Goal: Download file/media: Download file/media

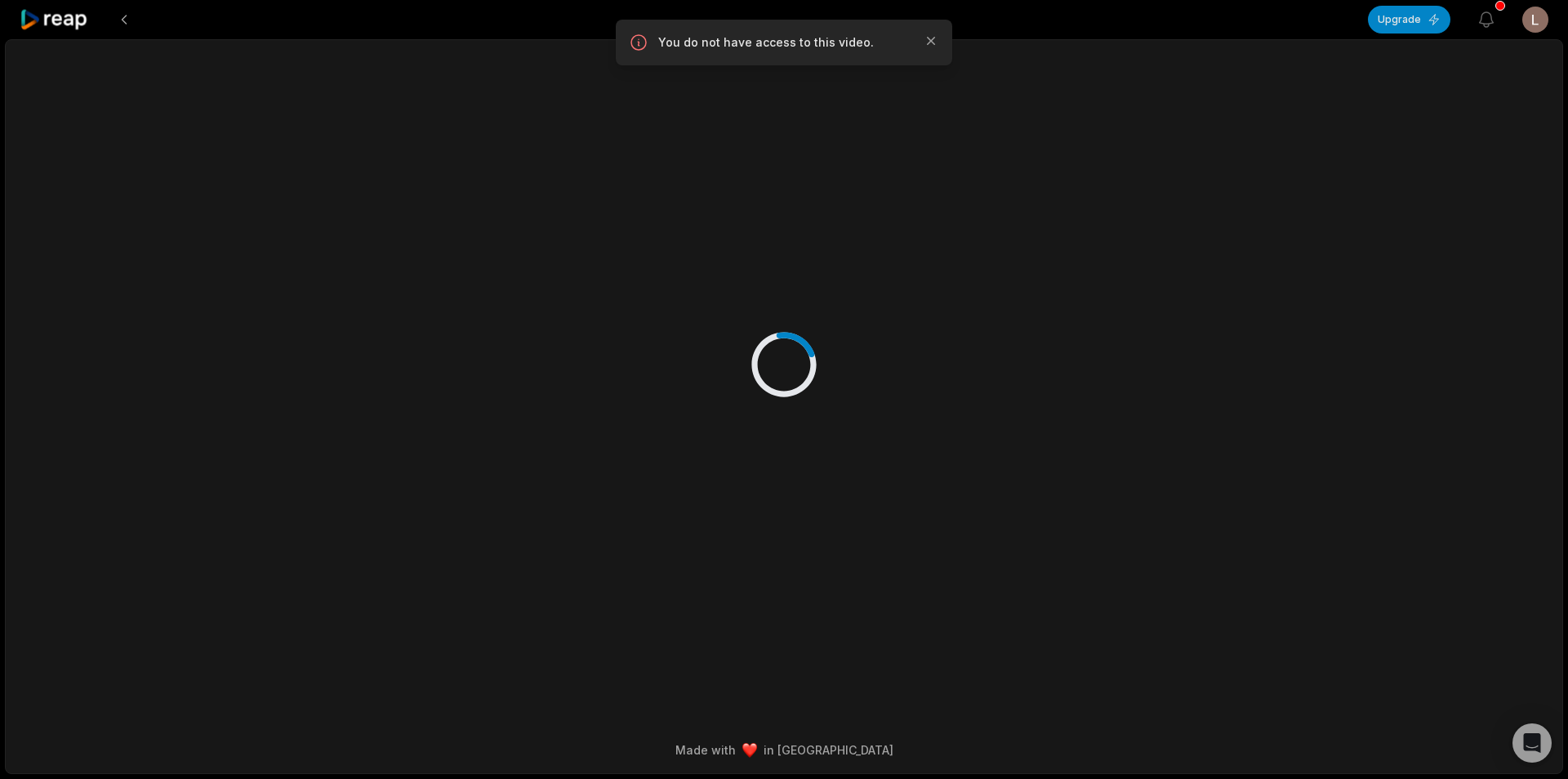
click at [71, 18] on icon at bounding box center [54, 20] width 69 height 22
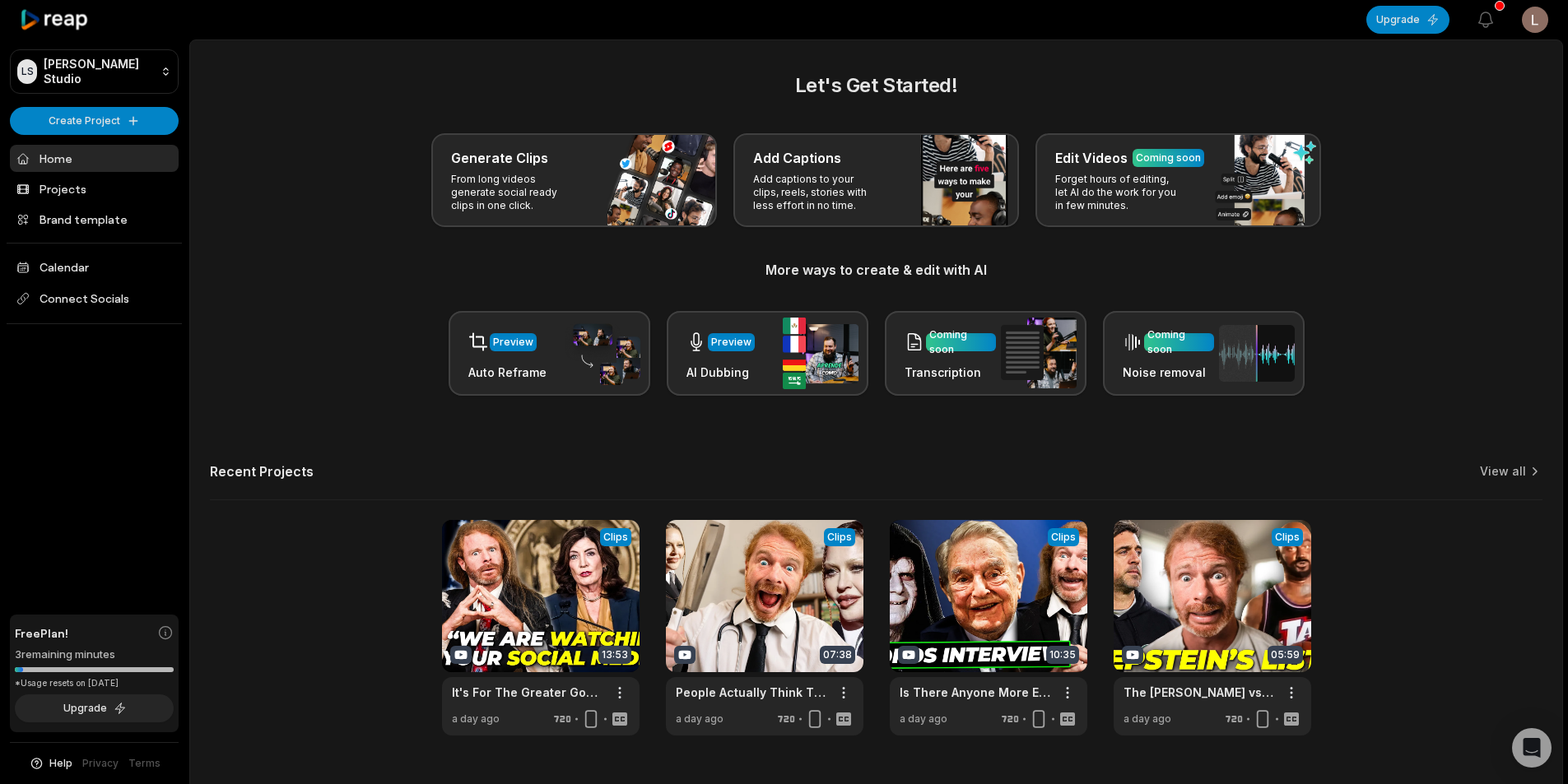
scroll to position [37, 0]
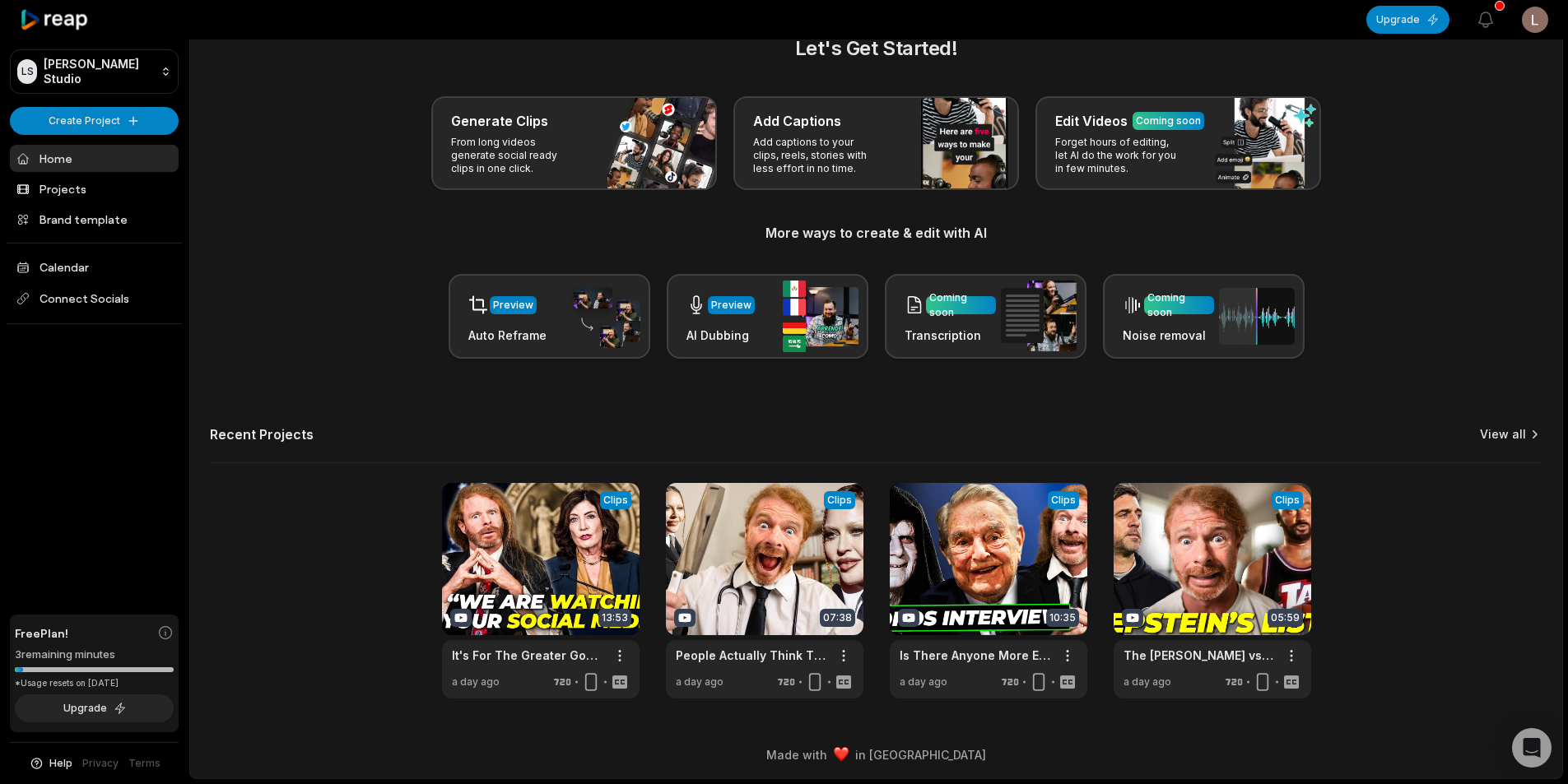
click at [1502, 428] on link "View all" at bounding box center [1502, 435] width 46 height 17
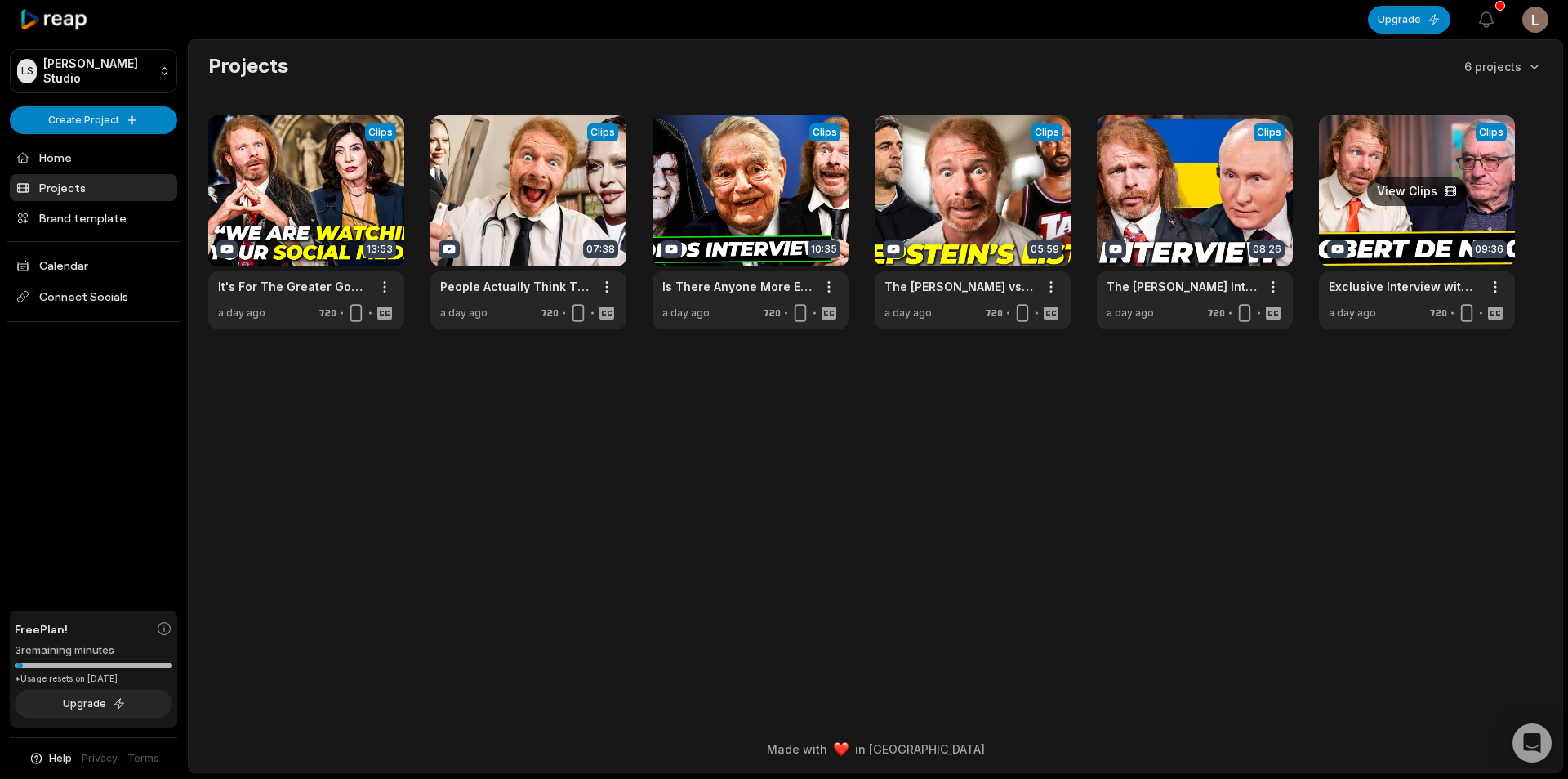
click at [1421, 218] on link at bounding box center [1417, 223] width 196 height 214
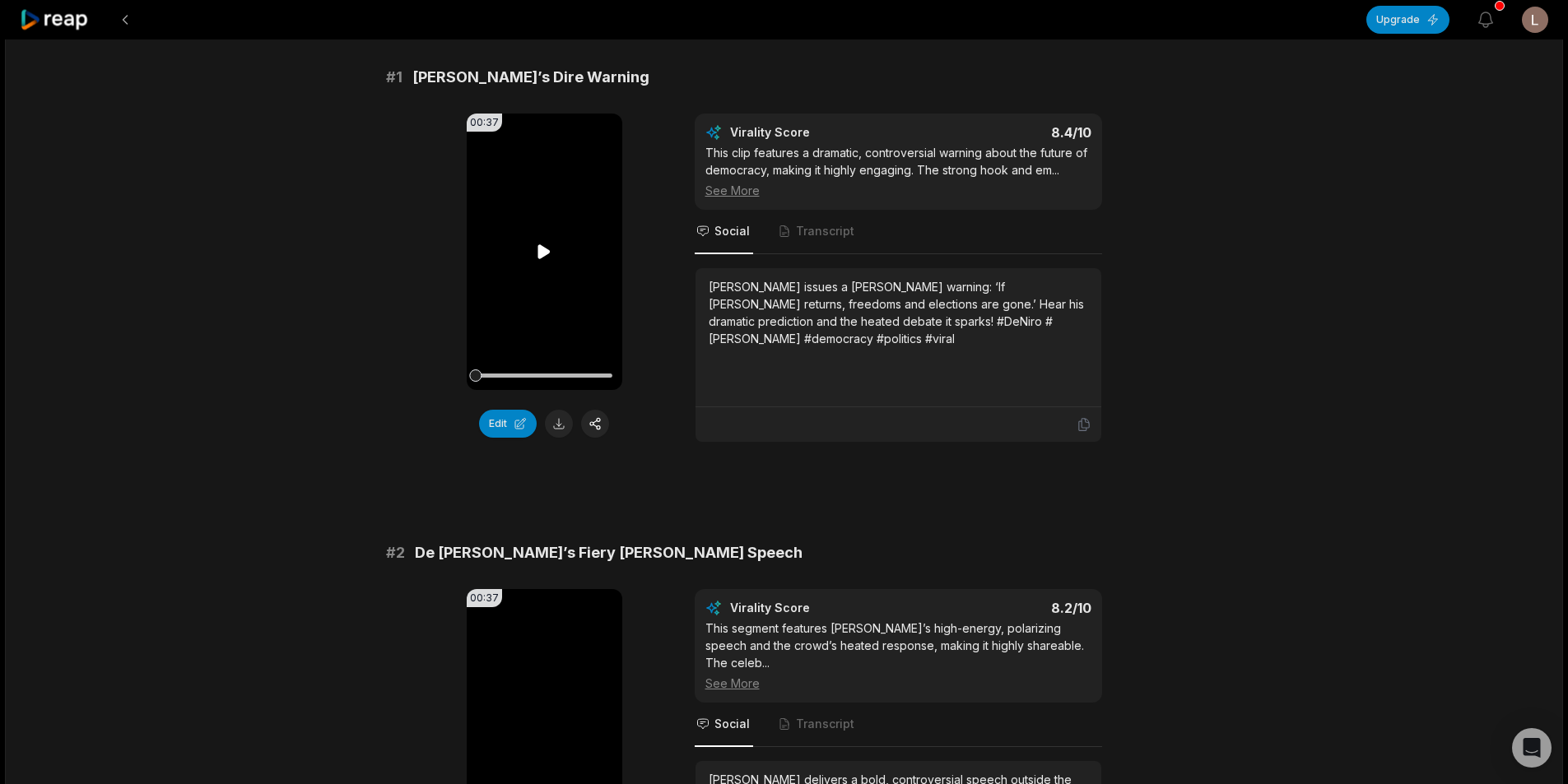
scroll to position [164, 0]
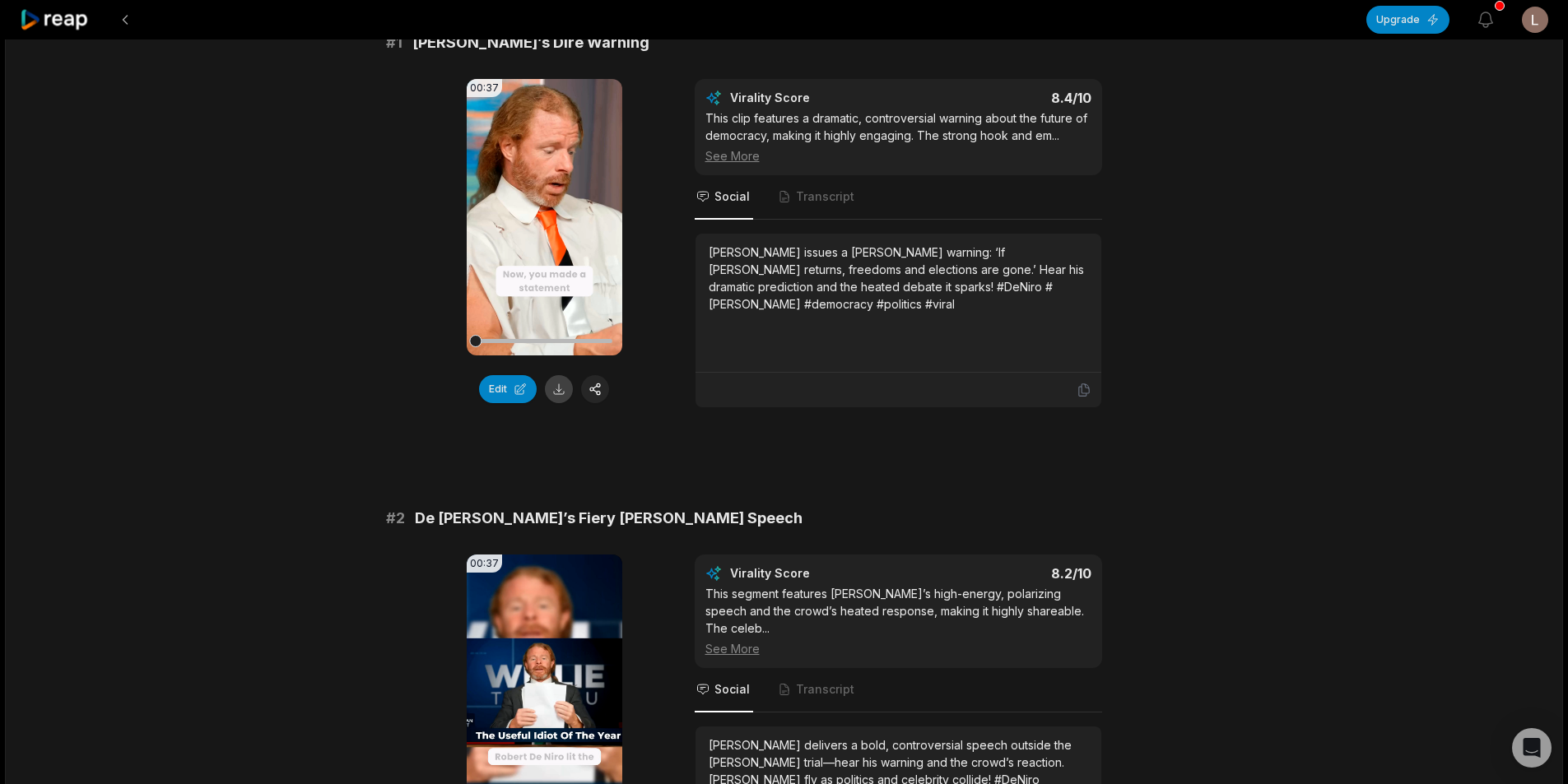
click at [559, 397] on button at bounding box center [559, 389] width 28 height 28
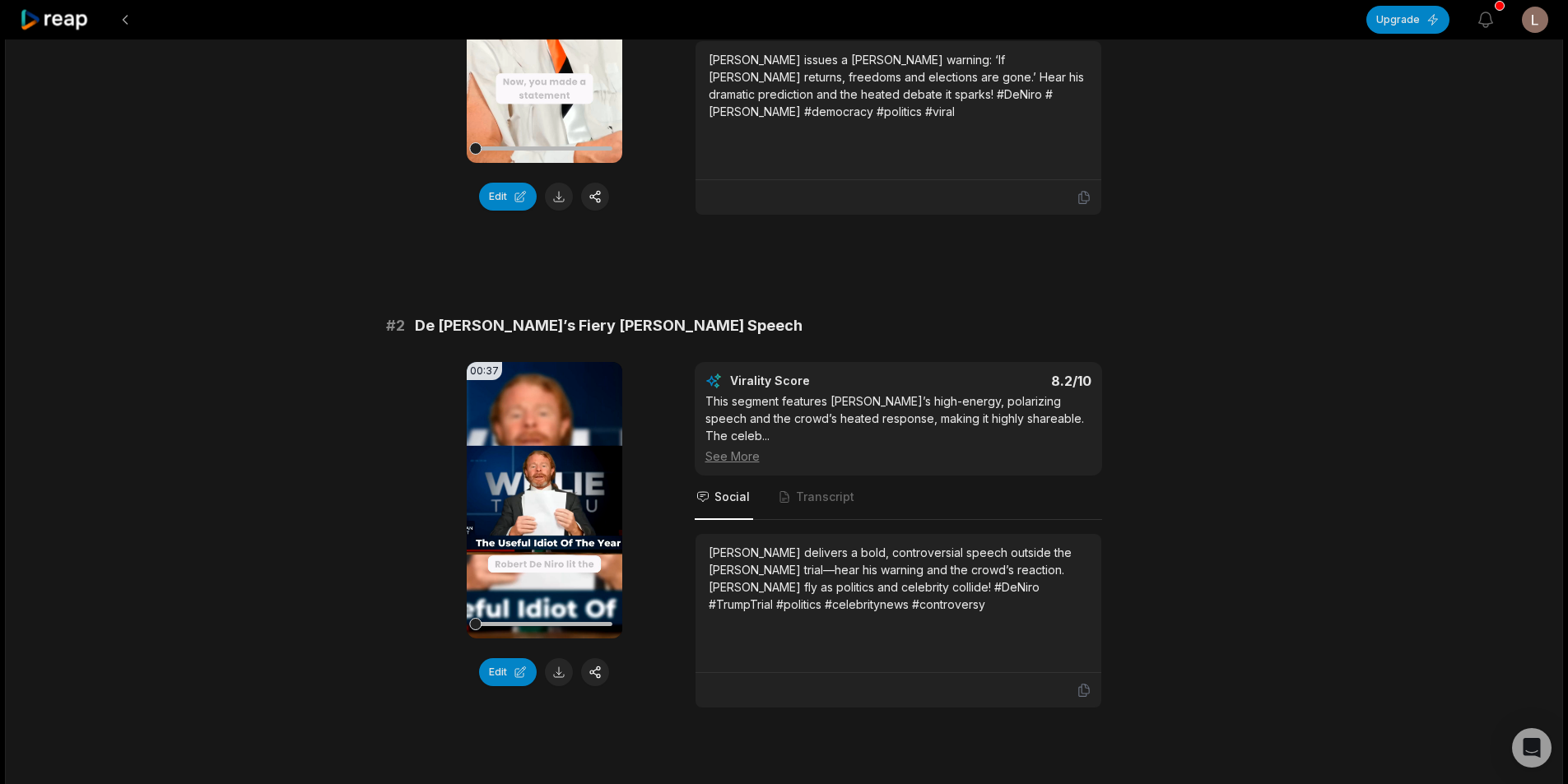
scroll to position [411, 0]
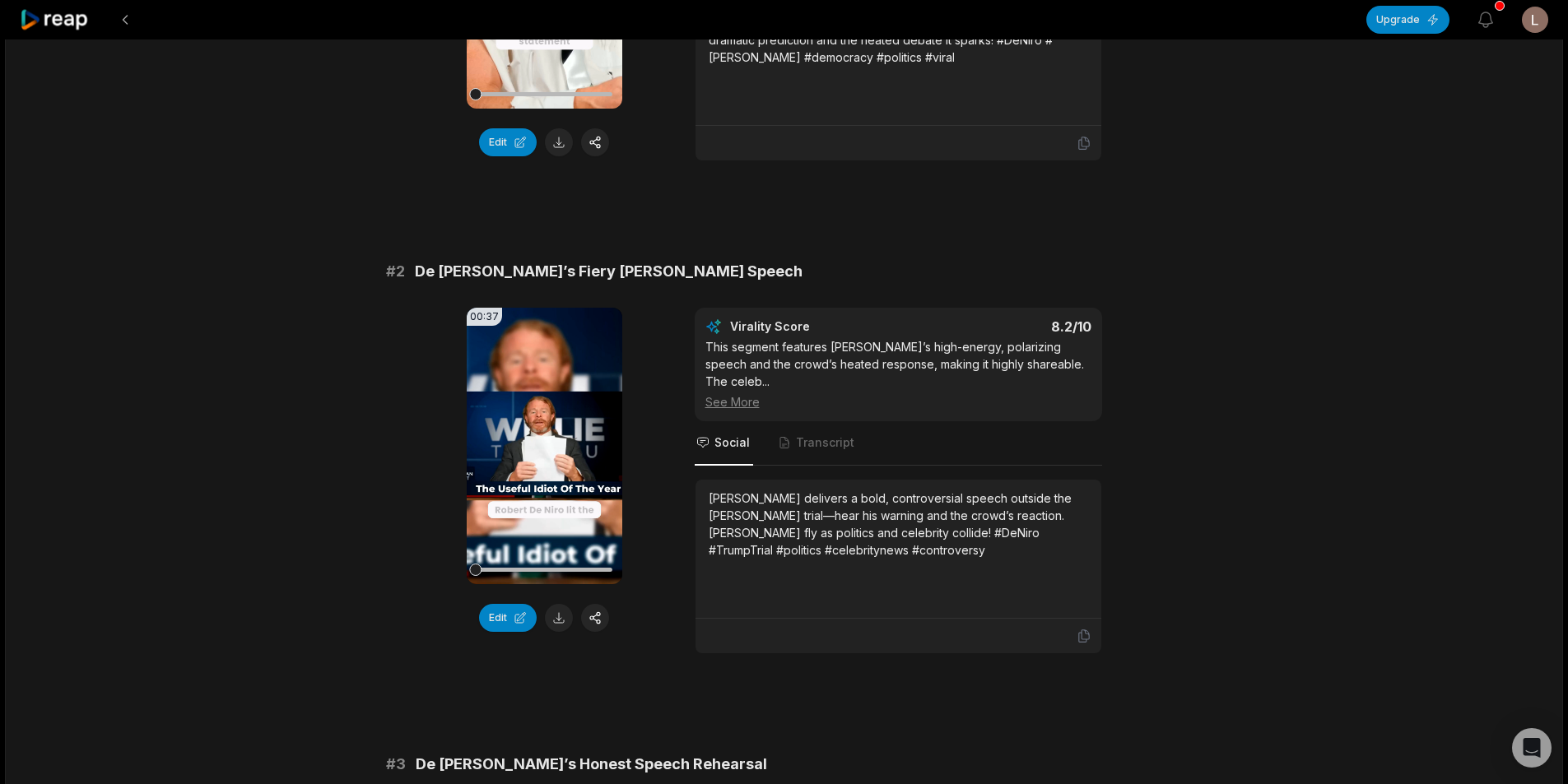
click at [552, 615] on button at bounding box center [559, 618] width 28 height 28
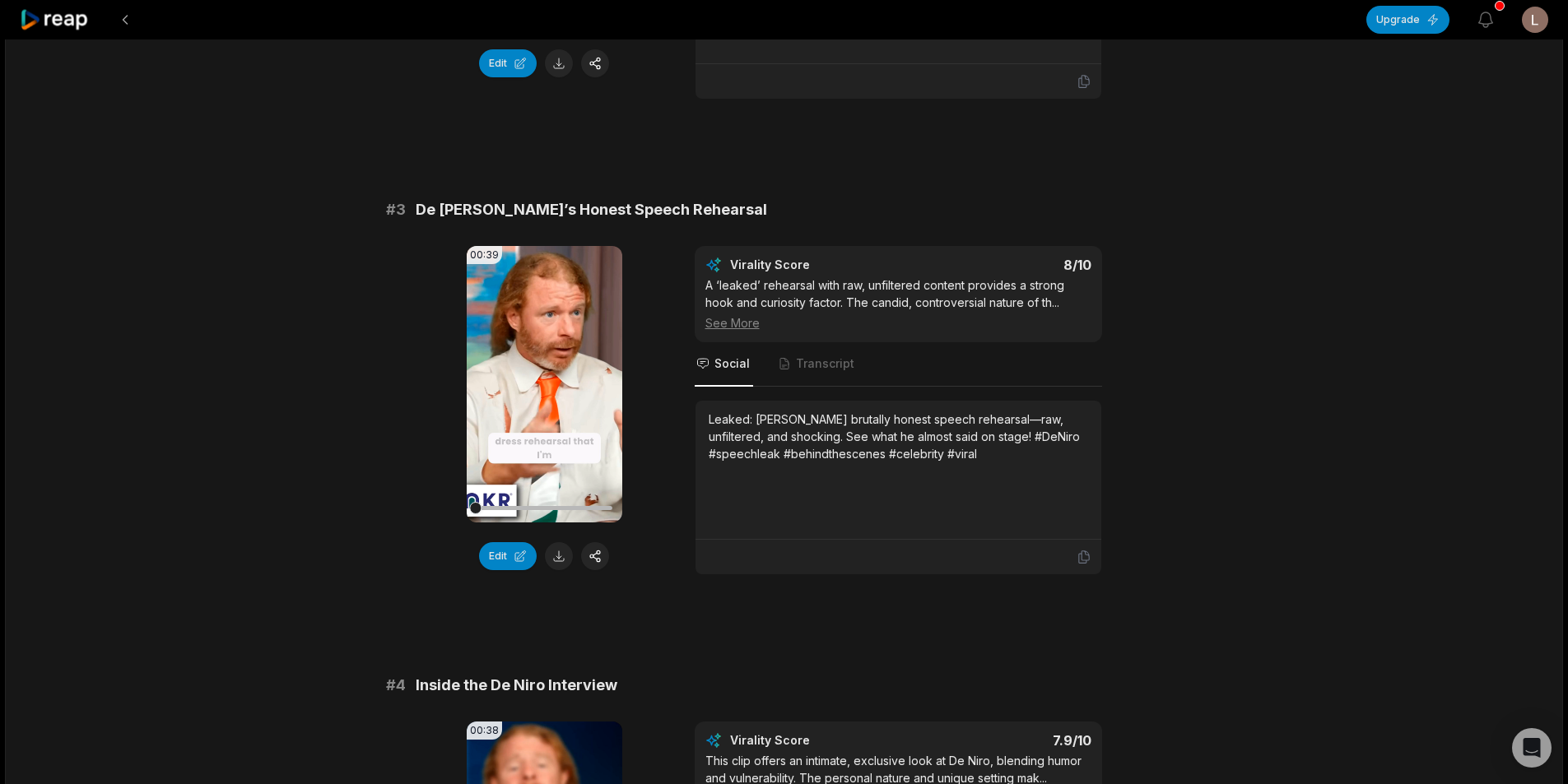
scroll to position [987, 0]
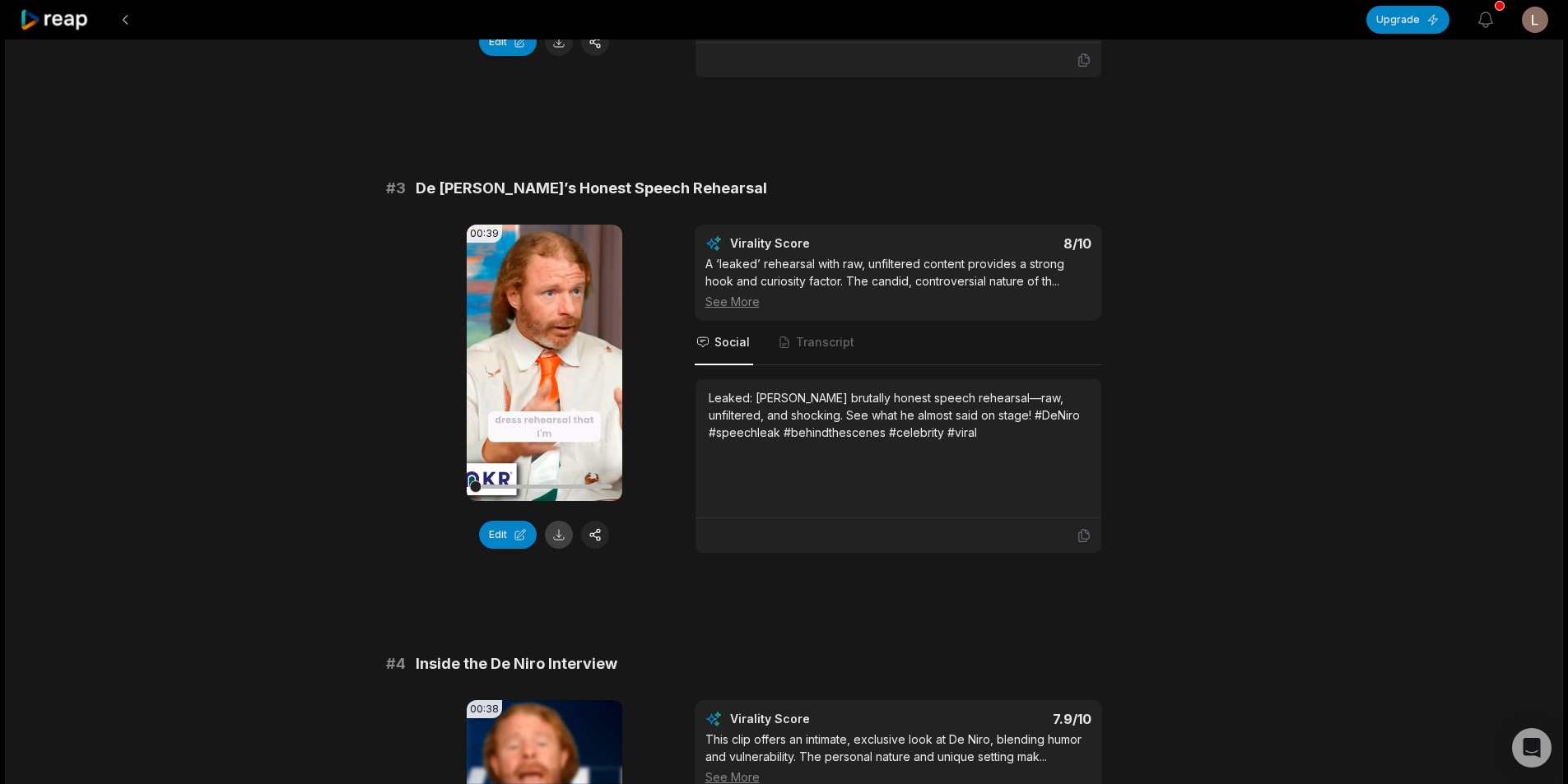
click at [566, 521] on button at bounding box center [559, 535] width 28 height 28
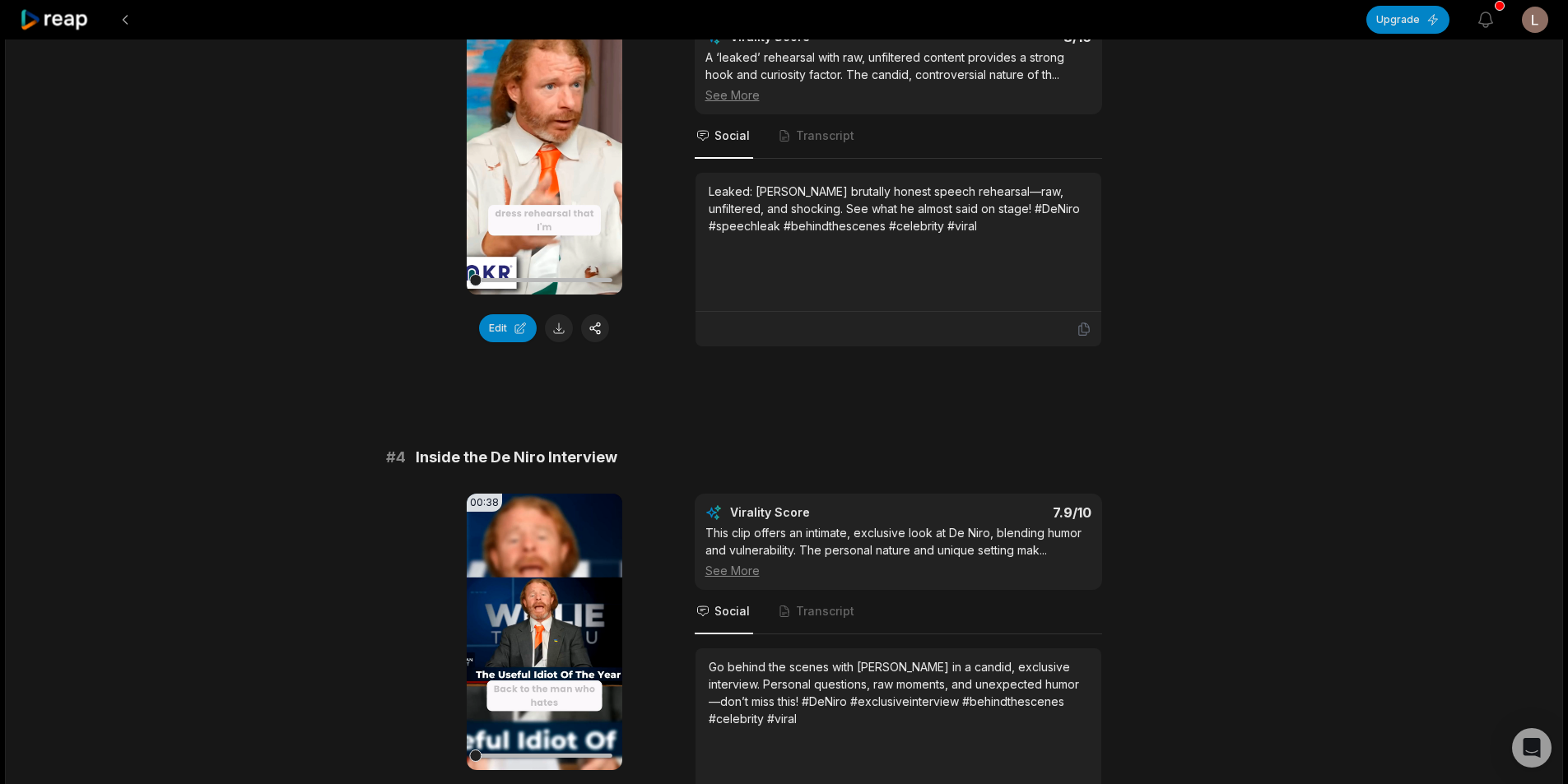
scroll to position [1316, 0]
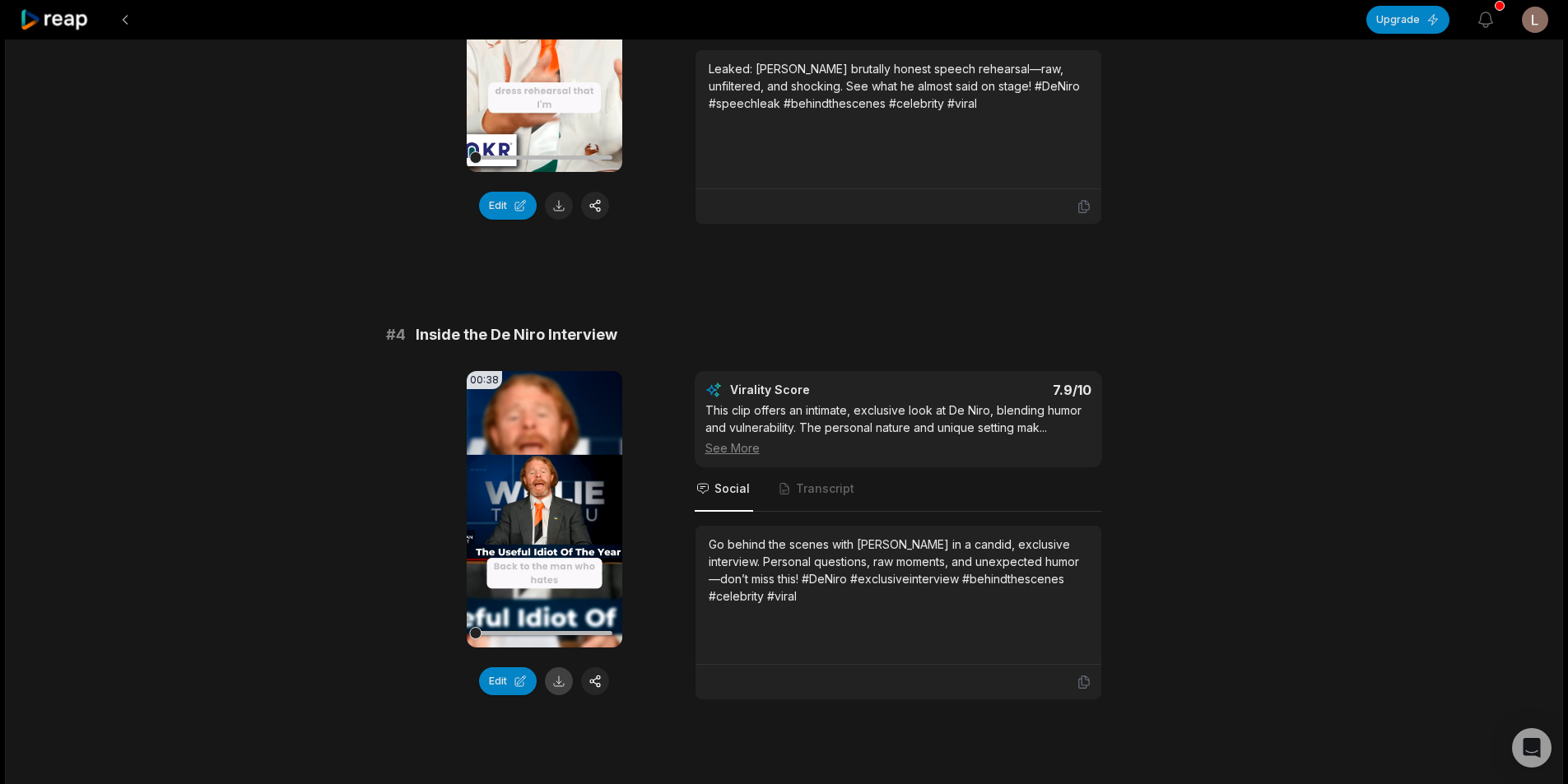
click at [564, 667] on button at bounding box center [559, 681] width 28 height 28
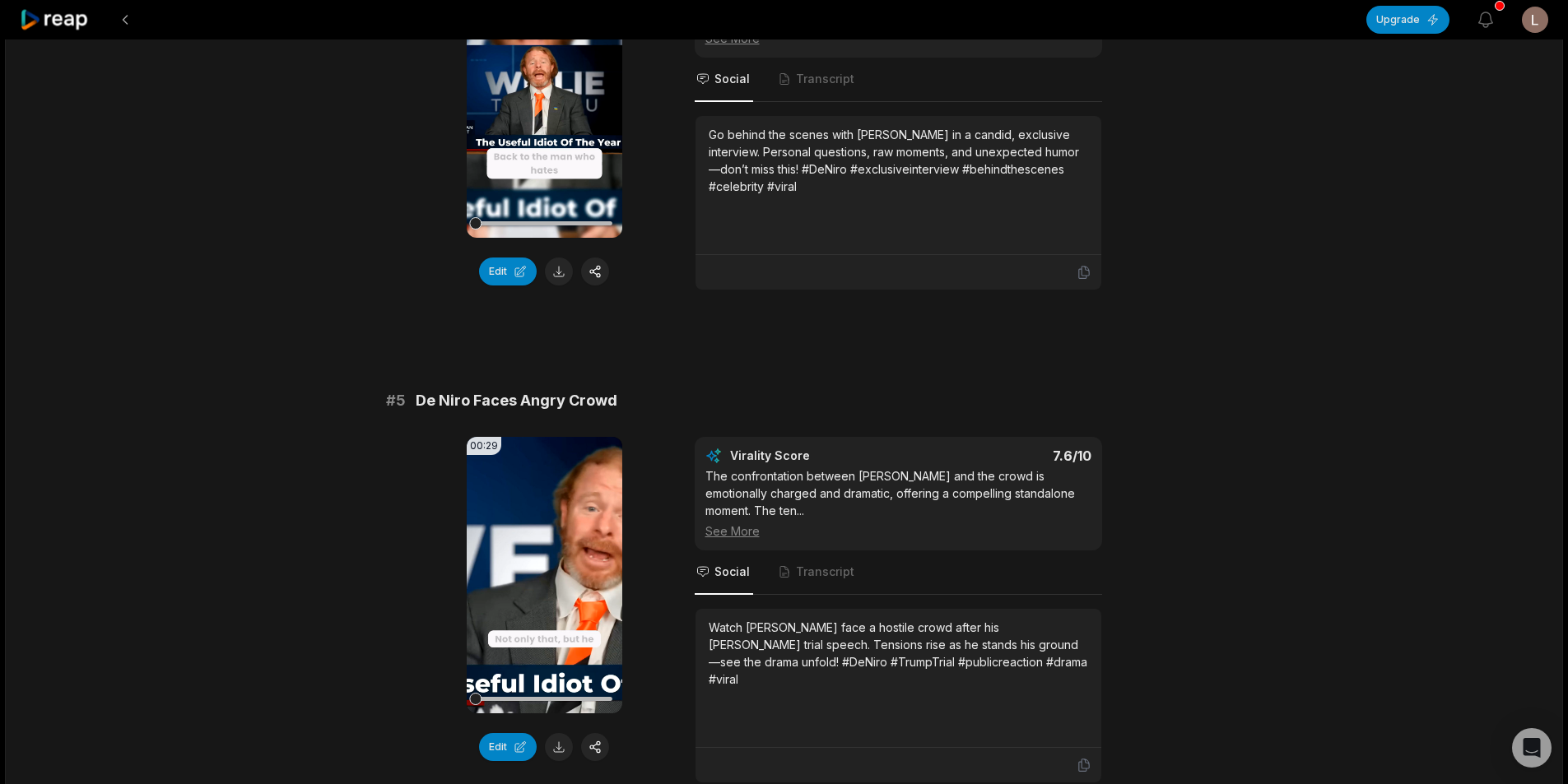
scroll to position [1727, 0]
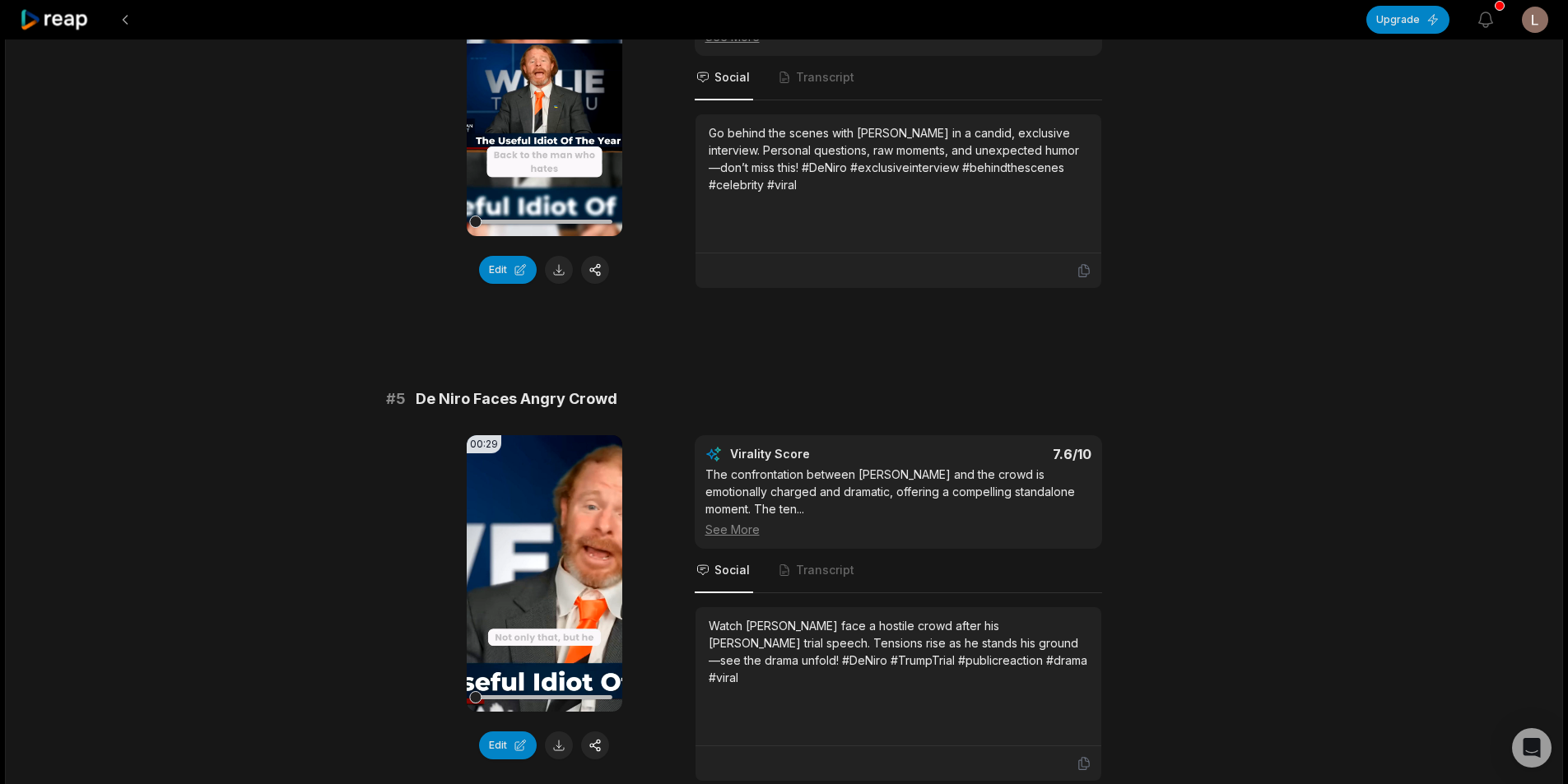
click at [566, 731] on button at bounding box center [559, 745] width 28 height 28
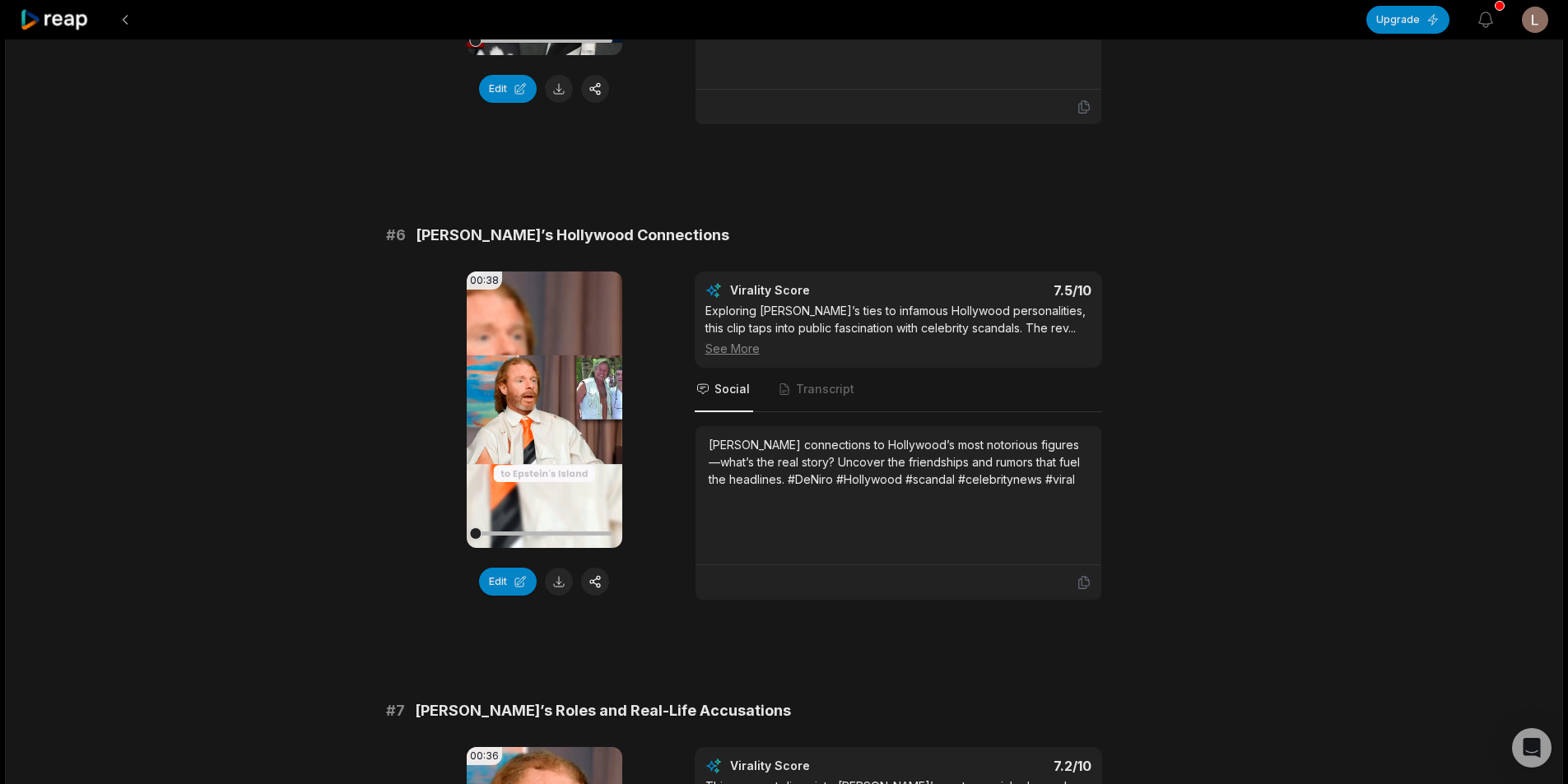
scroll to position [2385, 0]
click at [559, 566] on button at bounding box center [559, 580] width 28 height 28
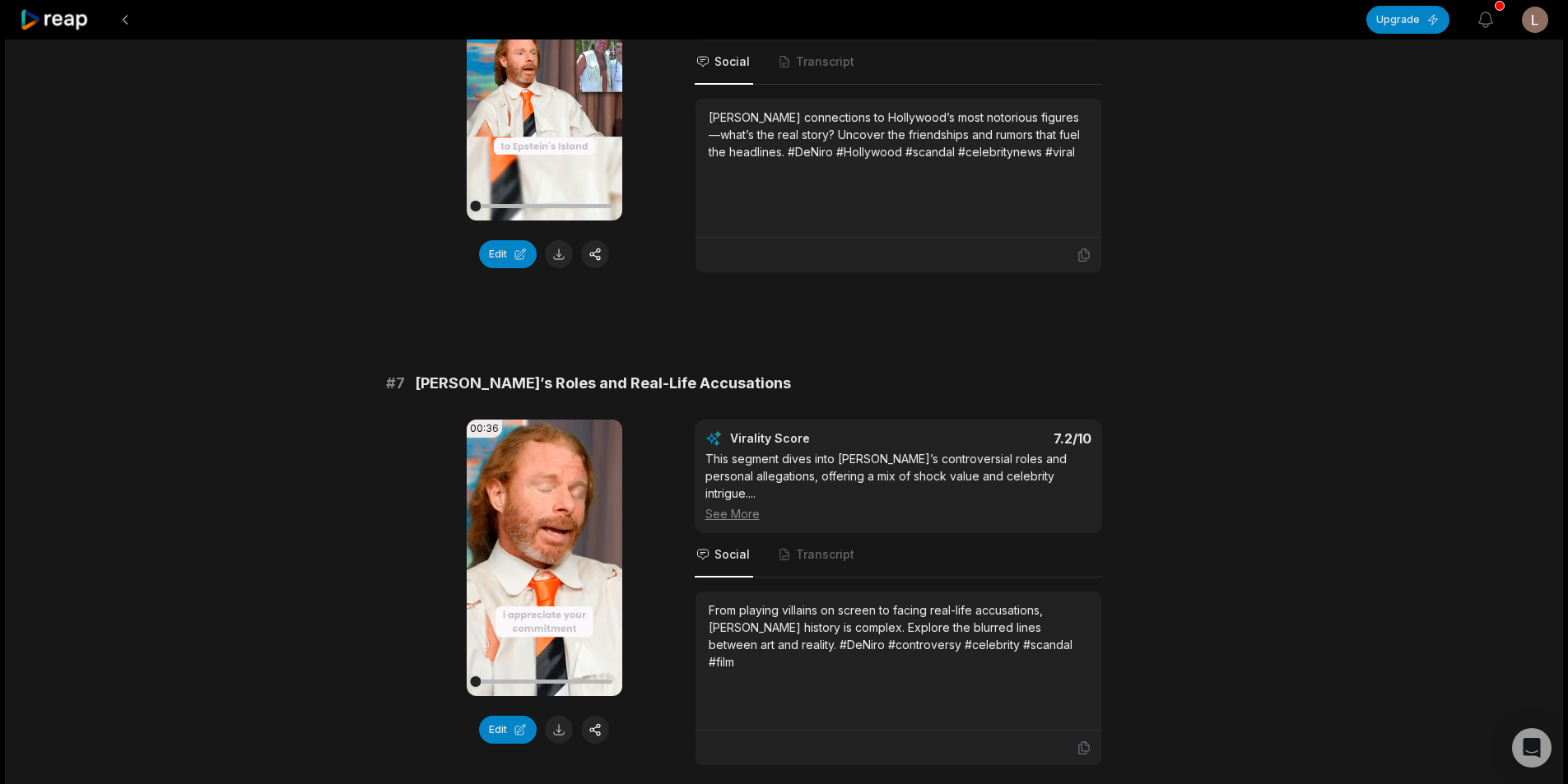
scroll to position [2714, 0]
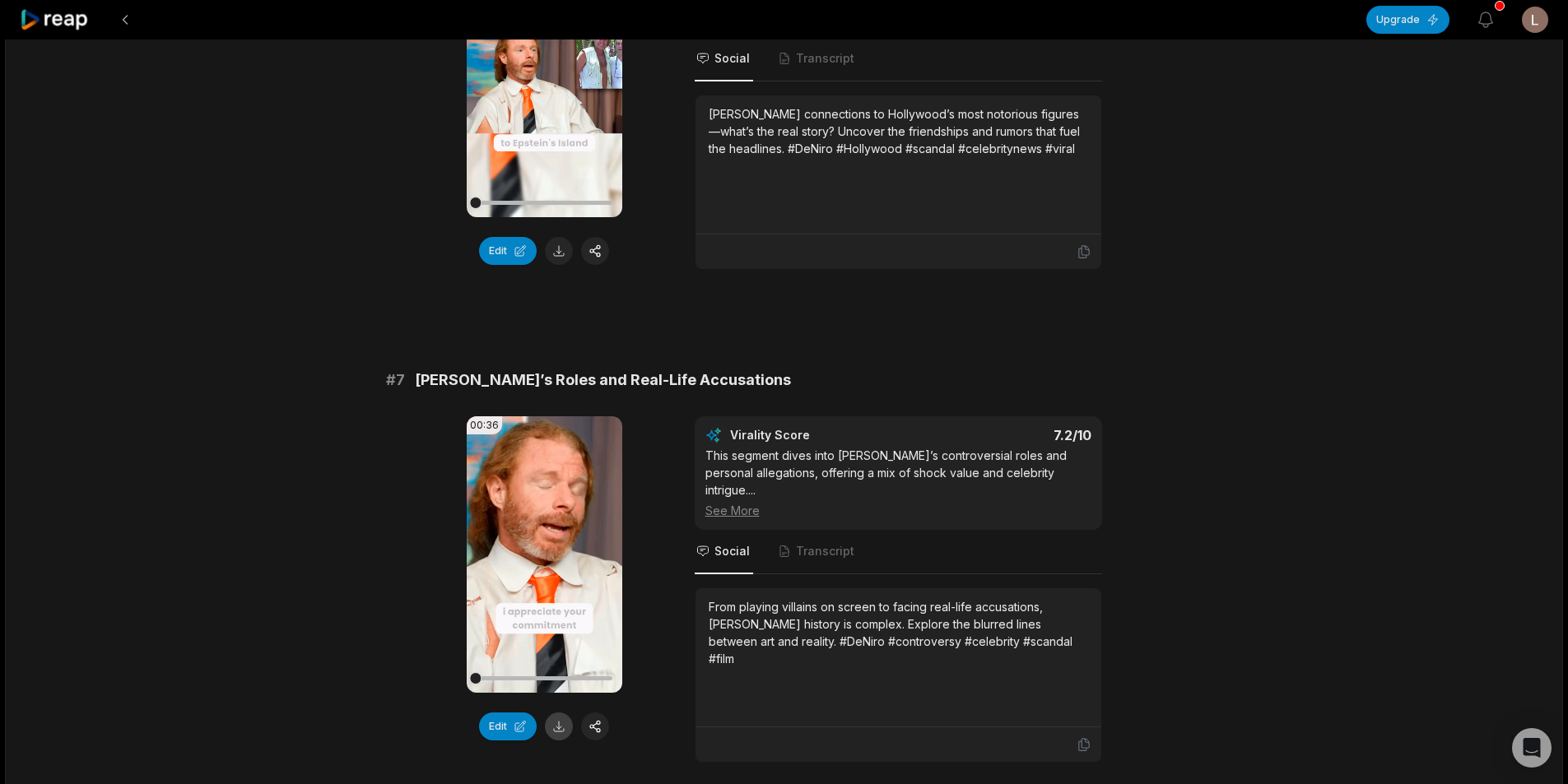
click at [554, 713] on button at bounding box center [559, 727] width 28 height 28
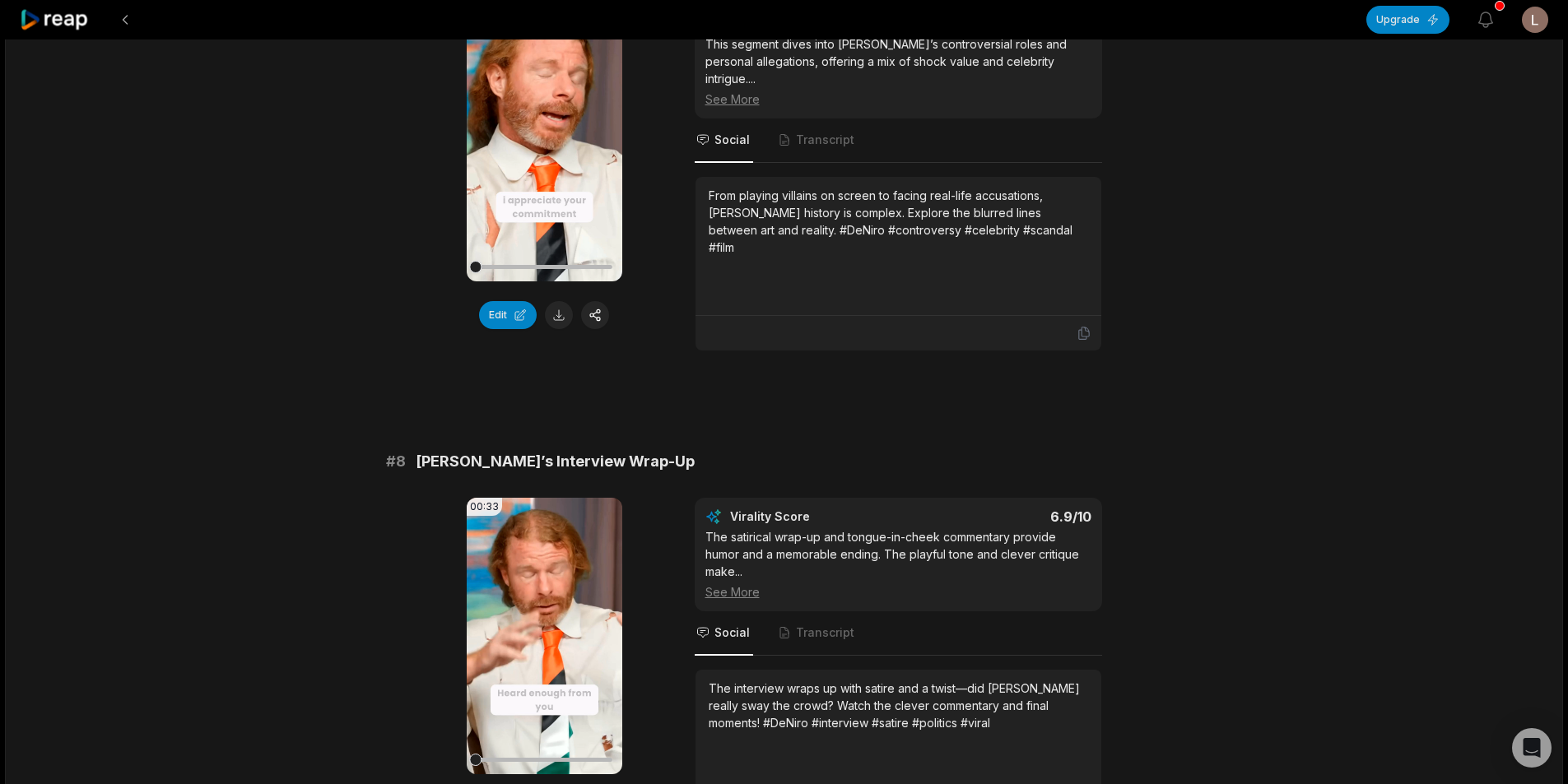
scroll to position [3372, 0]
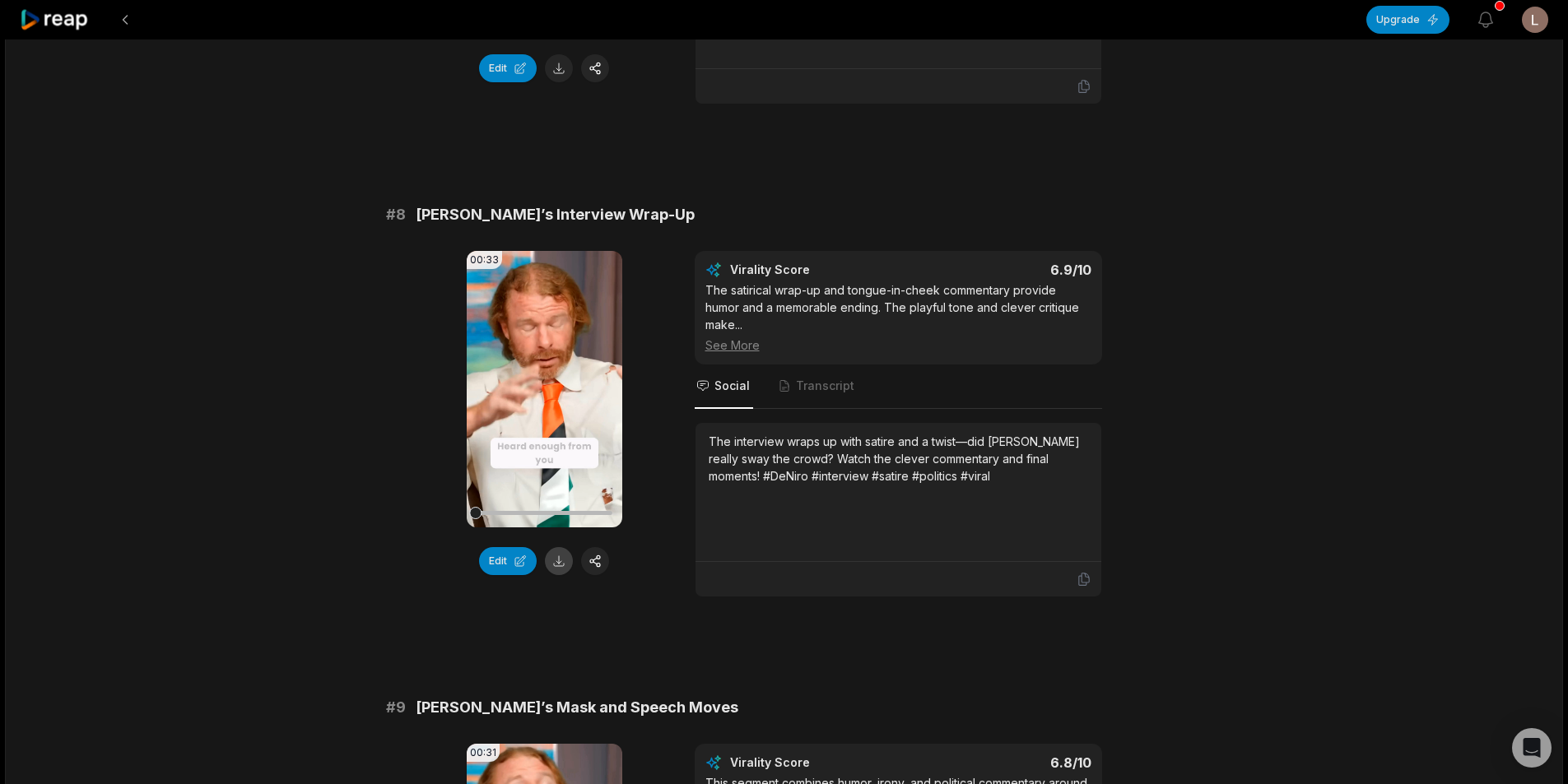
click at [560, 547] on button at bounding box center [559, 561] width 28 height 28
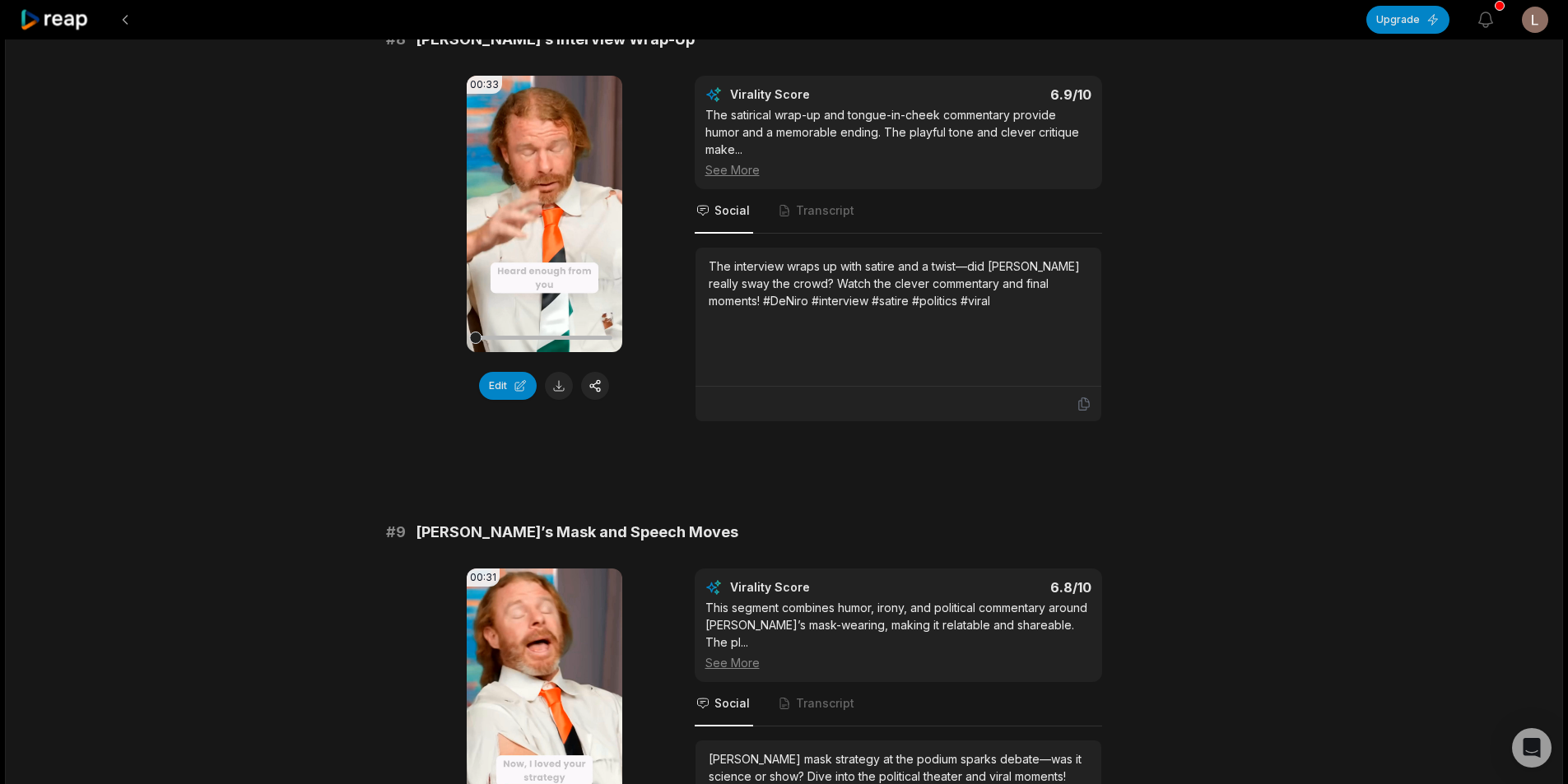
scroll to position [3783, 0]
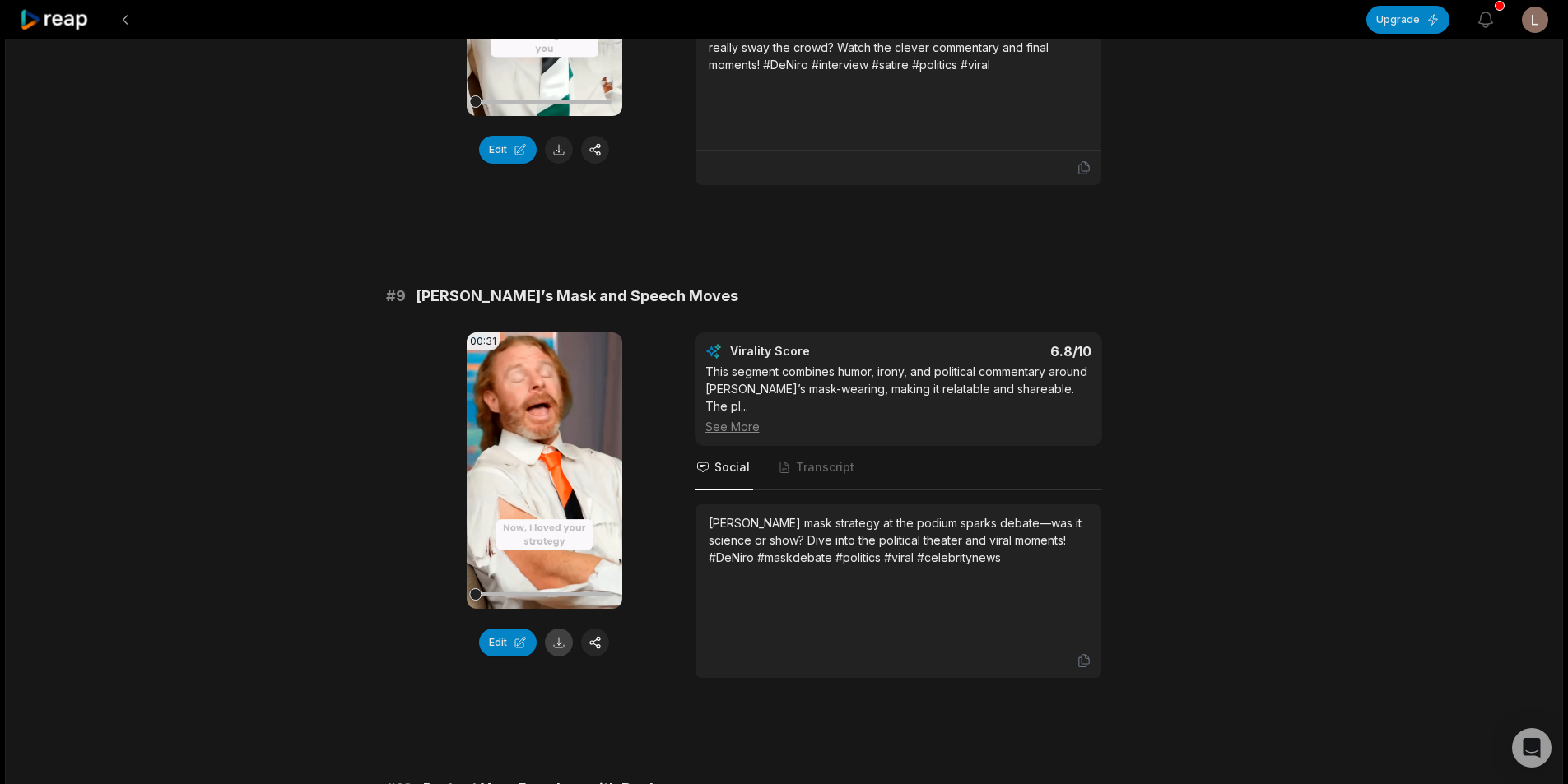
click at [569, 628] on button at bounding box center [559, 642] width 28 height 28
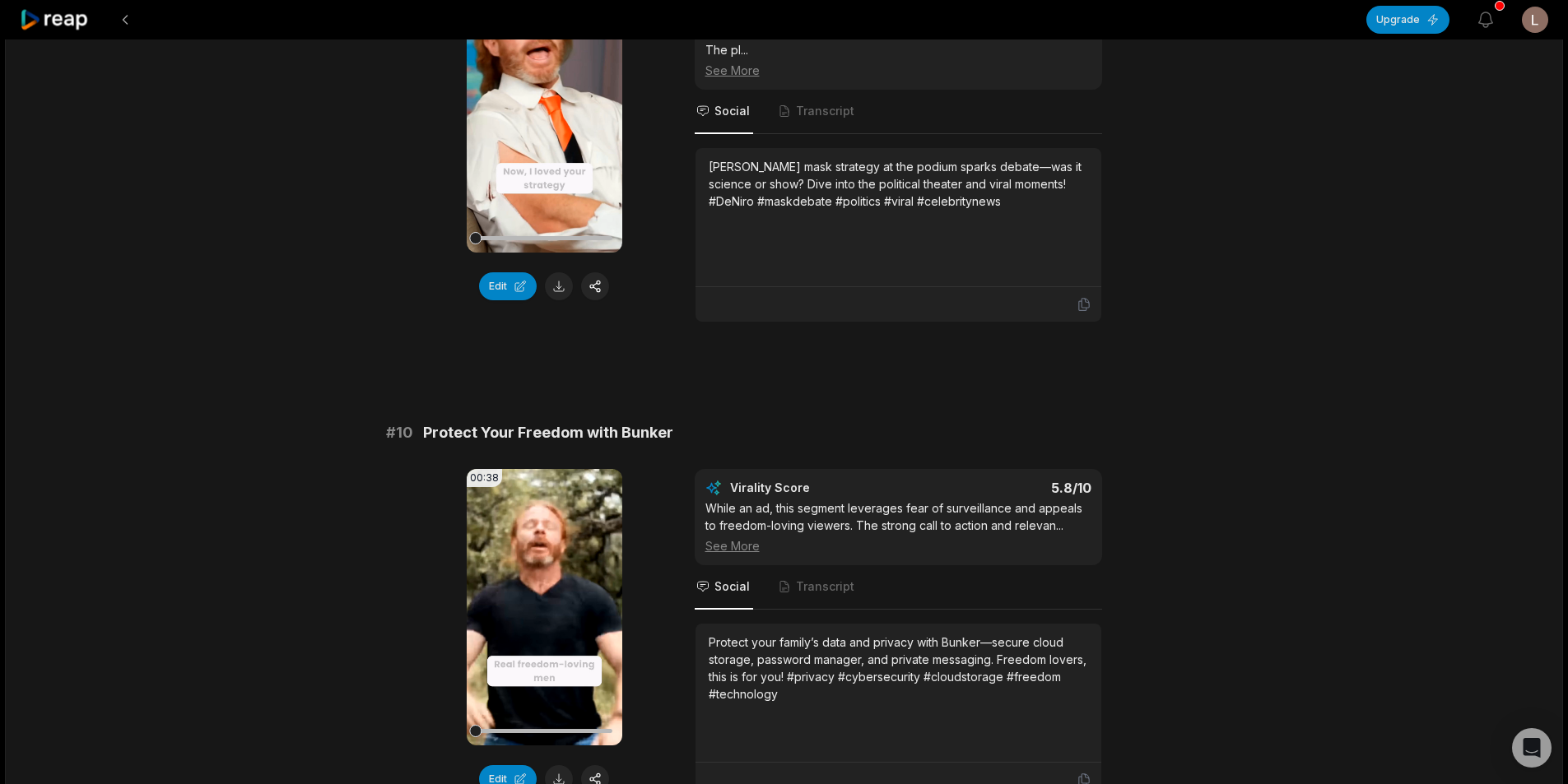
scroll to position [4195, 0]
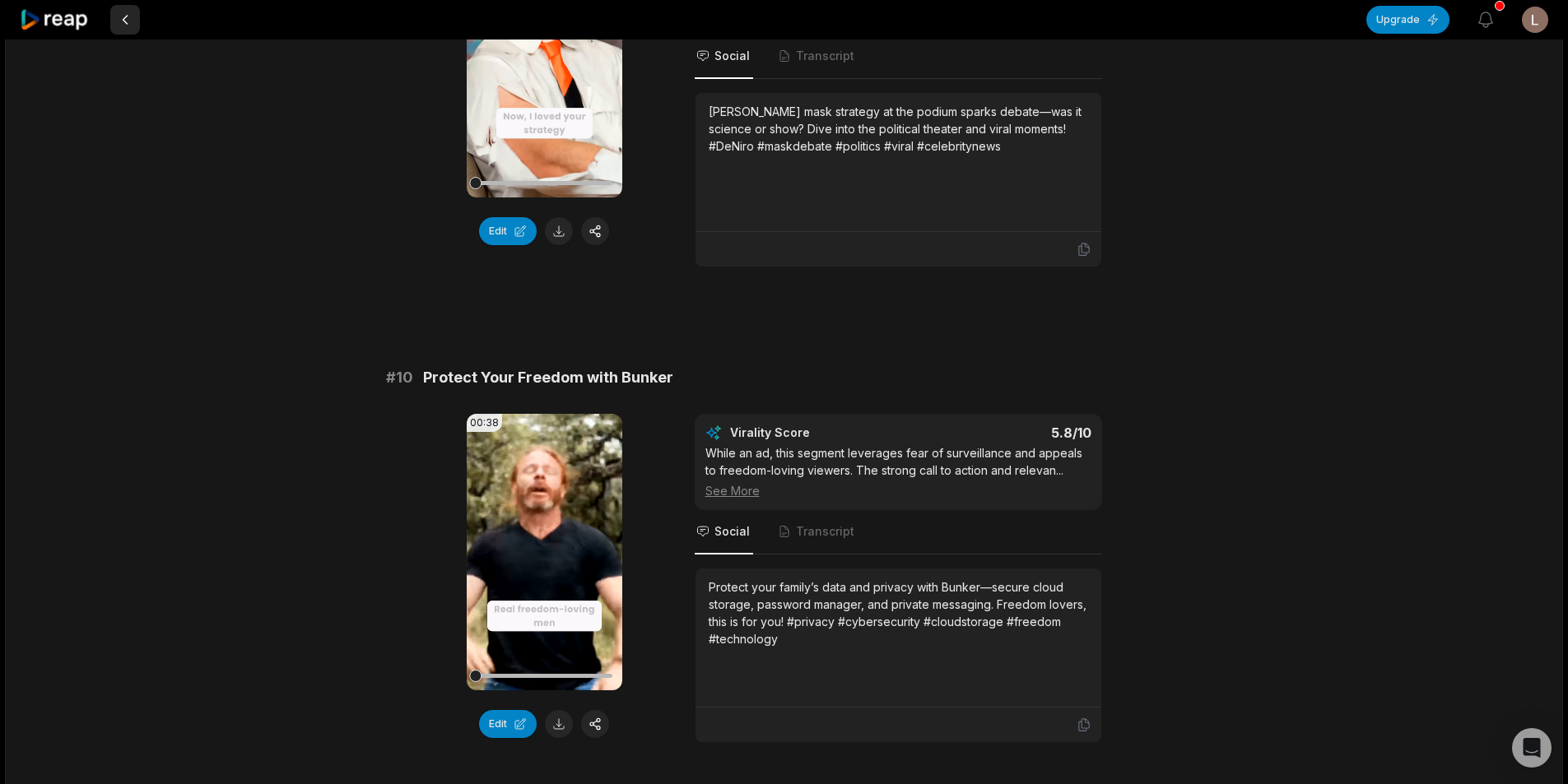
click at [123, 21] on button at bounding box center [125, 20] width 30 height 30
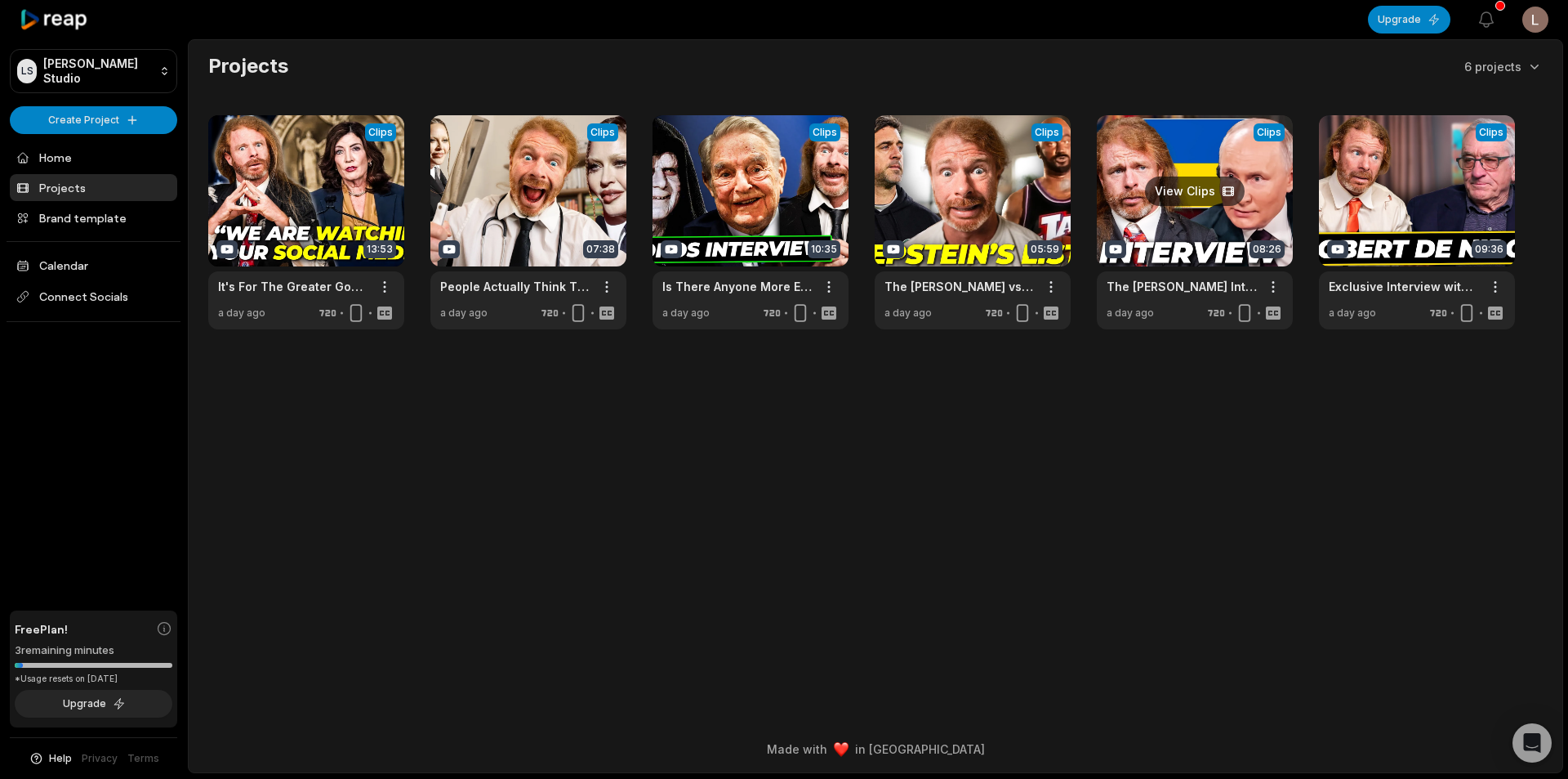
click at [1176, 236] on link at bounding box center [1195, 223] width 196 height 214
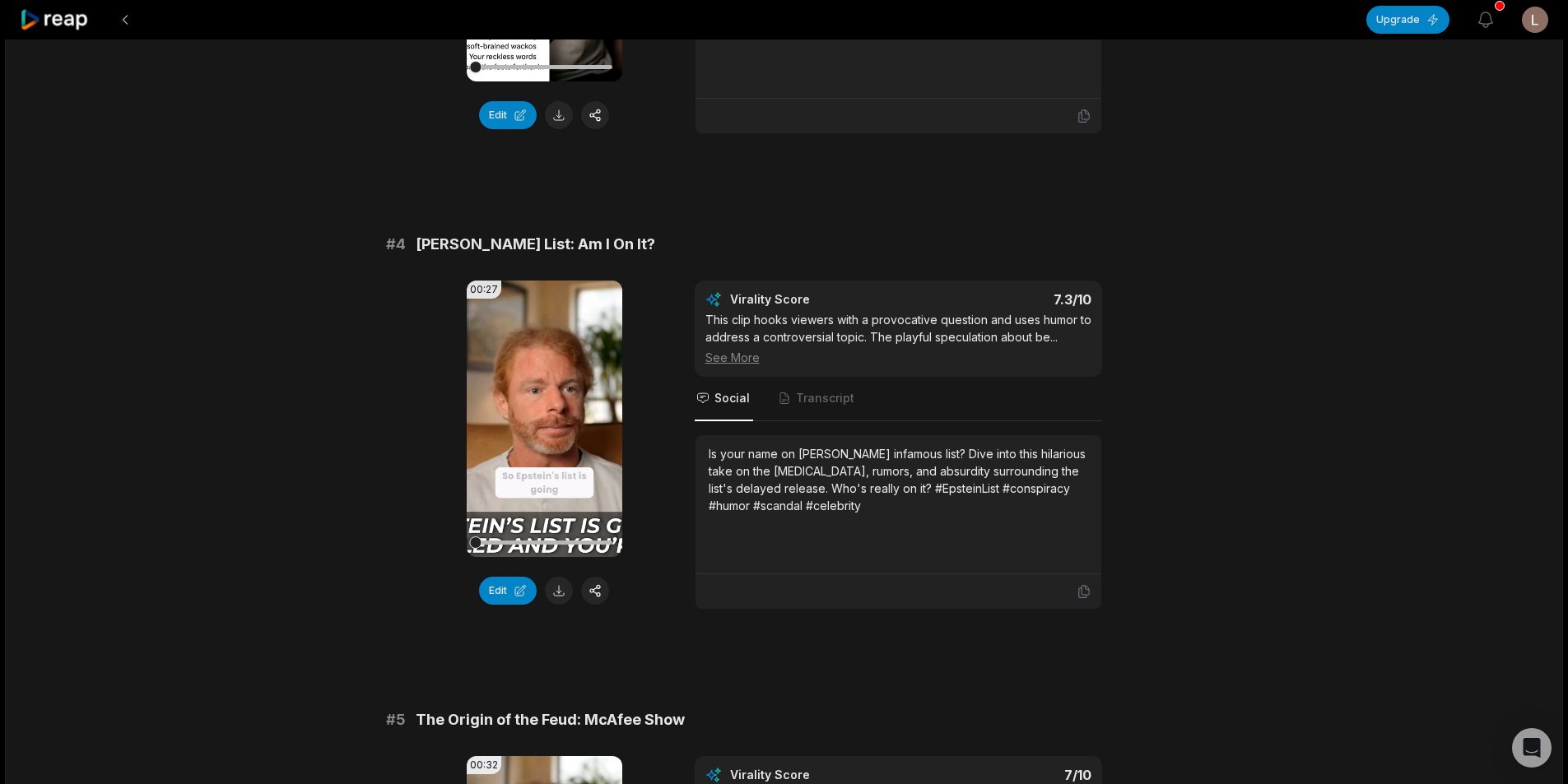
scroll to position [1398, 0]
click at [566, 589] on button at bounding box center [559, 589] width 28 height 28
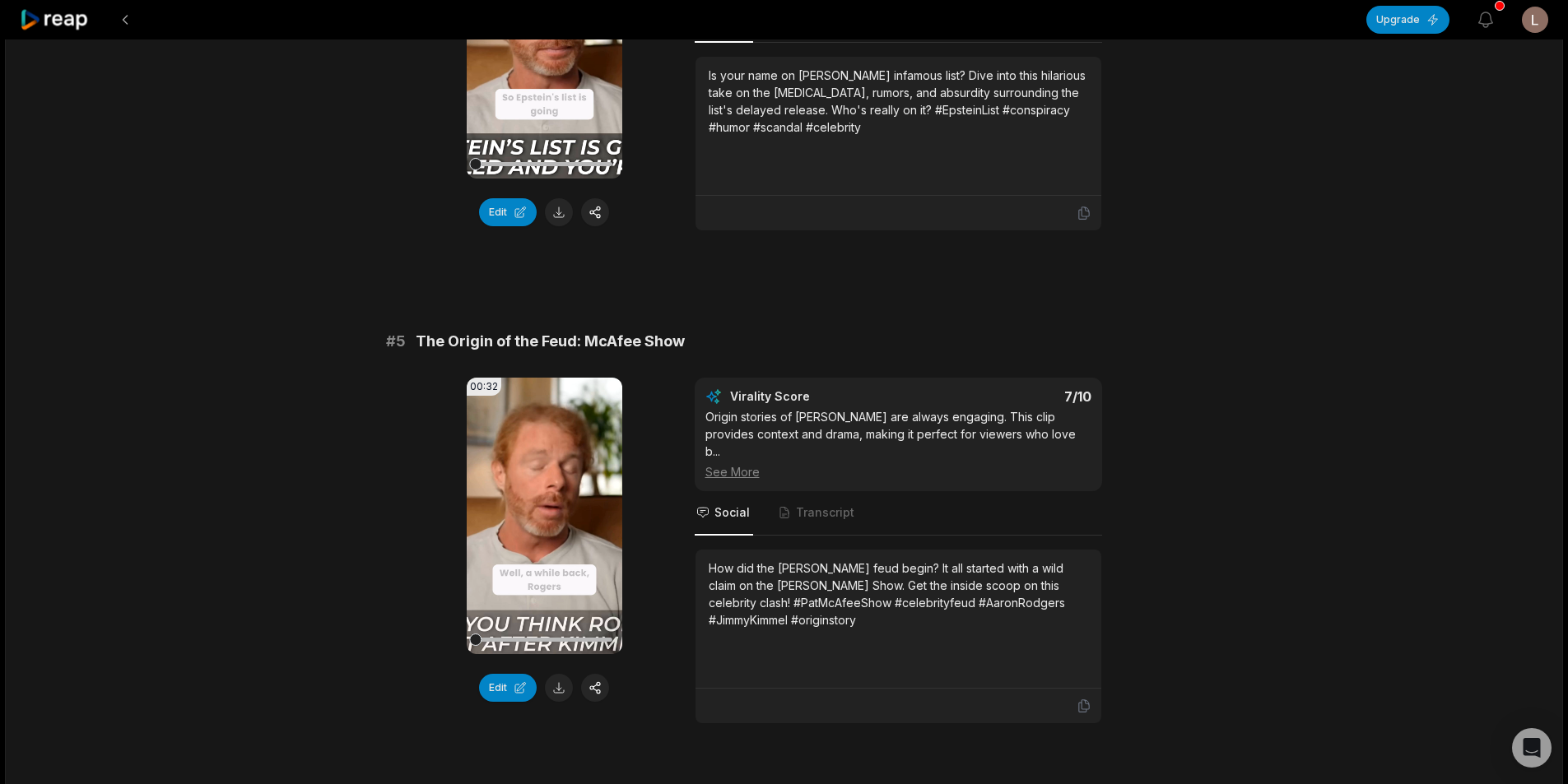
scroll to position [1892, 0]
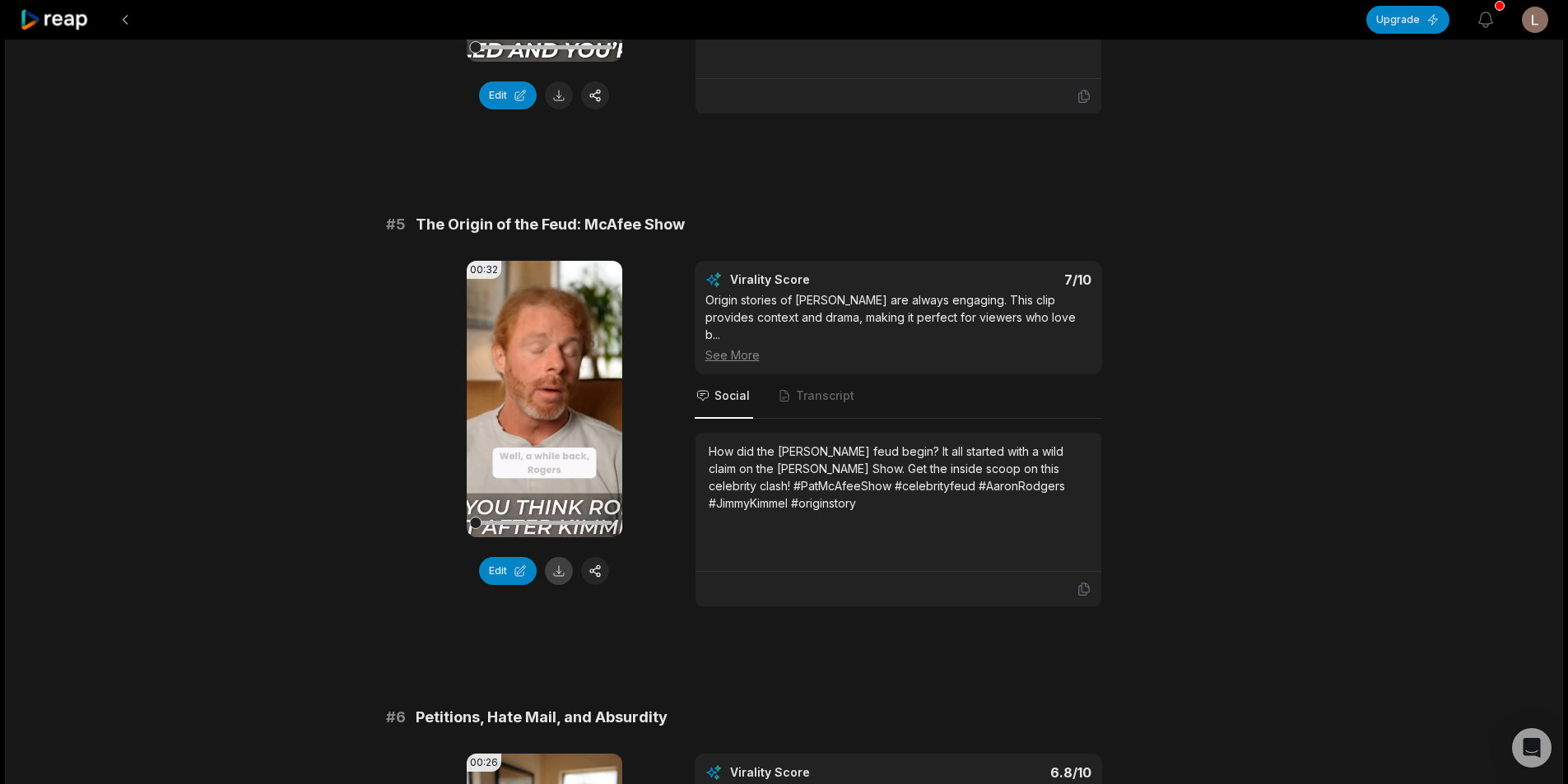
click at [558, 565] on button at bounding box center [559, 571] width 28 height 28
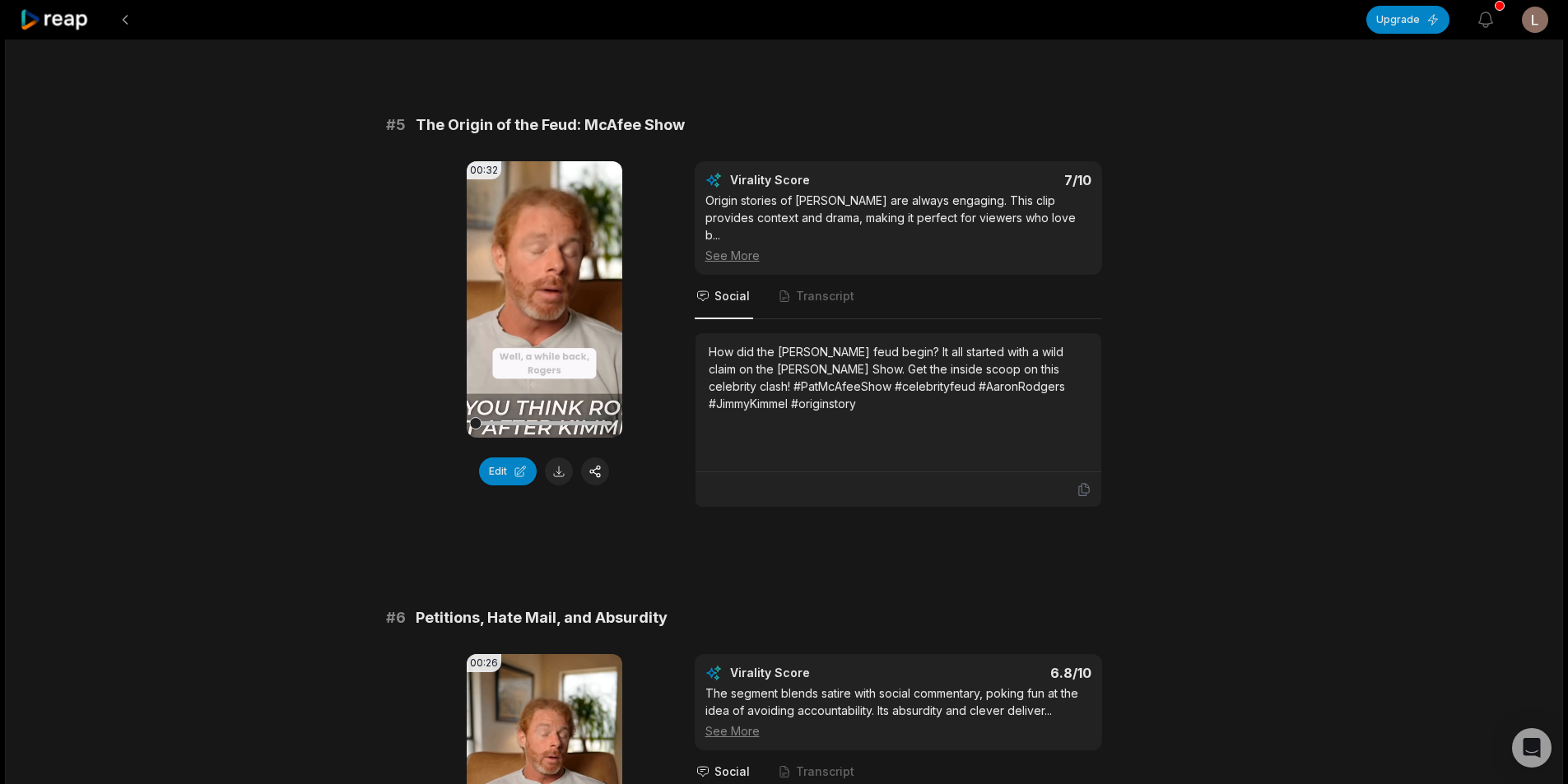
scroll to position [2385, 0]
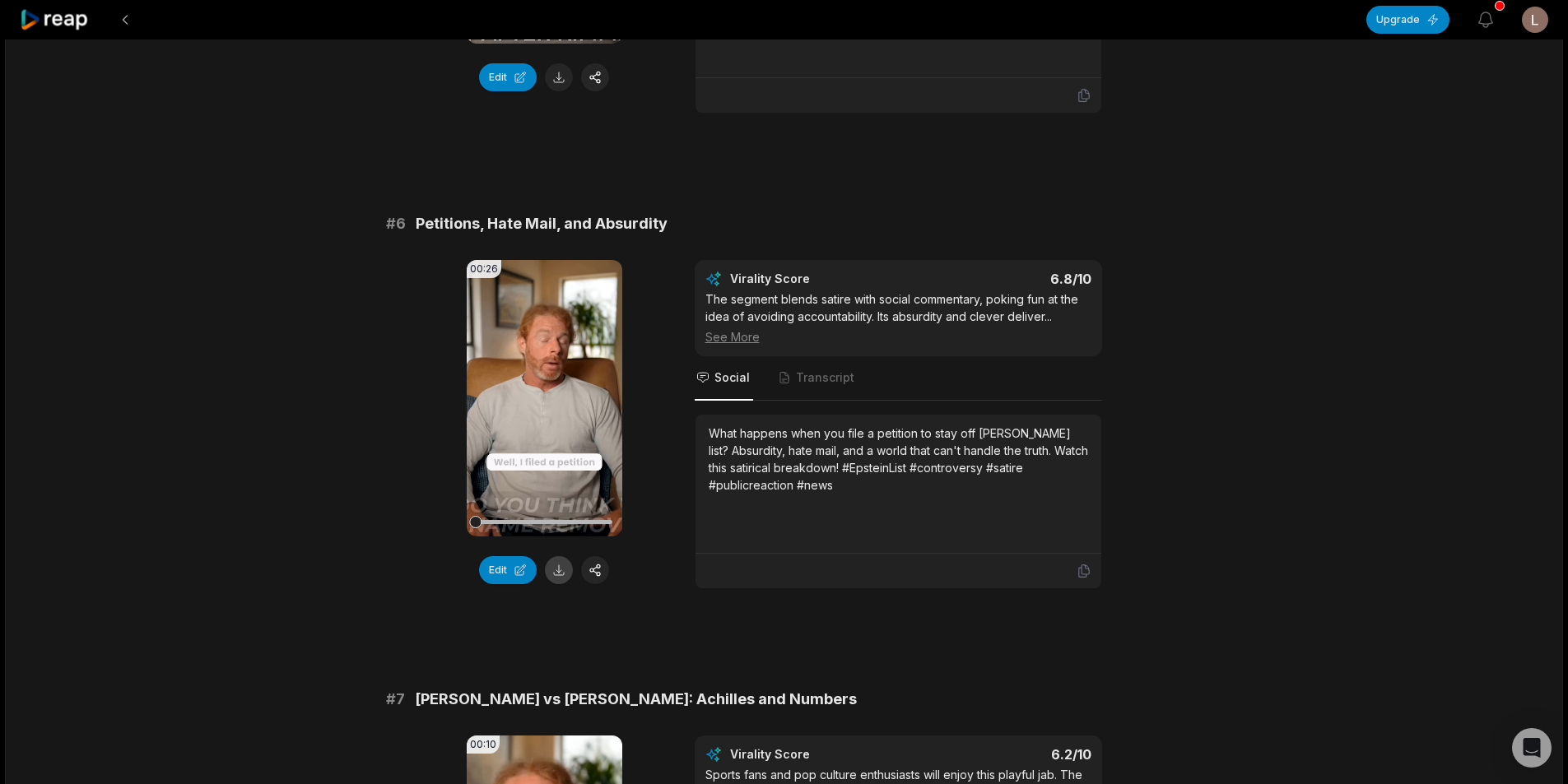
click at [554, 566] on button at bounding box center [559, 570] width 28 height 28
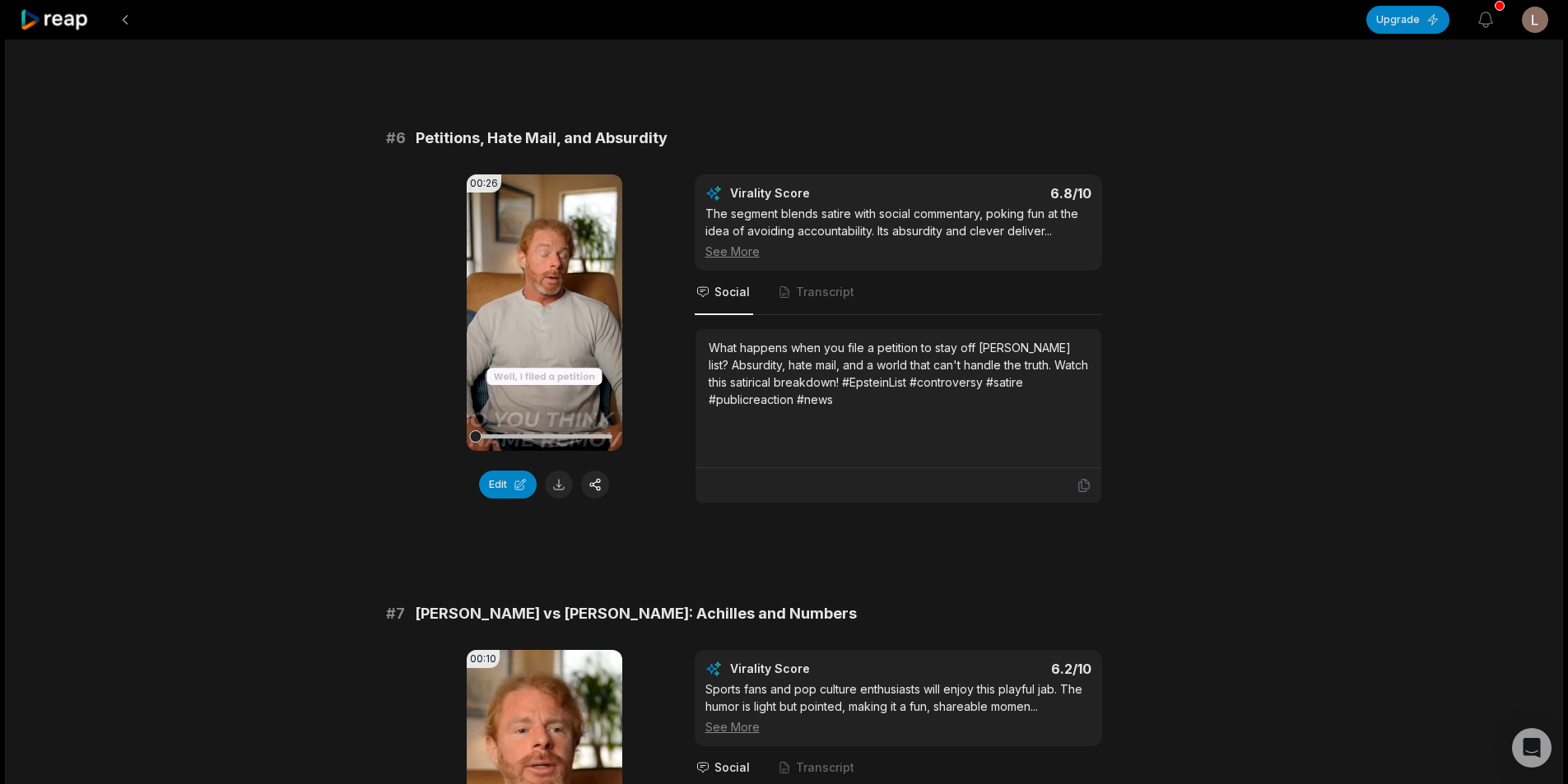
scroll to position [2961, 0]
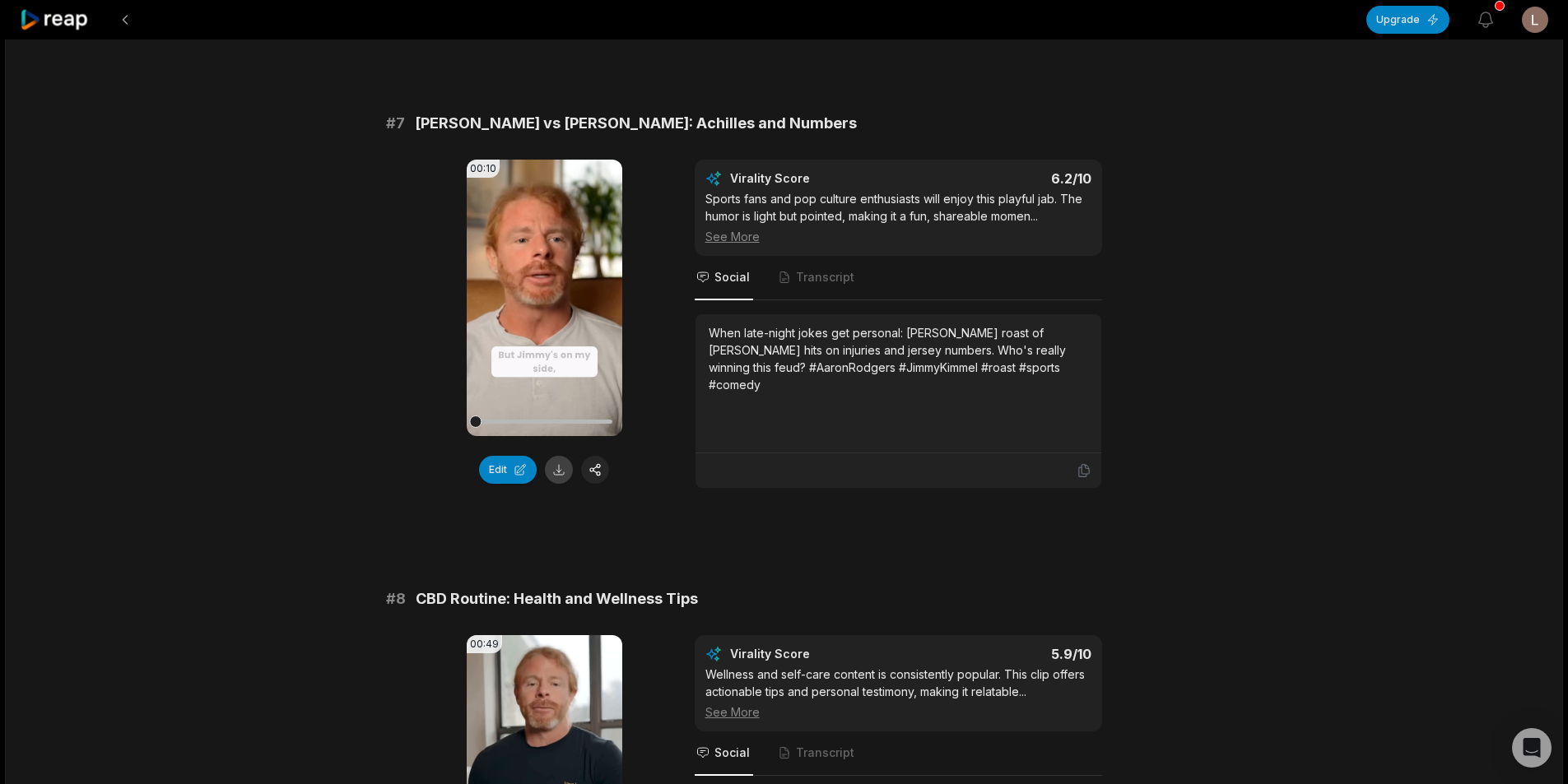
click at [556, 470] on button at bounding box center [559, 470] width 28 height 28
click at [120, 14] on button at bounding box center [125, 20] width 30 height 30
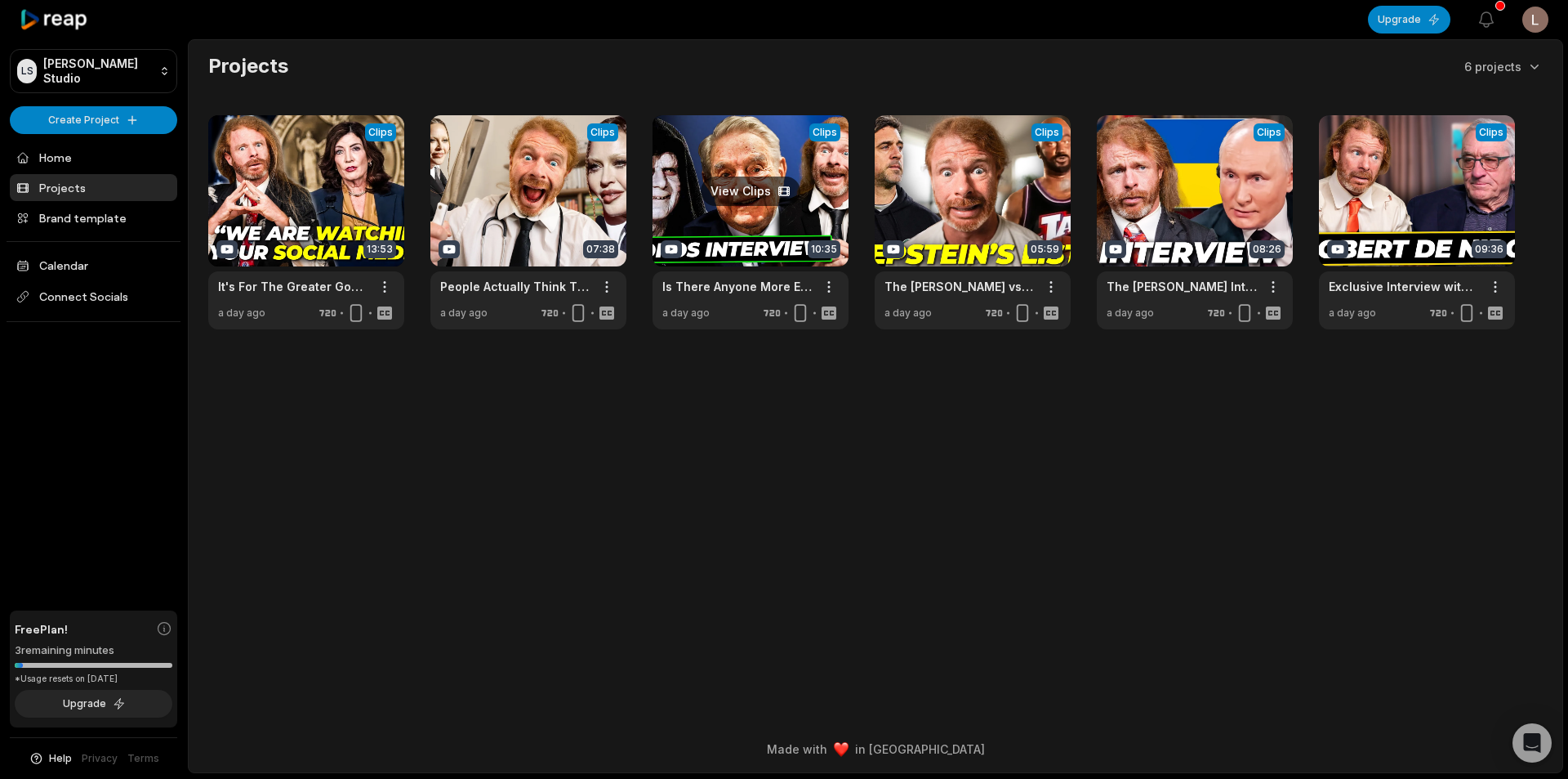
click at [718, 209] on link at bounding box center [751, 223] width 196 height 214
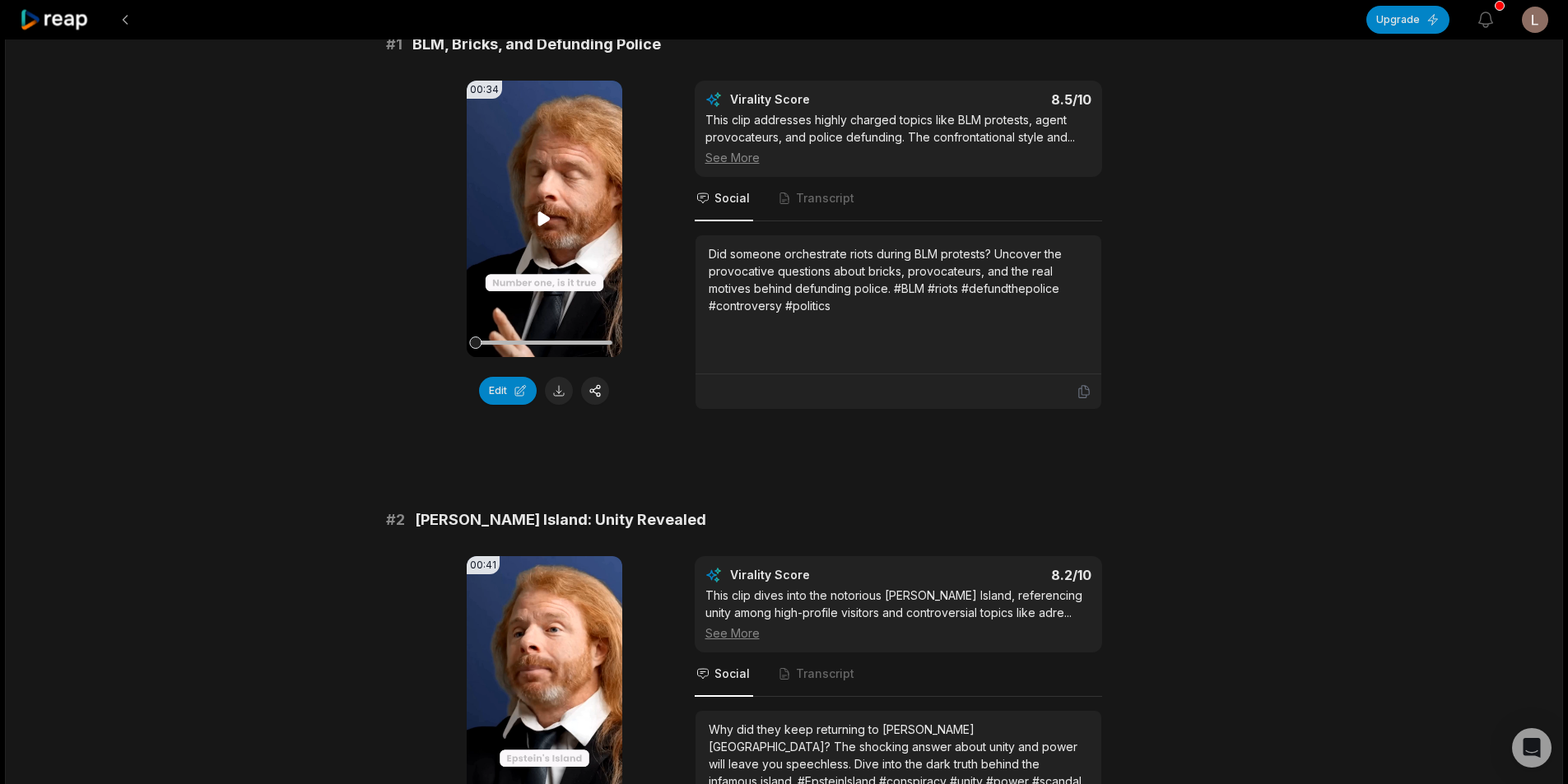
scroll to position [164, 0]
click at [554, 391] on button at bounding box center [559, 389] width 28 height 28
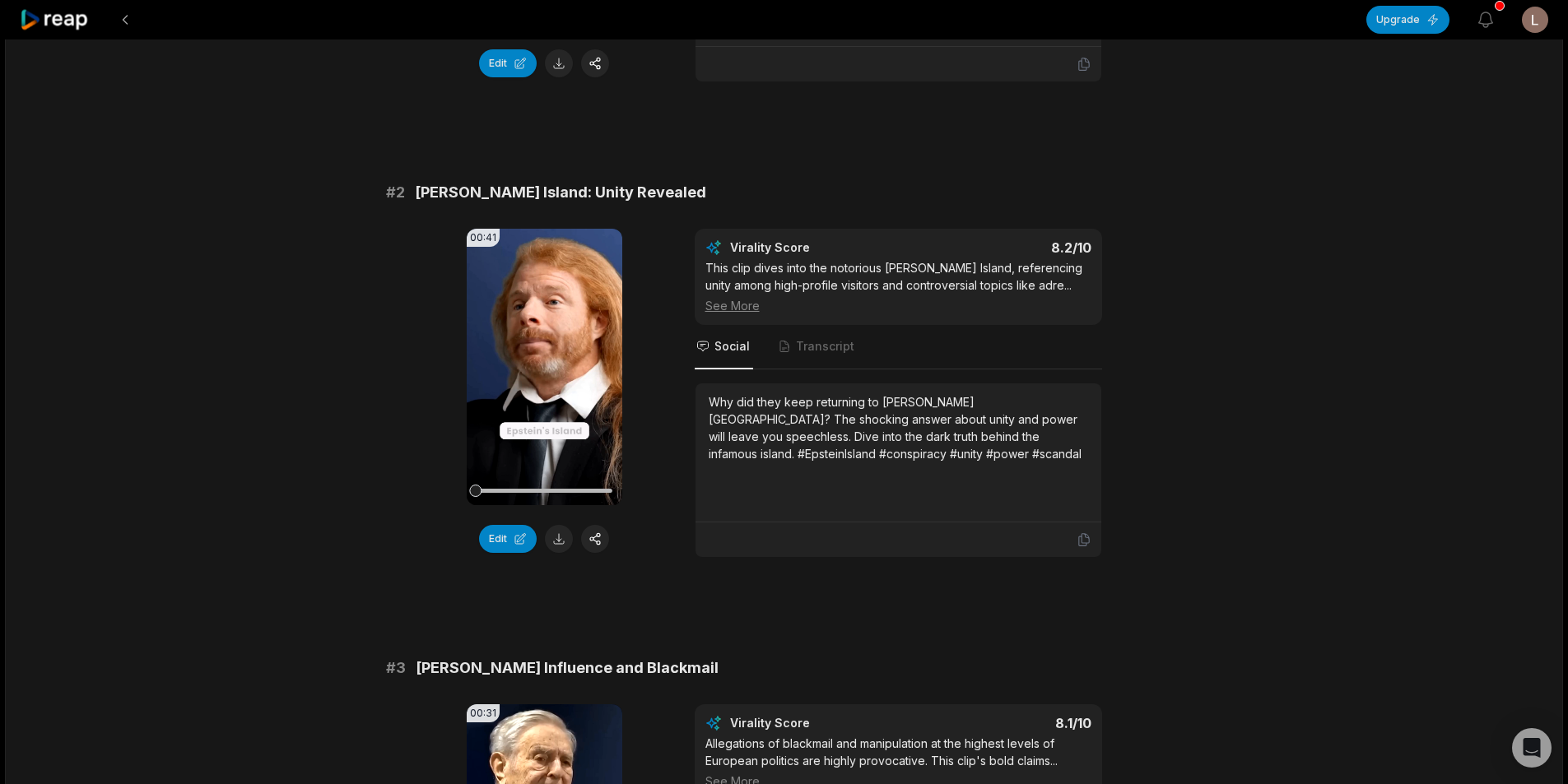
scroll to position [576, 0]
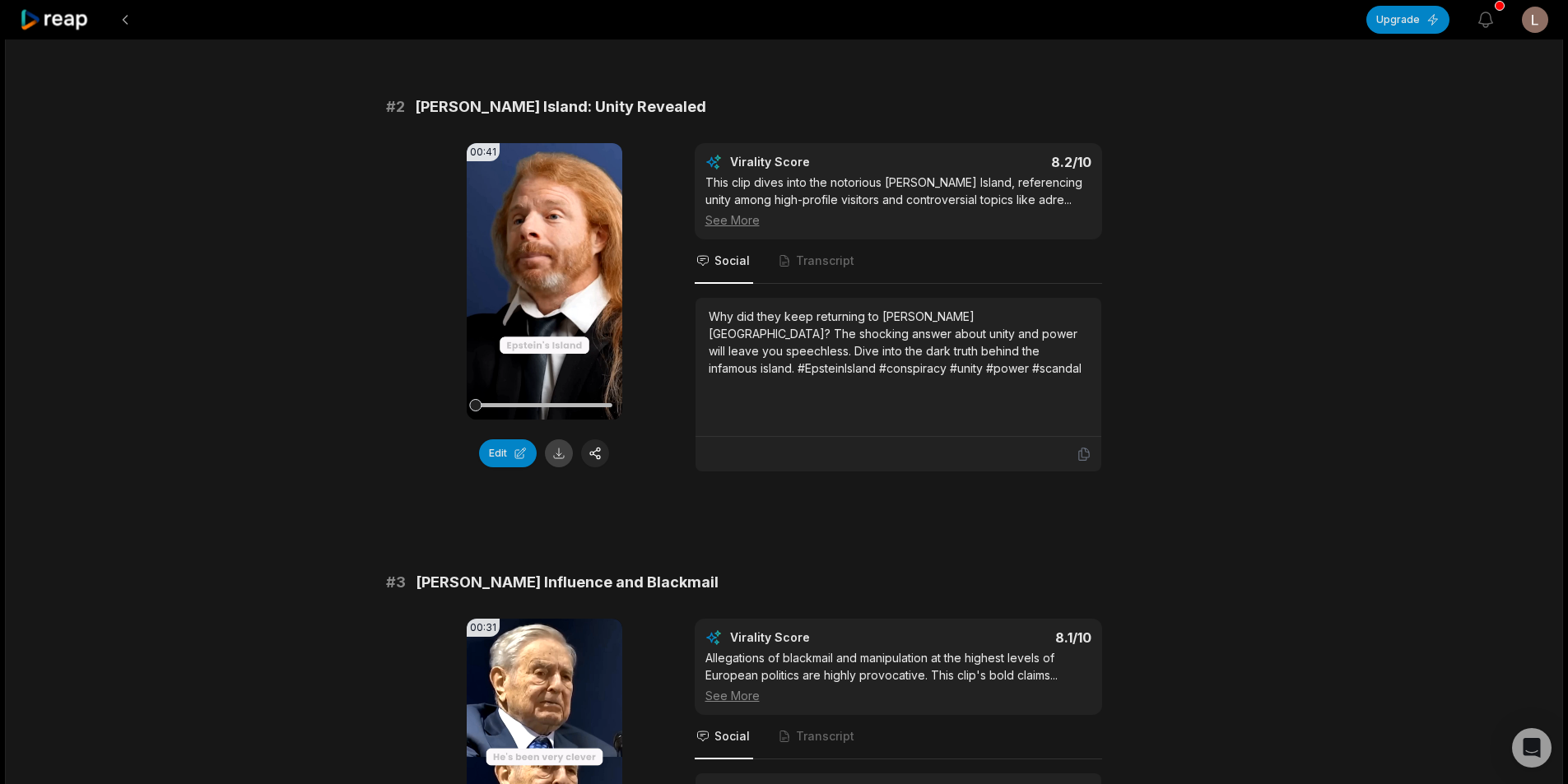
click at [559, 453] on button at bounding box center [559, 453] width 28 height 28
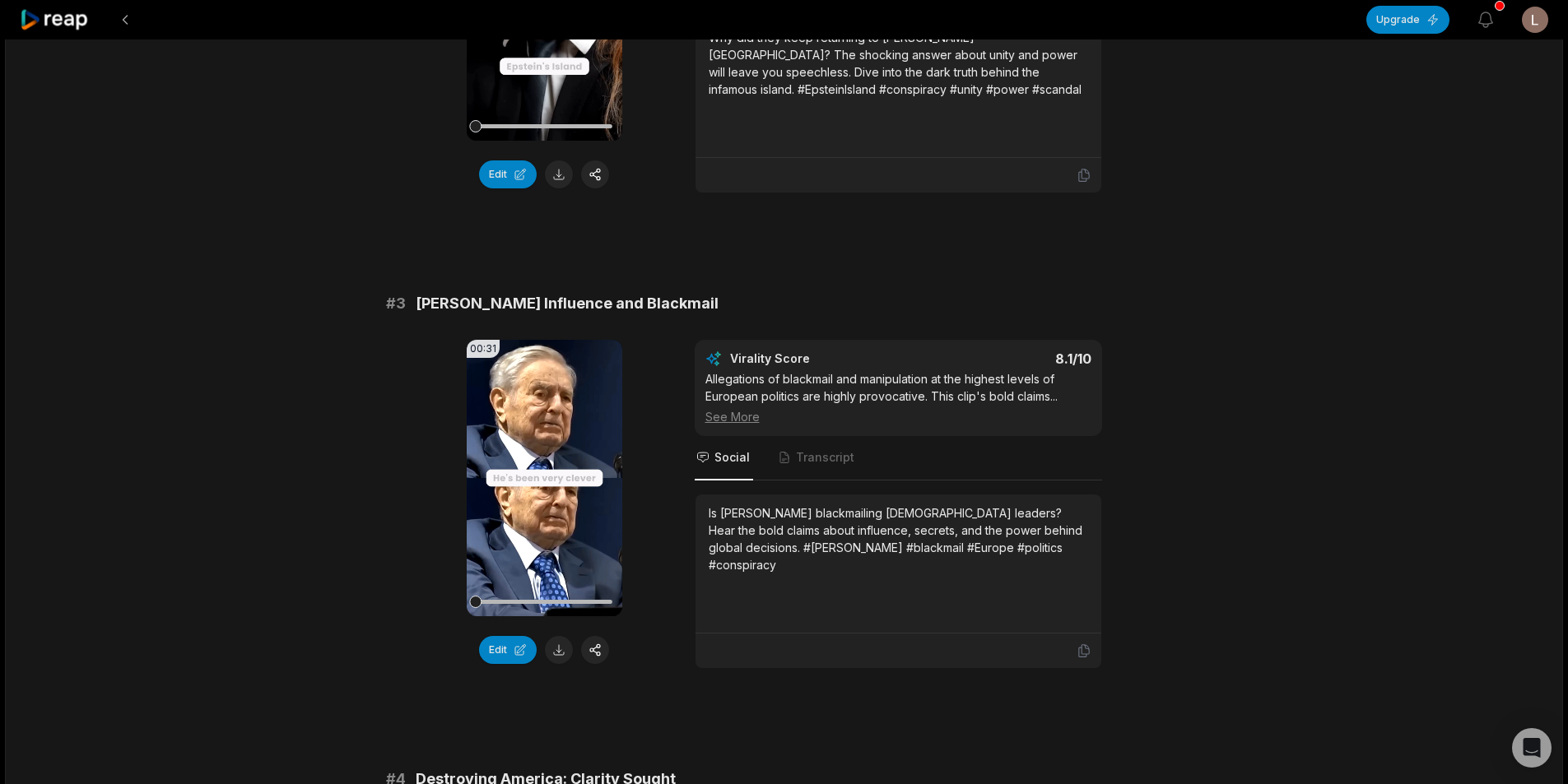
scroll to position [904, 0]
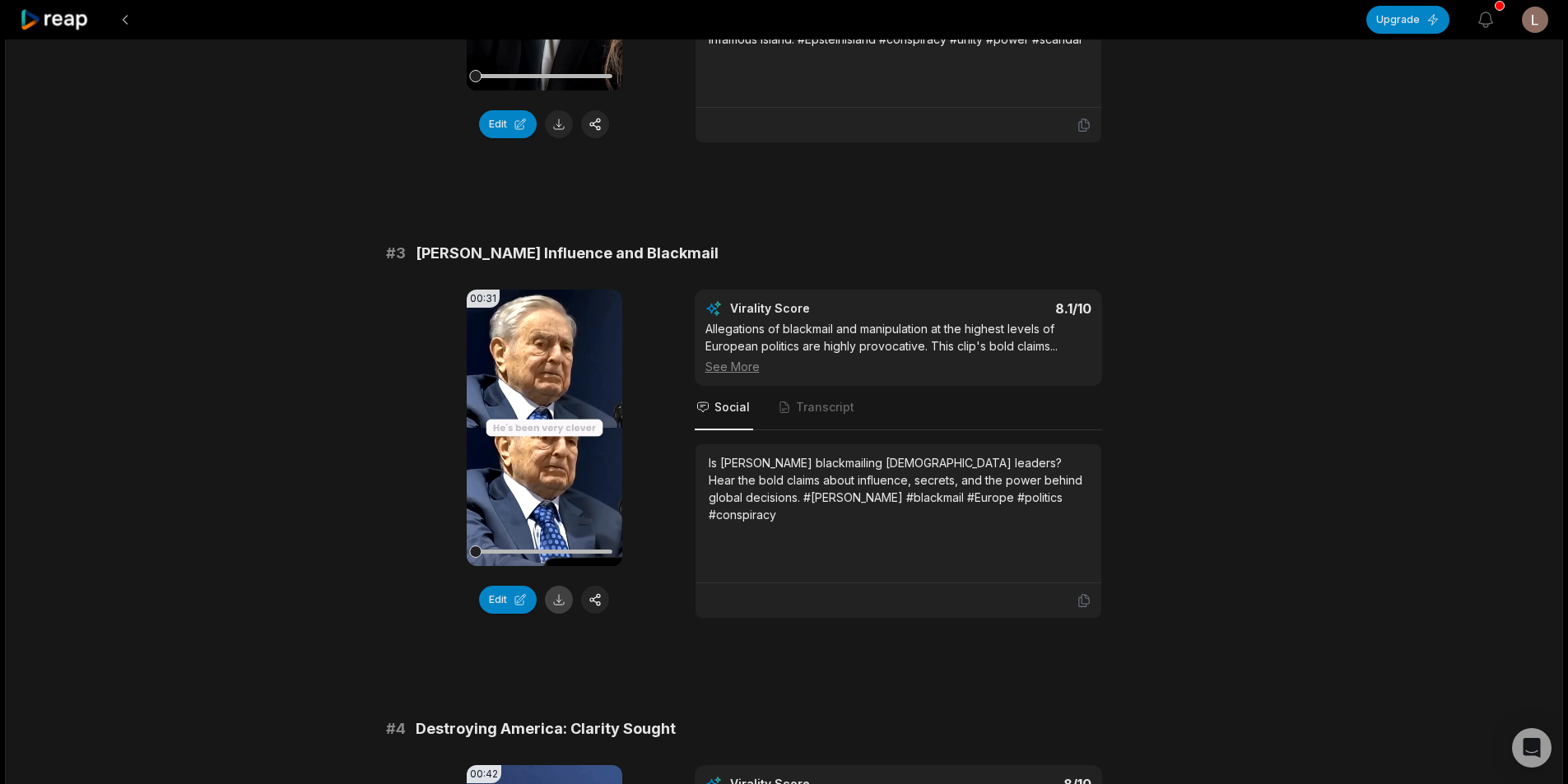
click at [556, 601] on button at bounding box center [559, 600] width 28 height 28
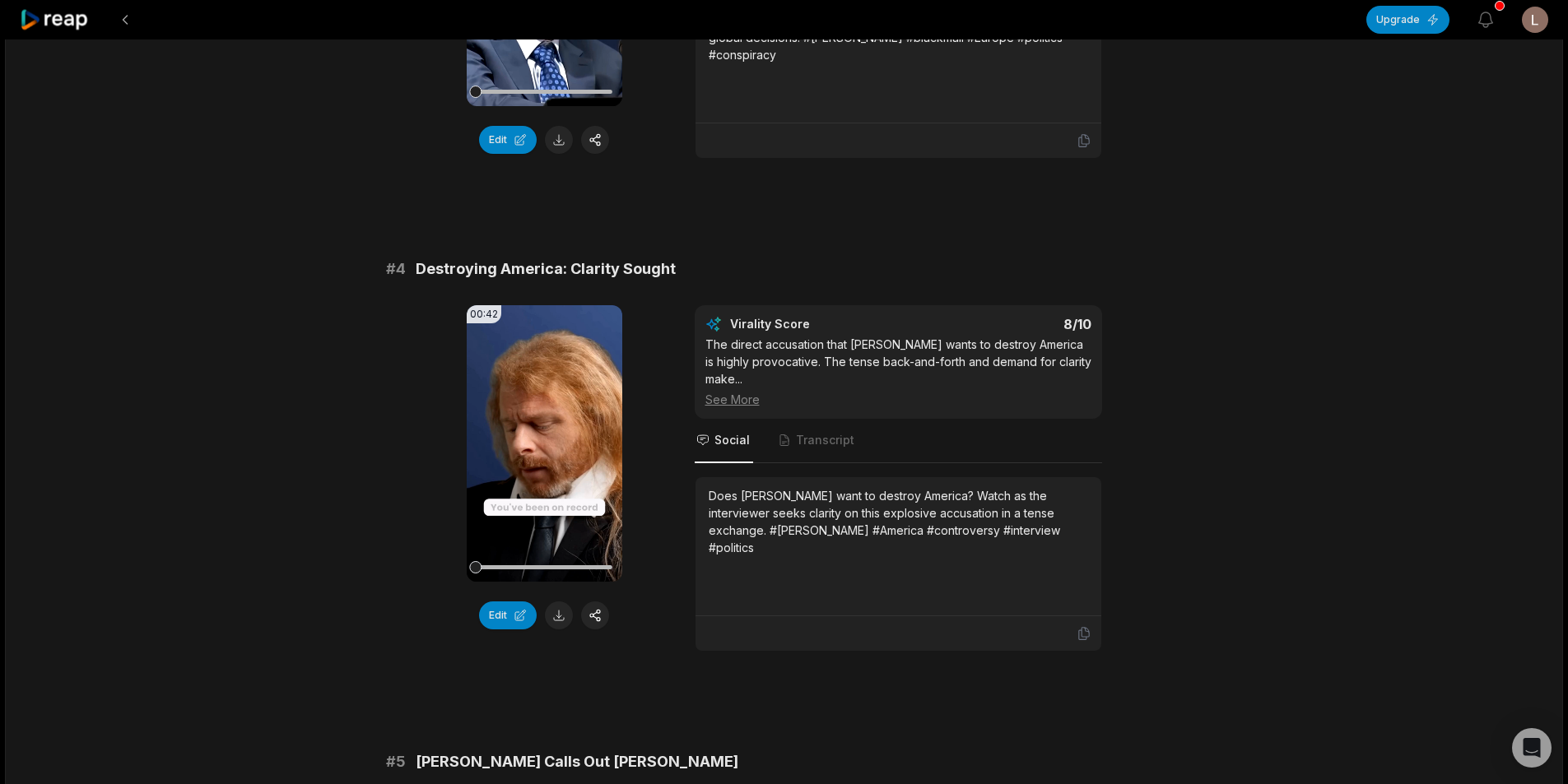
scroll to position [1398, 0]
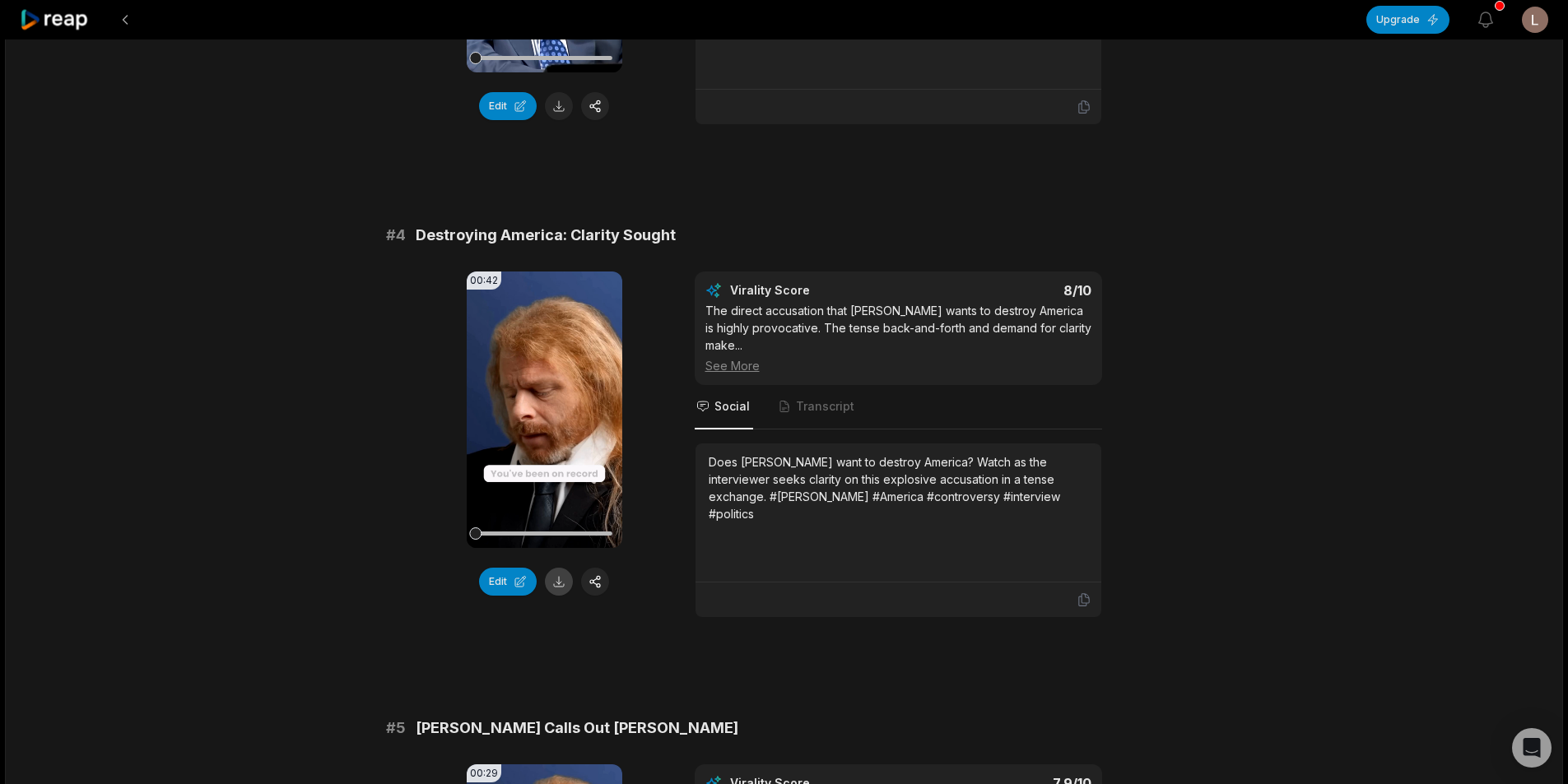
click at [561, 582] on button at bounding box center [559, 582] width 28 height 28
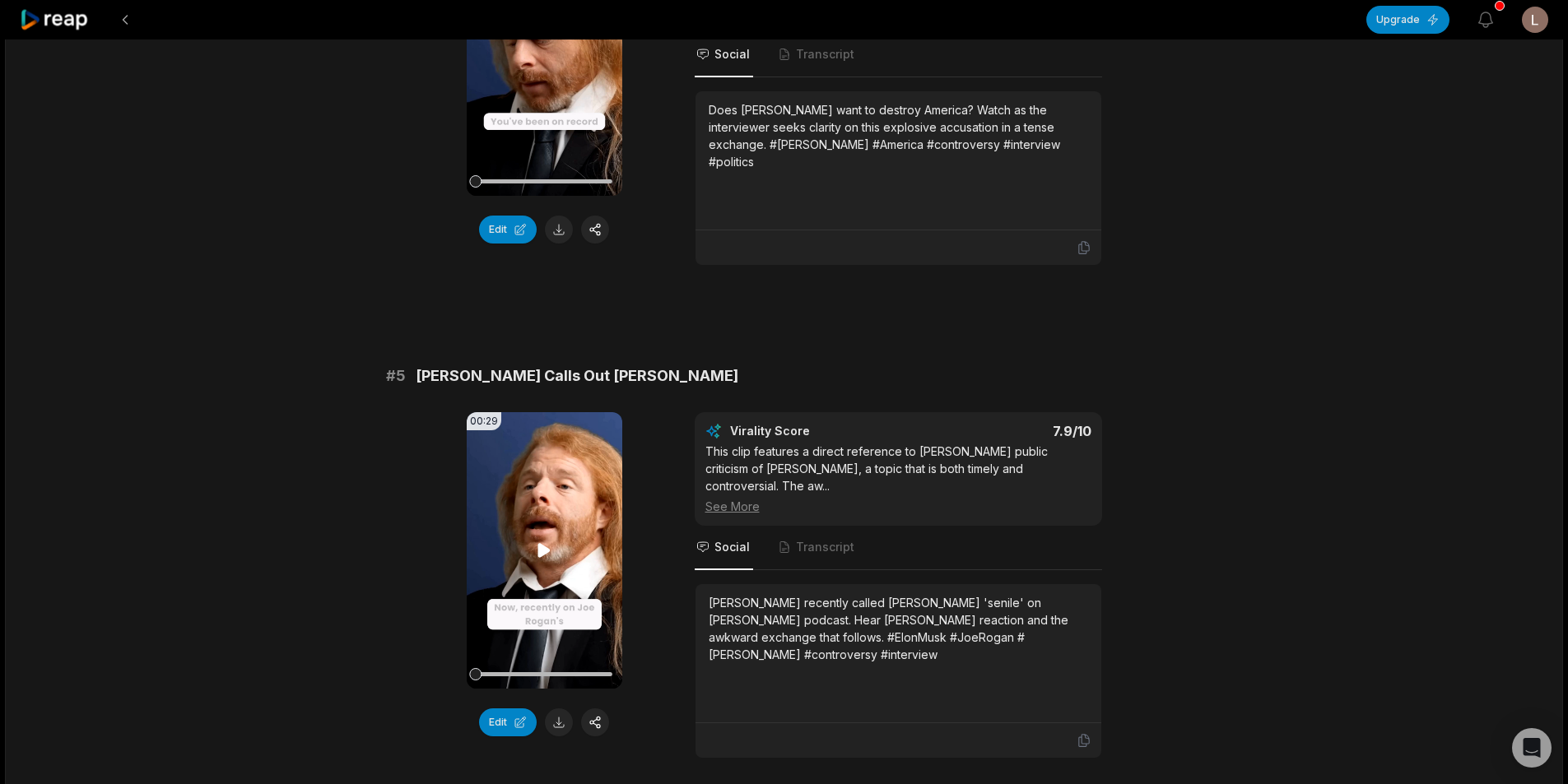
scroll to position [1809, 0]
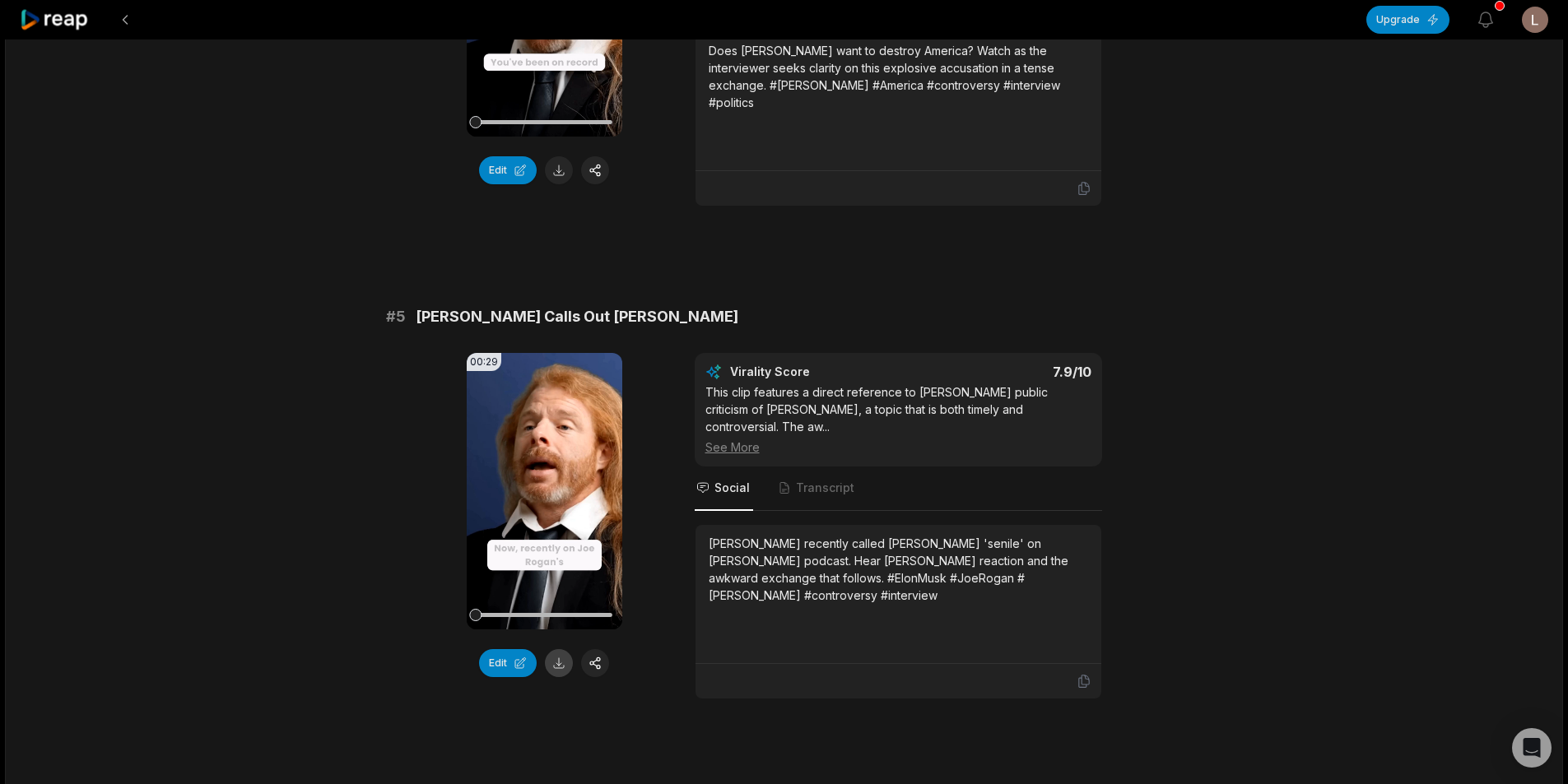
click at [566, 649] on button at bounding box center [559, 663] width 28 height 28
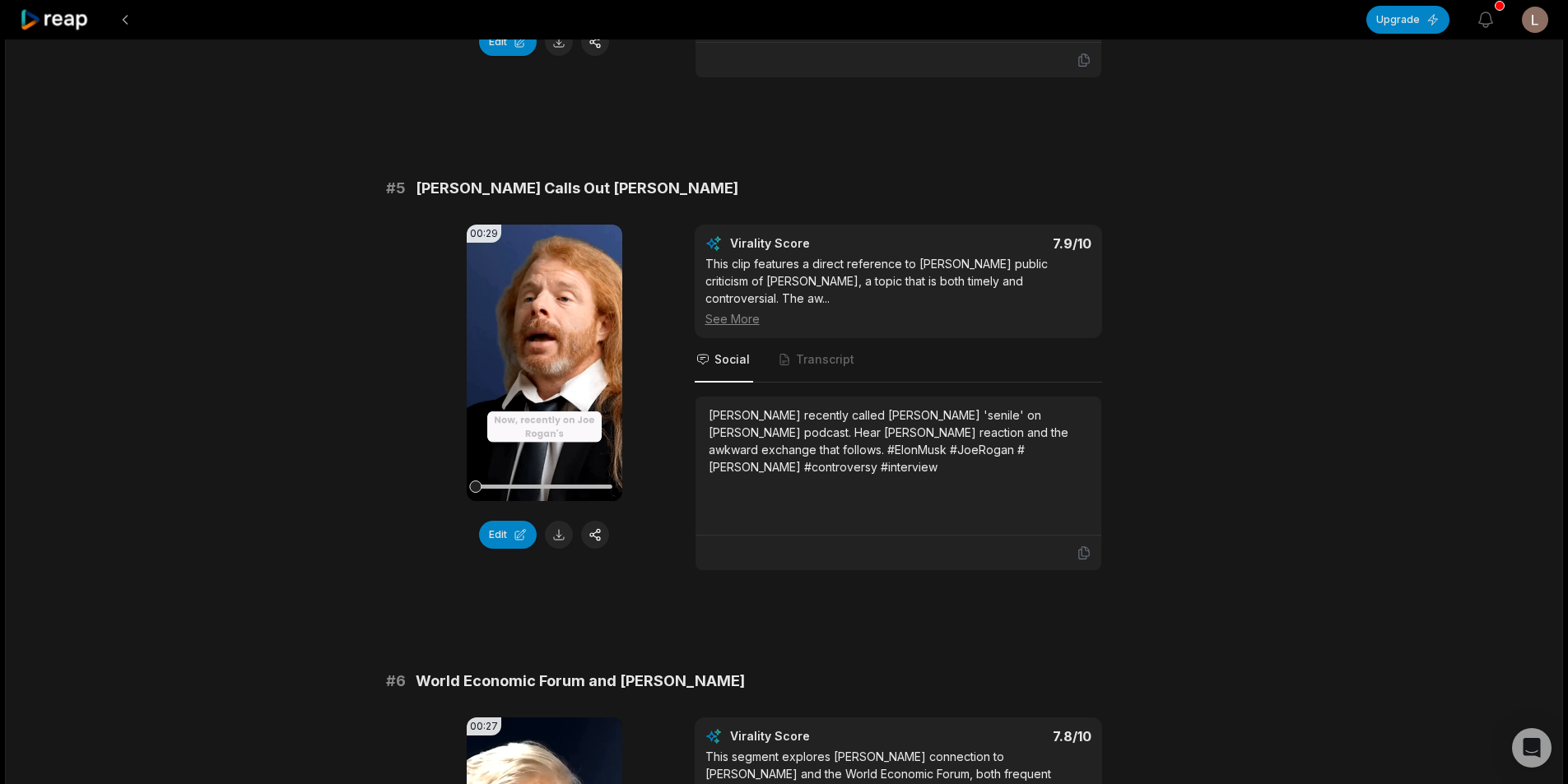
scroll to position [2221, 0]
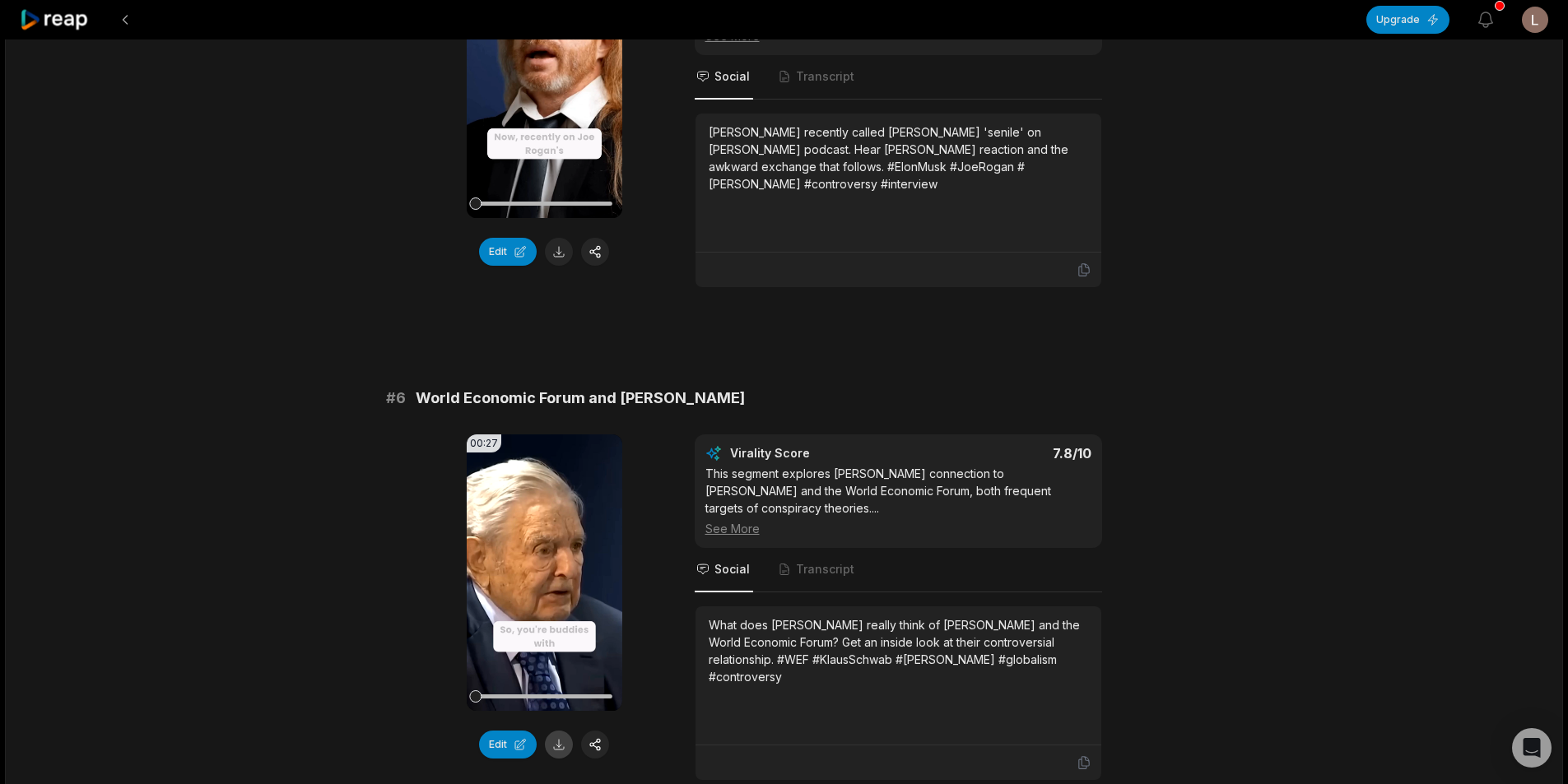
click at [557, 730] on button at bounding box center [559, 744] width 28 height 28
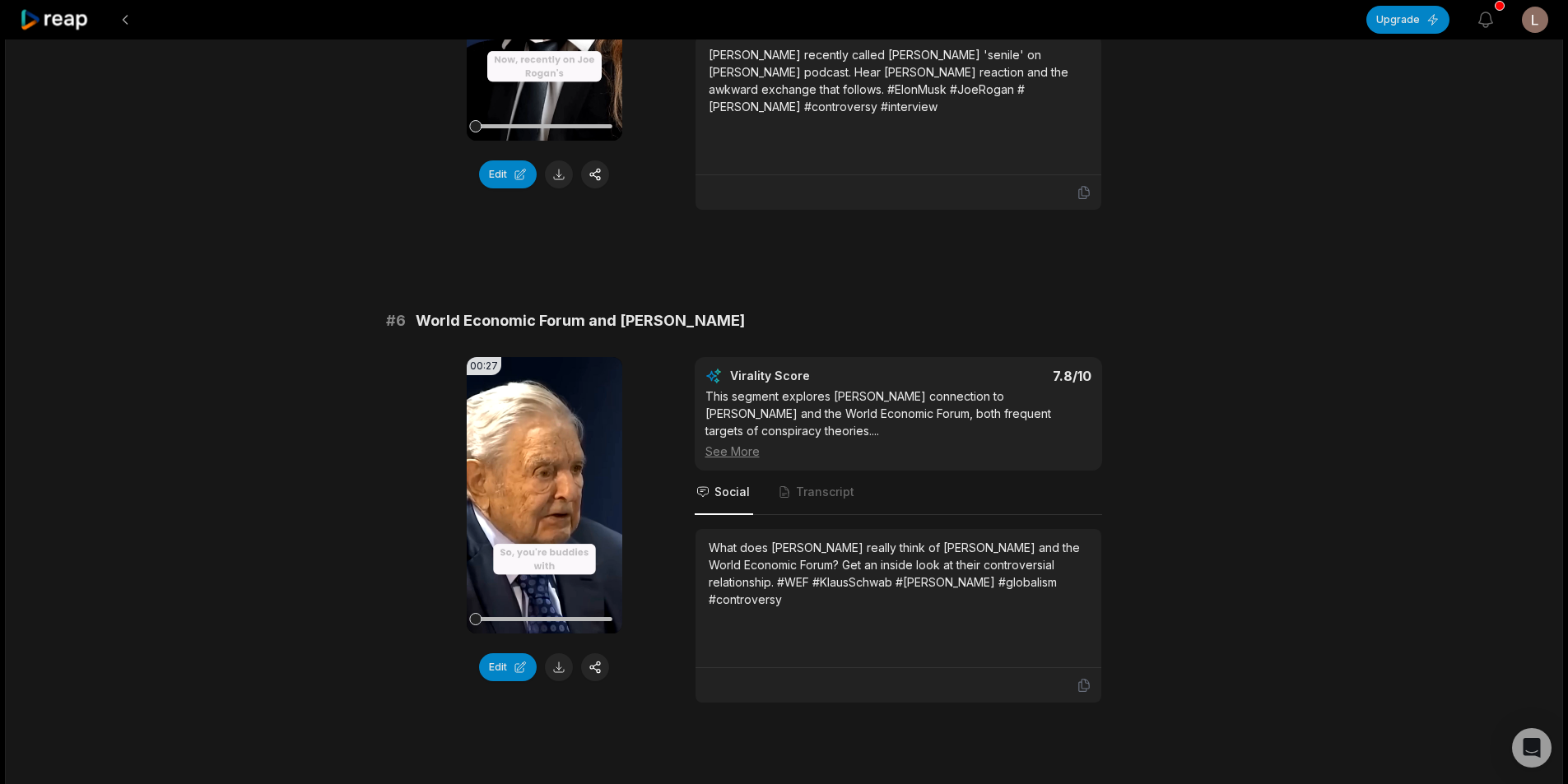
scroll to position [2714, 0]
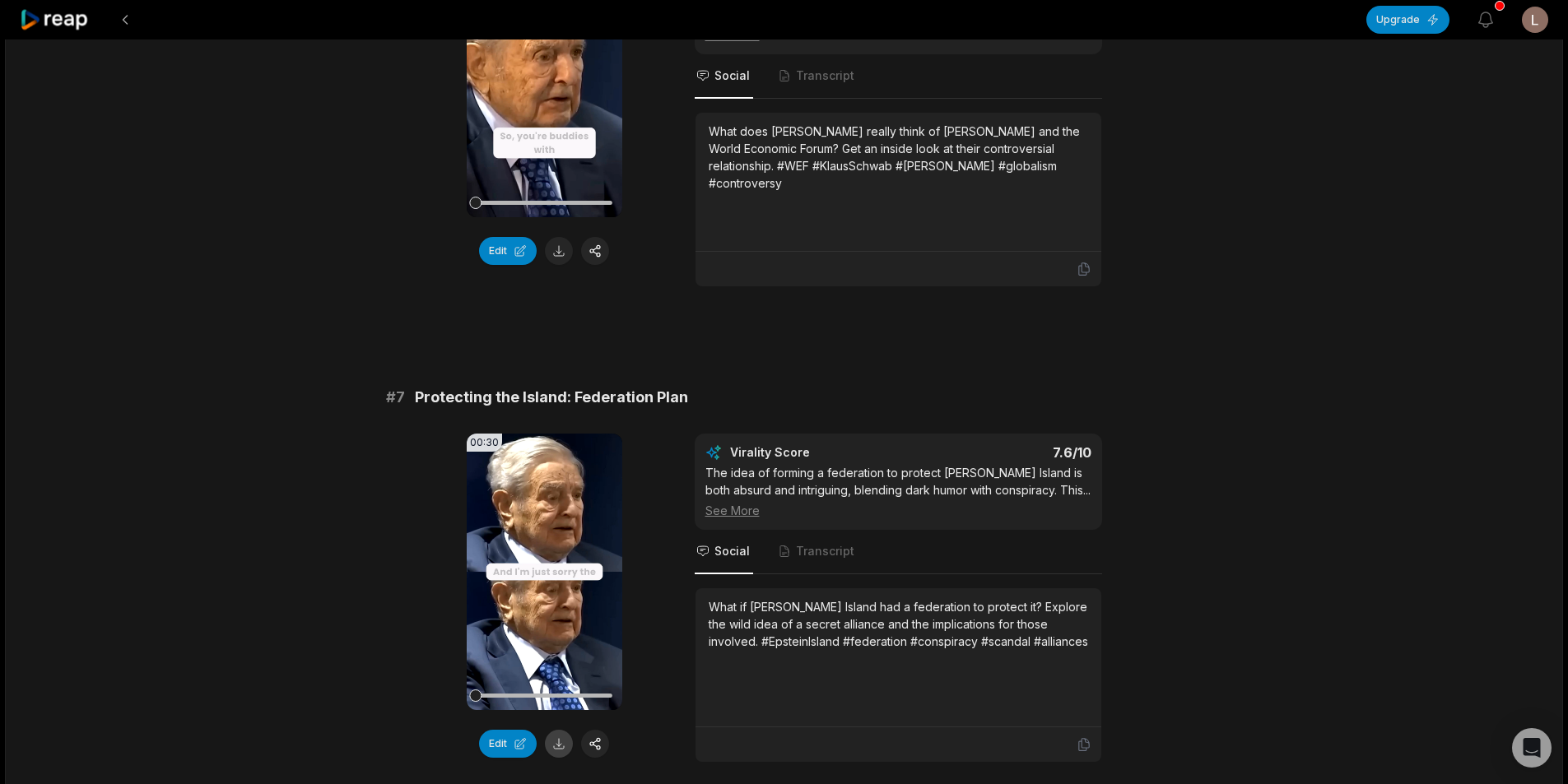
click at [567, 729] on button at bounding box center [559, 743] width 28 height 28
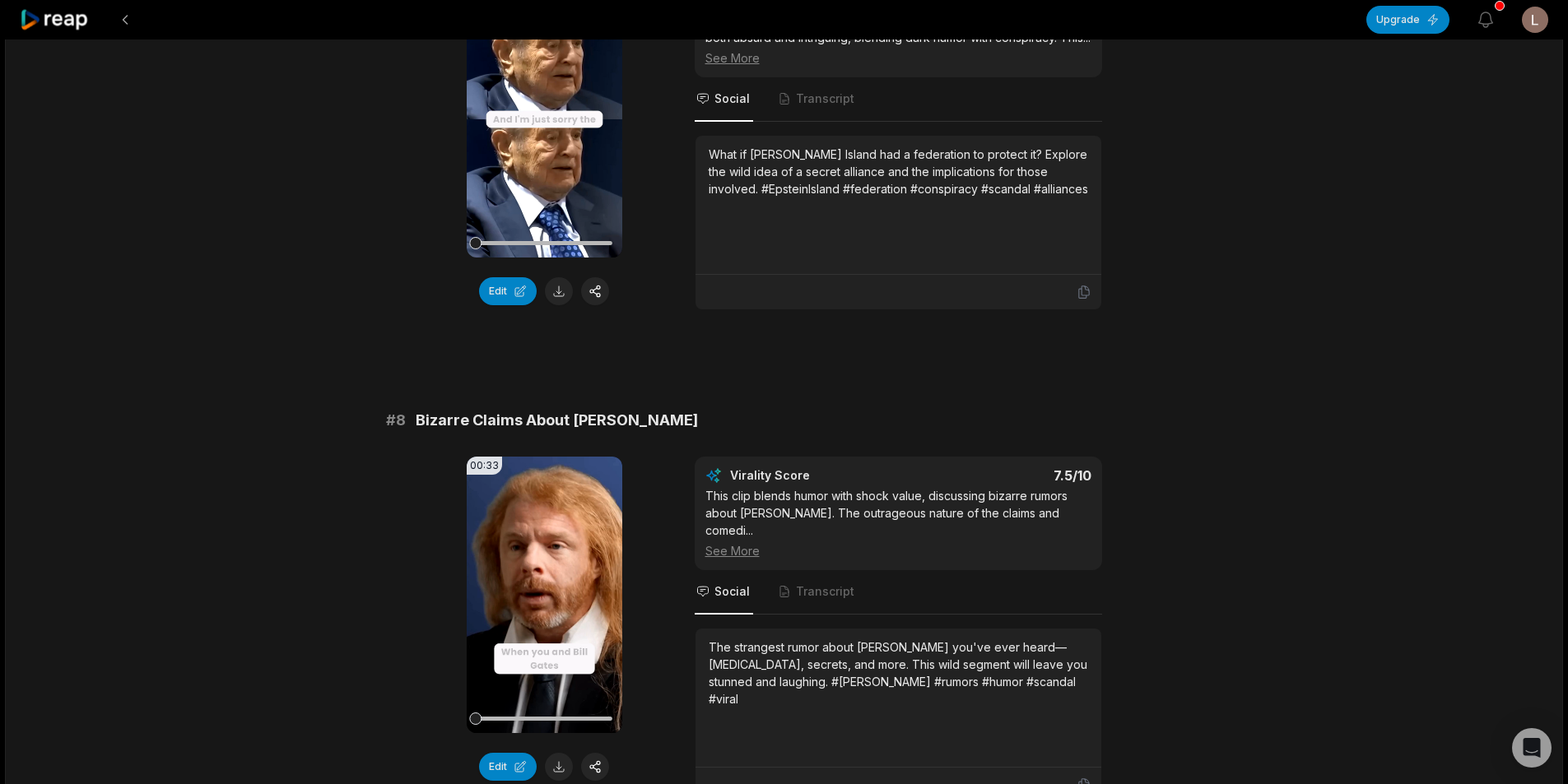
scroll to position [3207, 0]
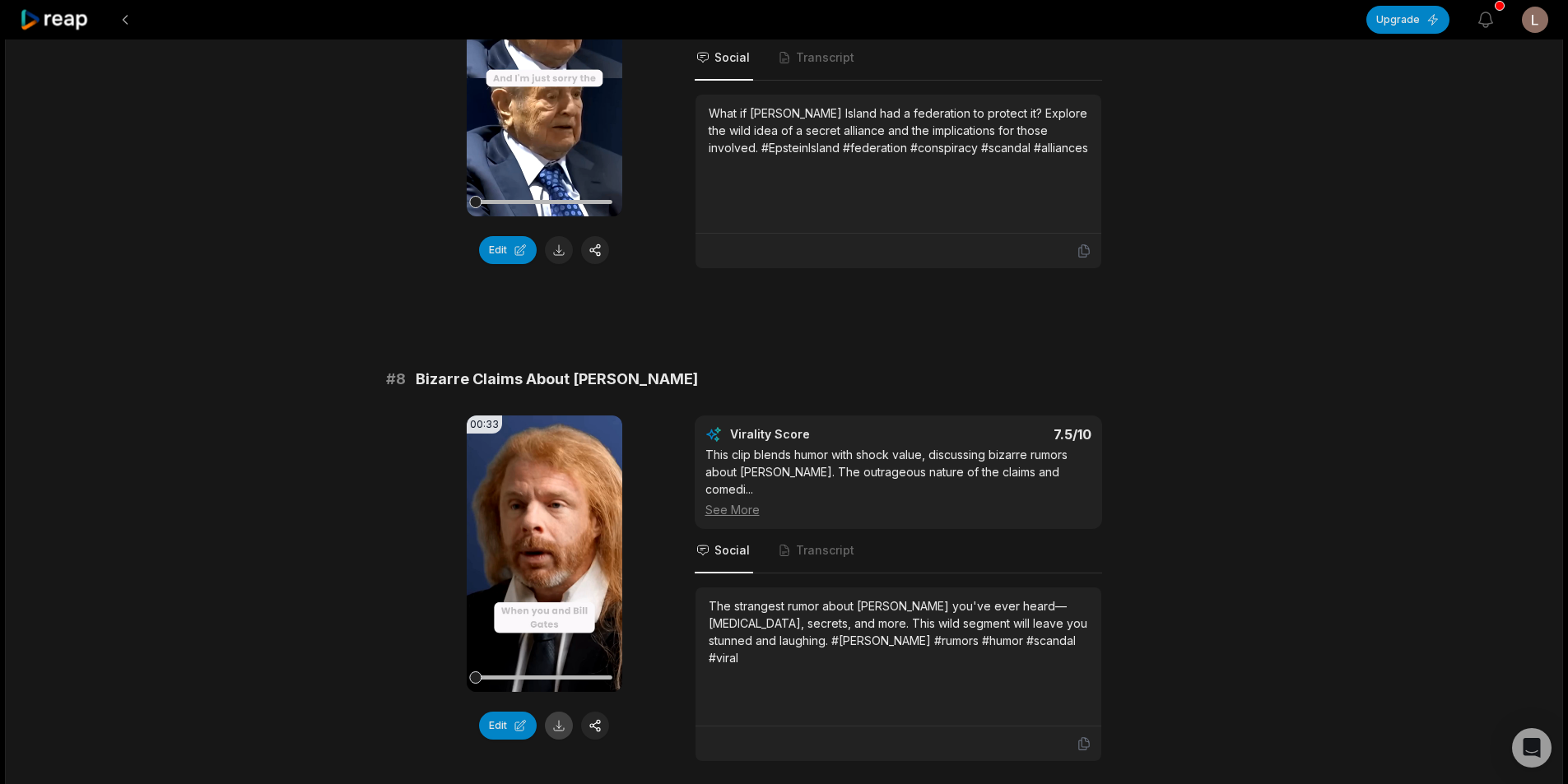
click at [559, 712] on button at bounding box center [559, 726] width 28 height 28
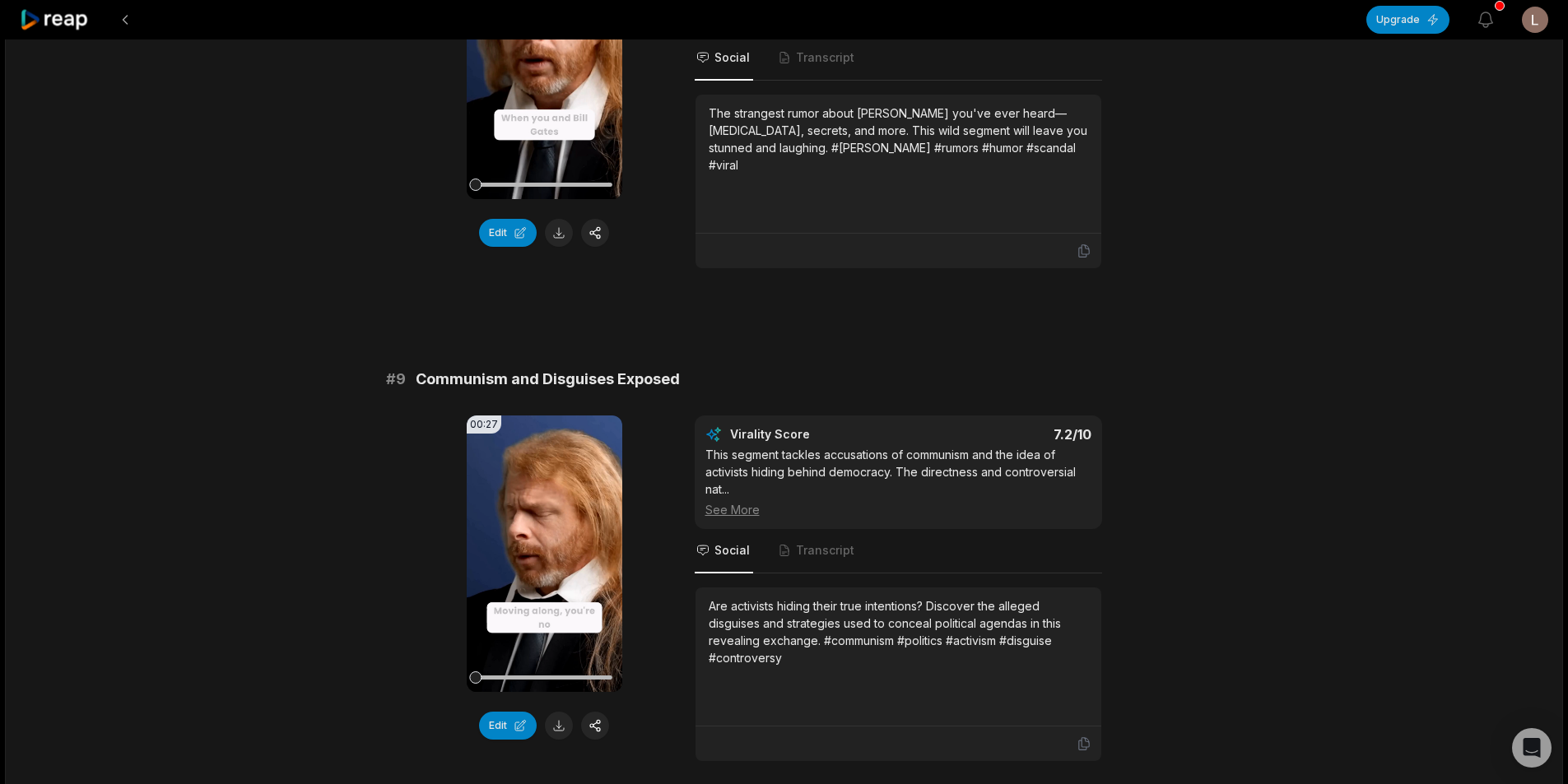
scroll to position [3701, 0]
click at [550, 711] on button at bounding box center [559, 725] width 28 height 28
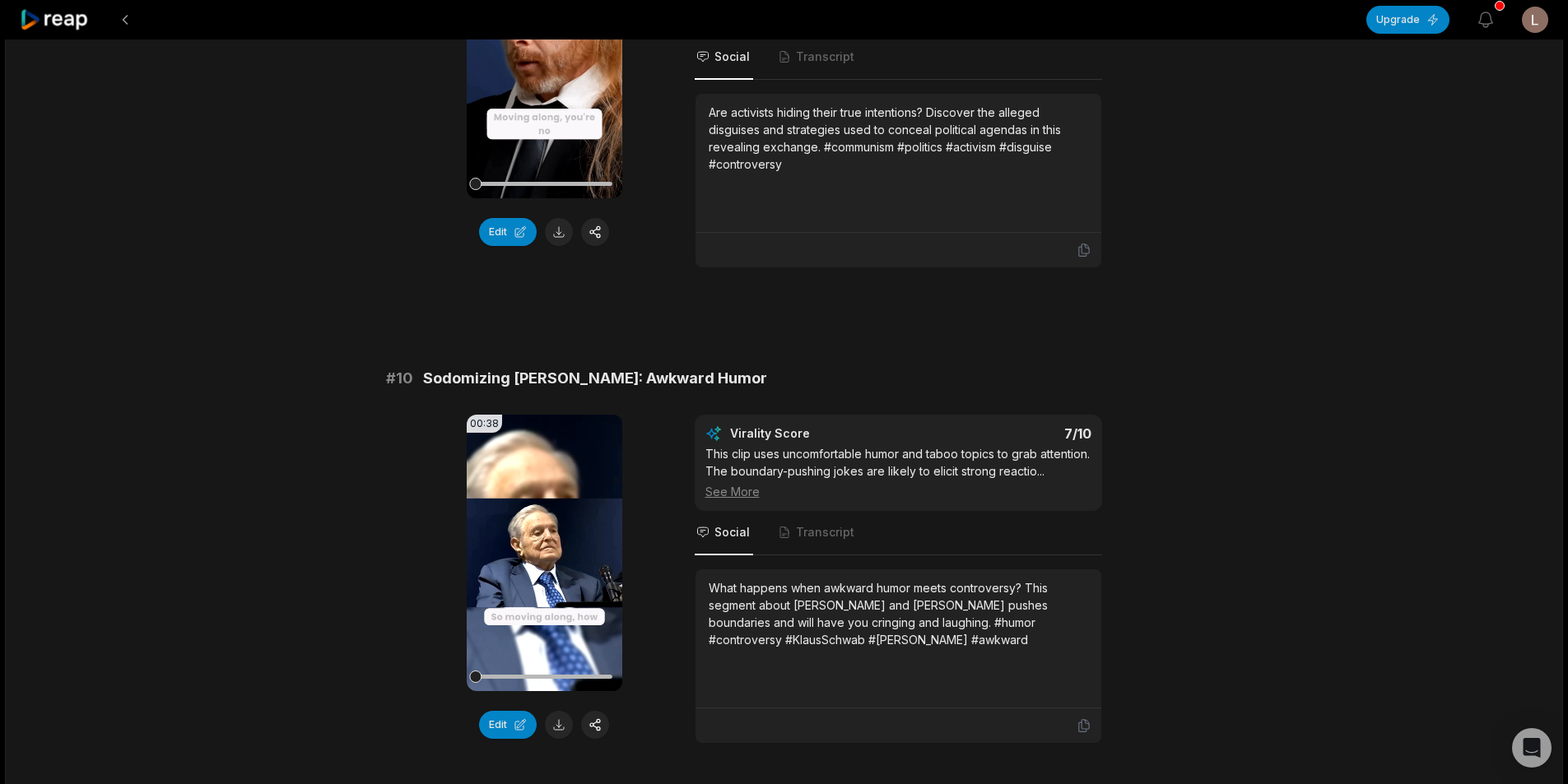
scroll to position [4195, 0]
click at [554, 710] on button at bounding box center [559, 724] width 28 height 28
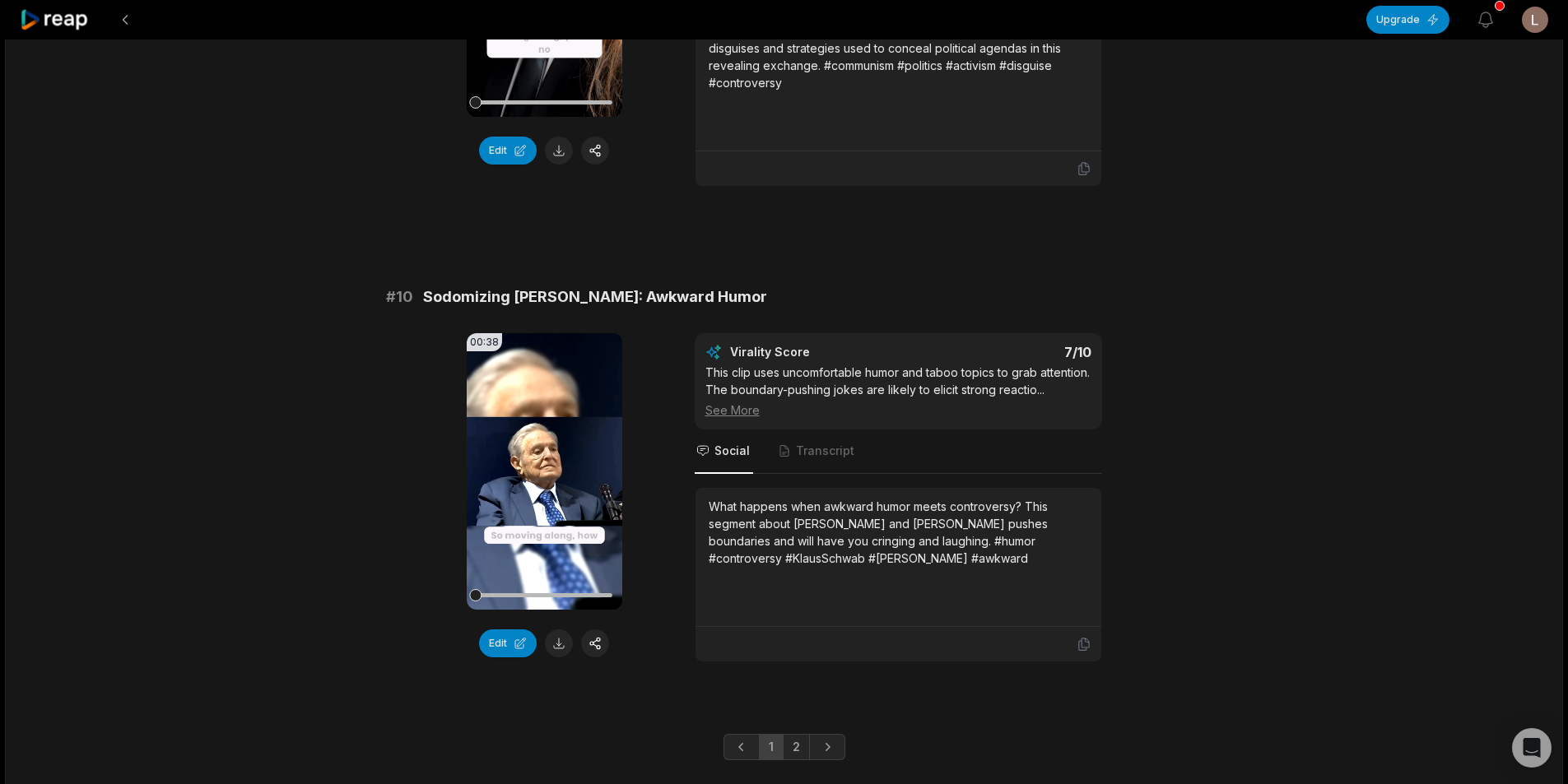
scroll to position [4283, 0]
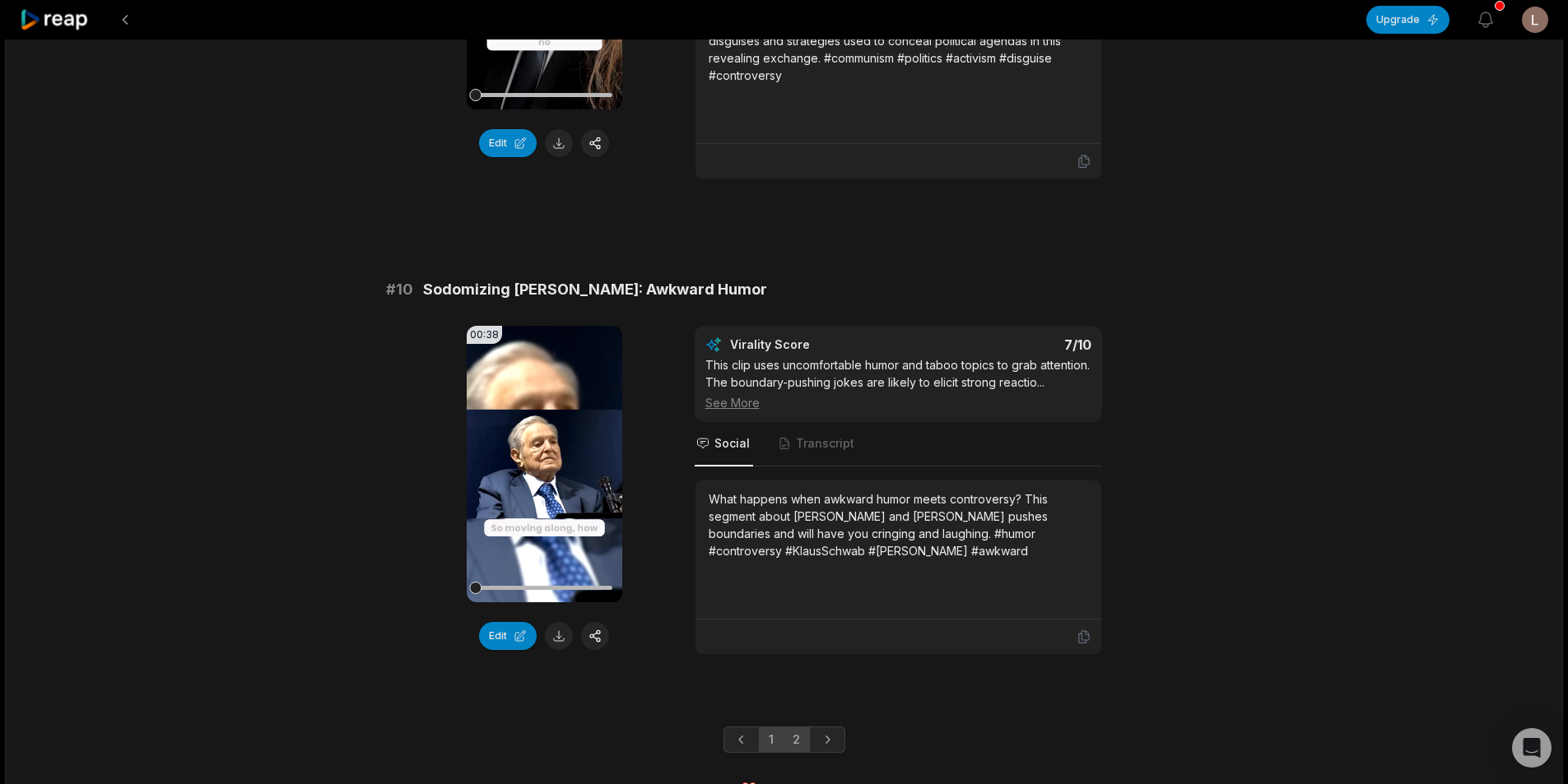
click at [801, 726] on link "2" at bounding box center [796, 739] width 27 height 27
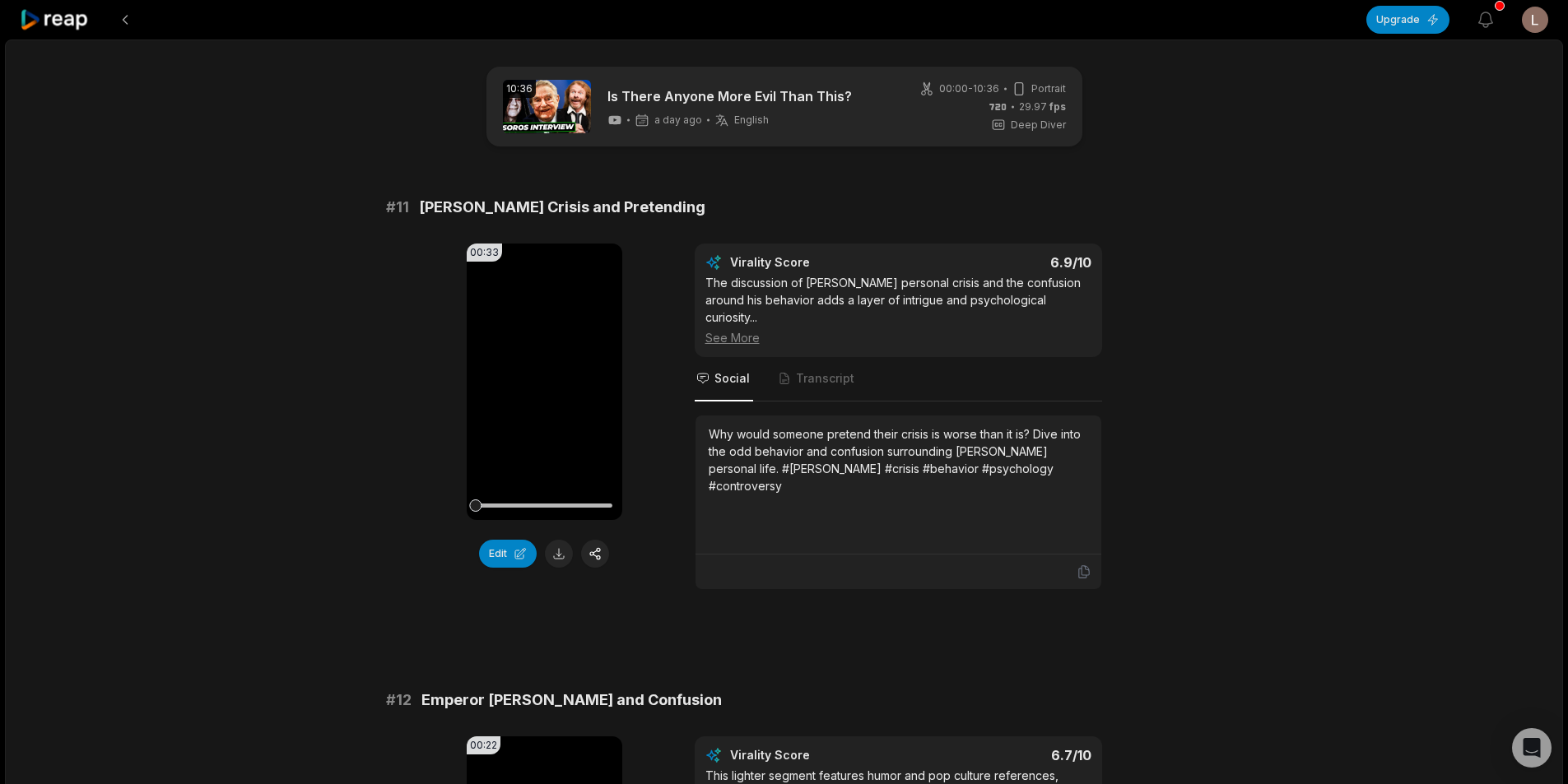
scroll to position [82, 0]
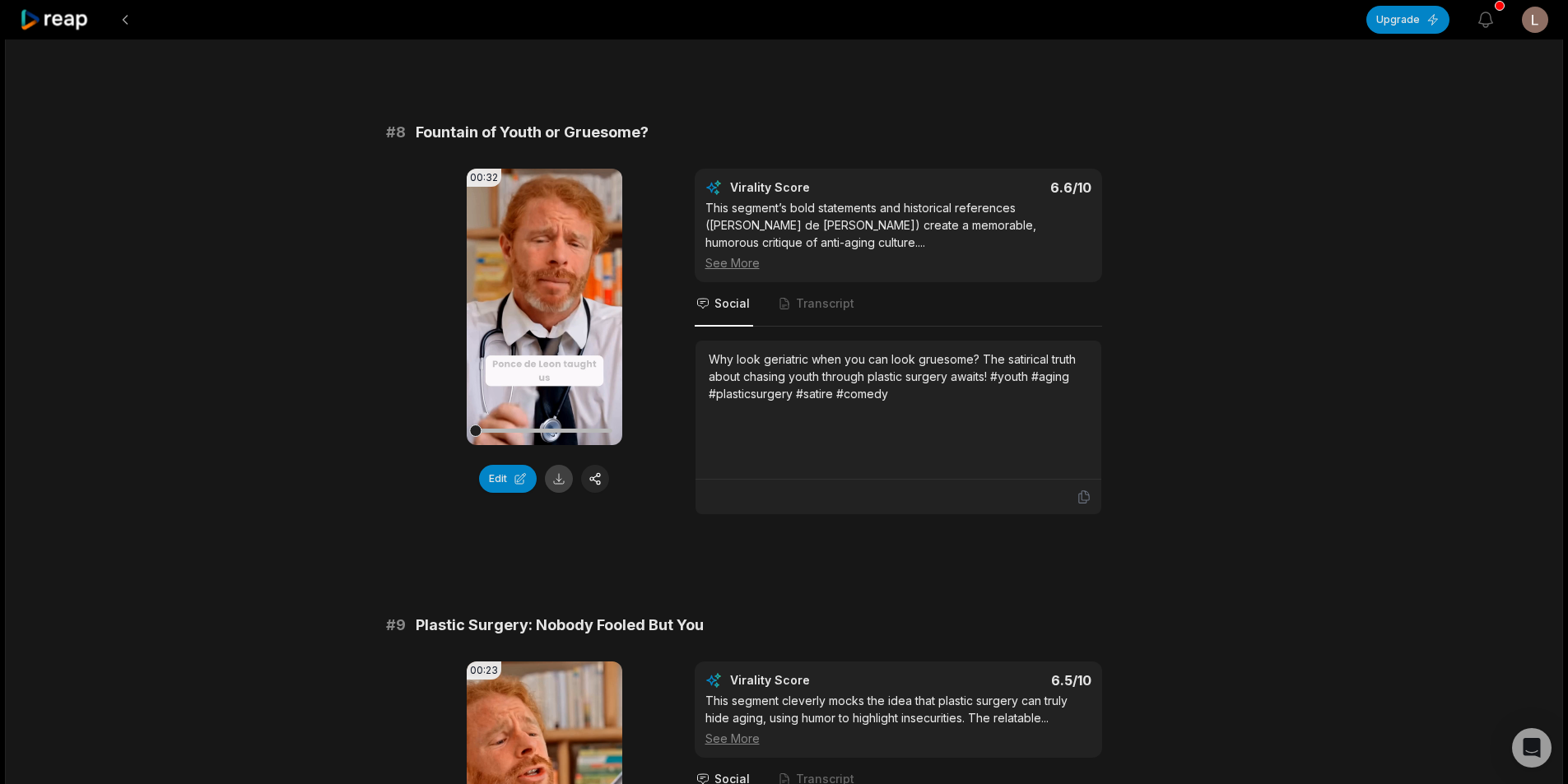
click at [568, 465] on button at bounding box center [559, 479] width 28 height 28
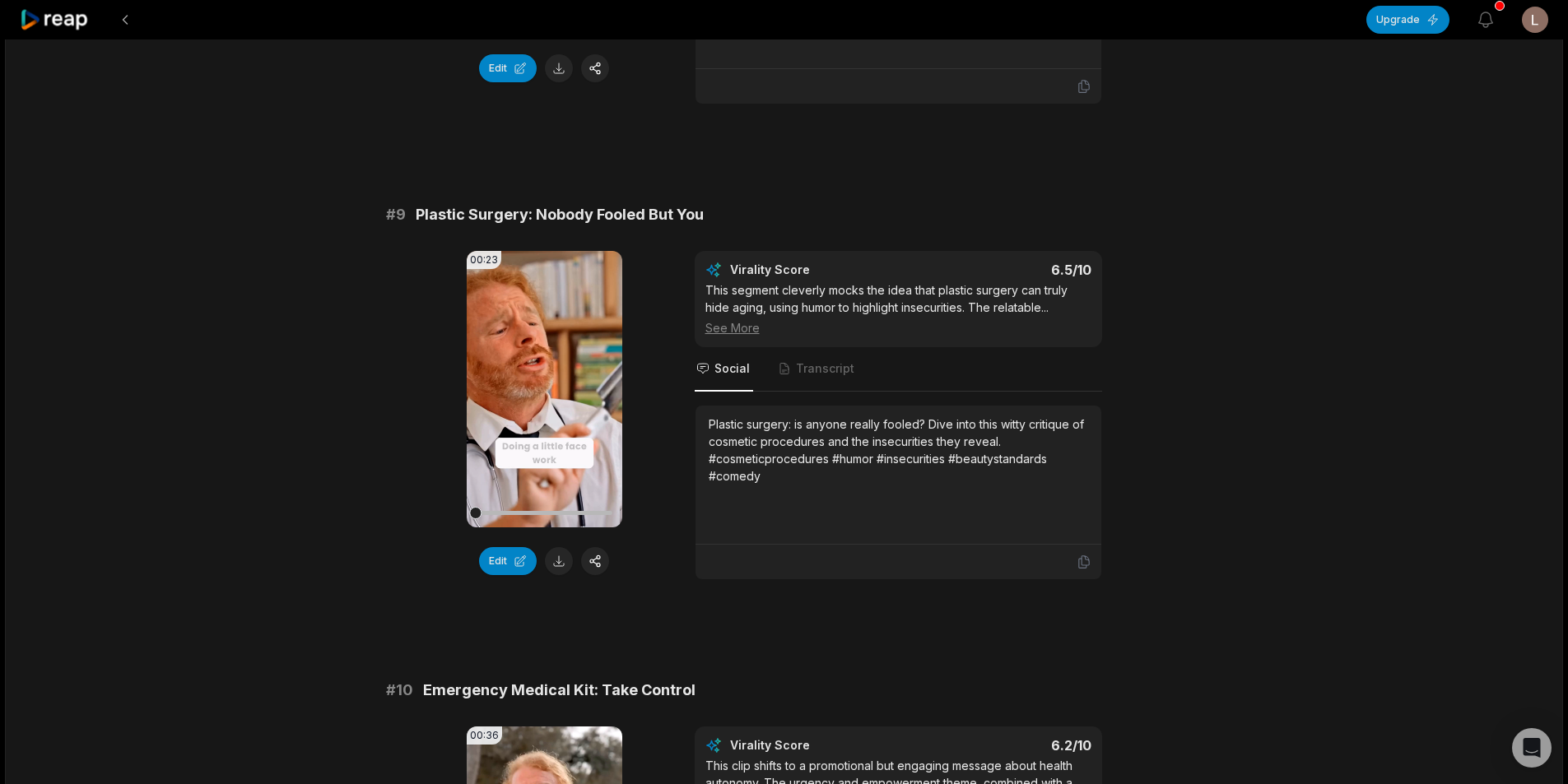
scroll to position [3865, 0]
click at [557, 546] on button at bounding box center [559, 560] width 28 height 28
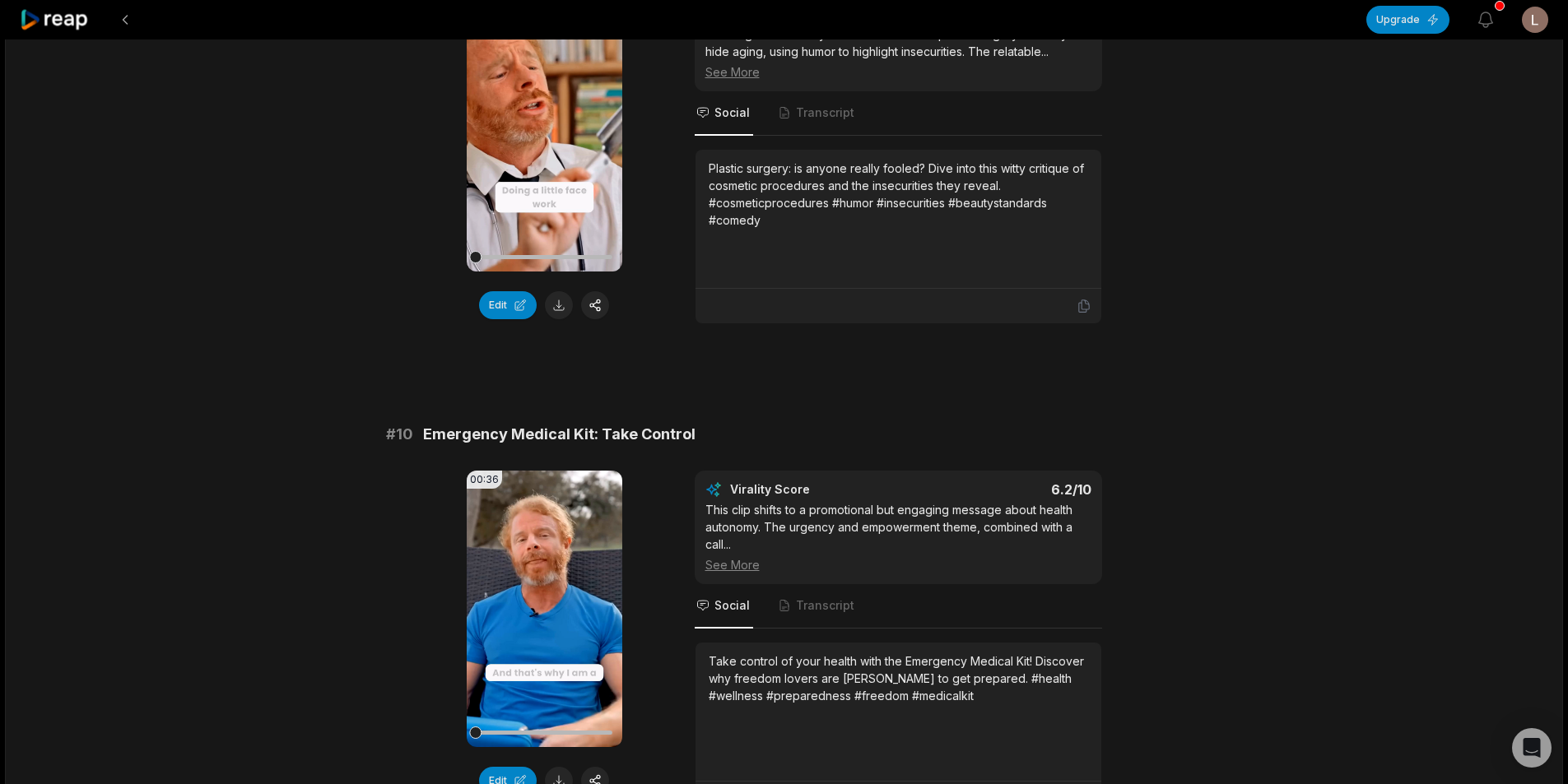
scroll to position [4226, 0]
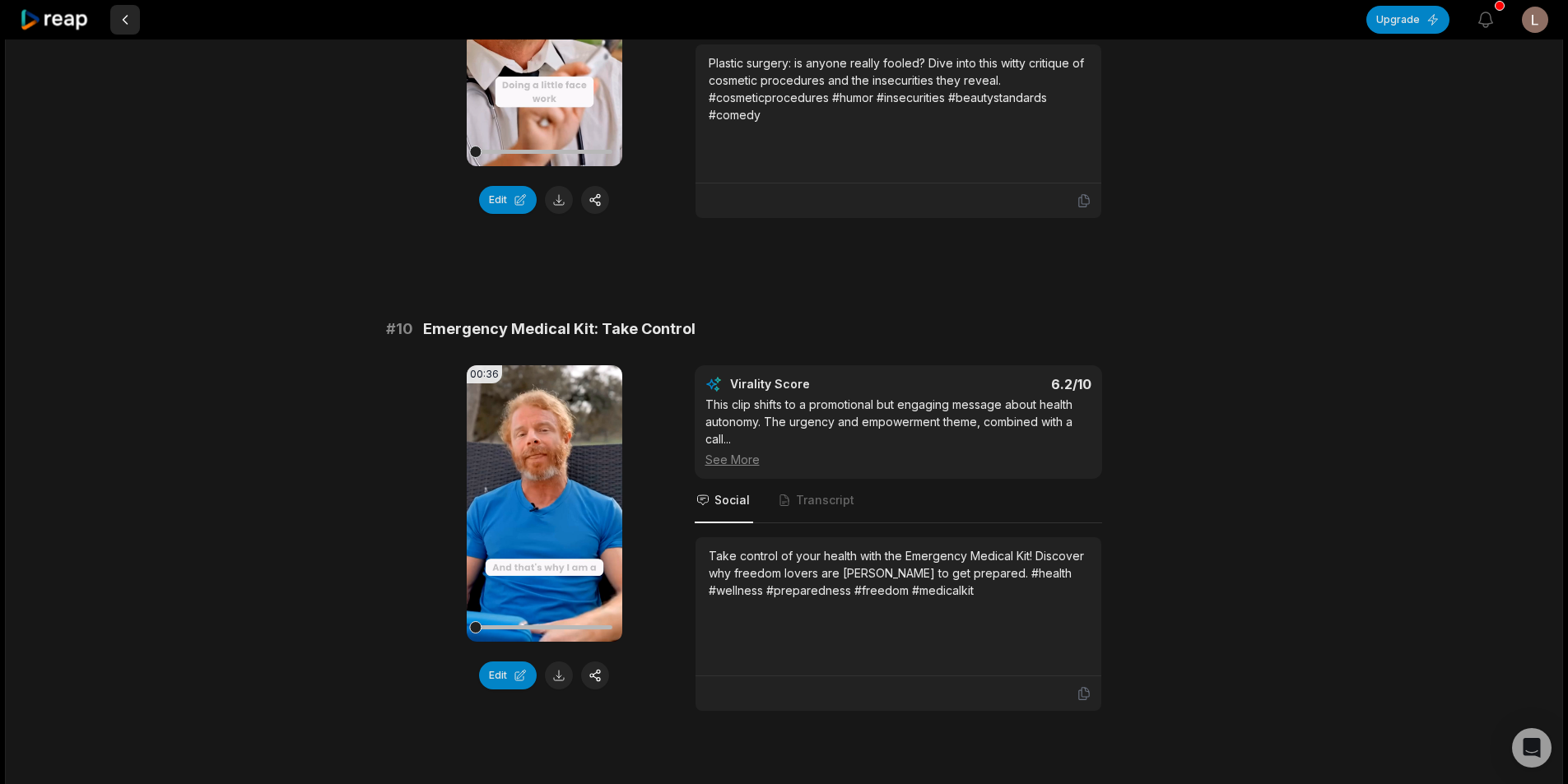
click at [128, 30] on button at bounding box center [125, 20] width 30 height 30
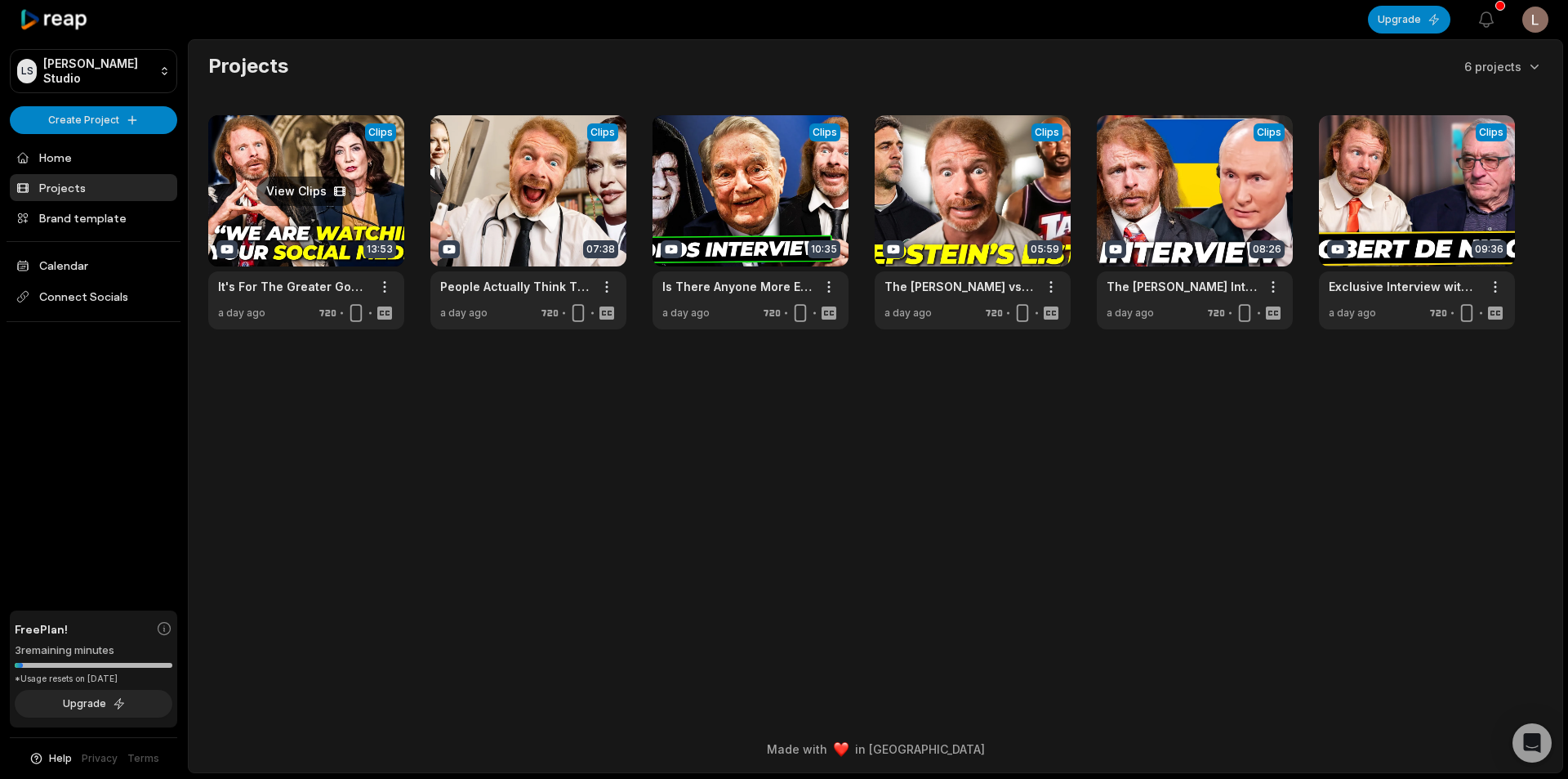
click at [311, 214] on link at bounding box center [307, 223] width 196 height 214
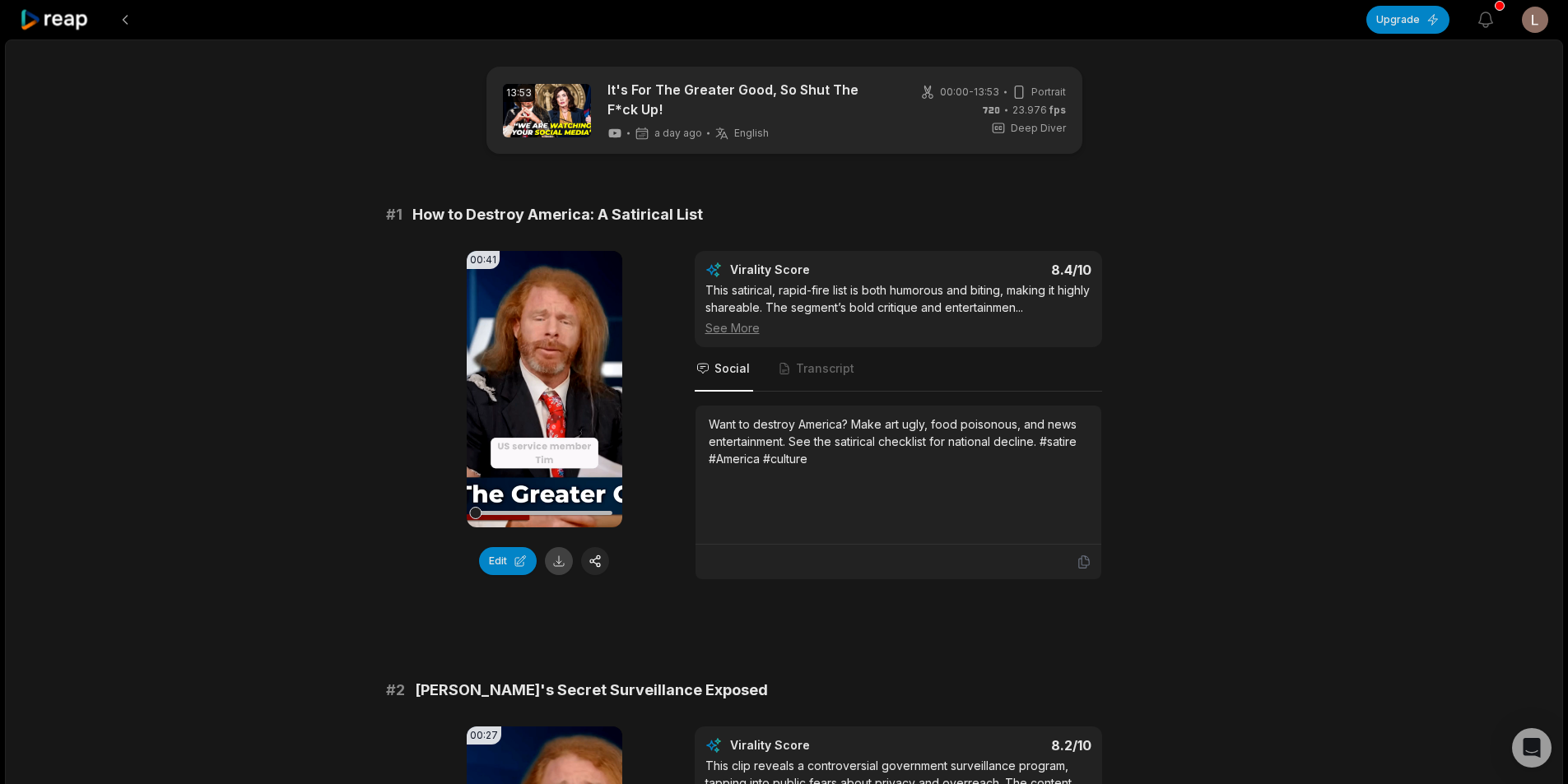
click at [561, 564] on button at bounding box center [559, 561] width 28 height 28
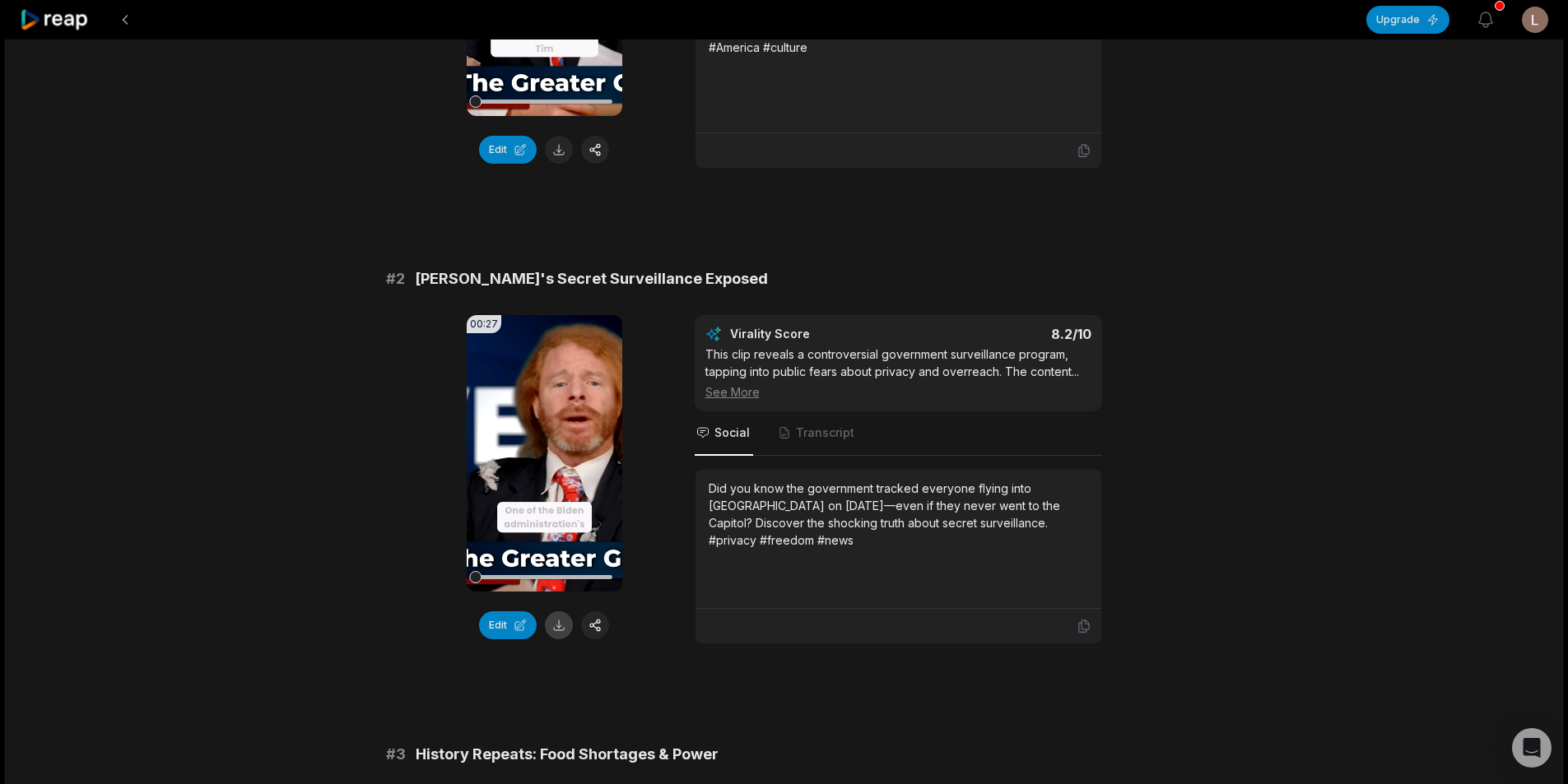
click at [562, 621] on button at bounding box center [559, 626] width 28 height 28
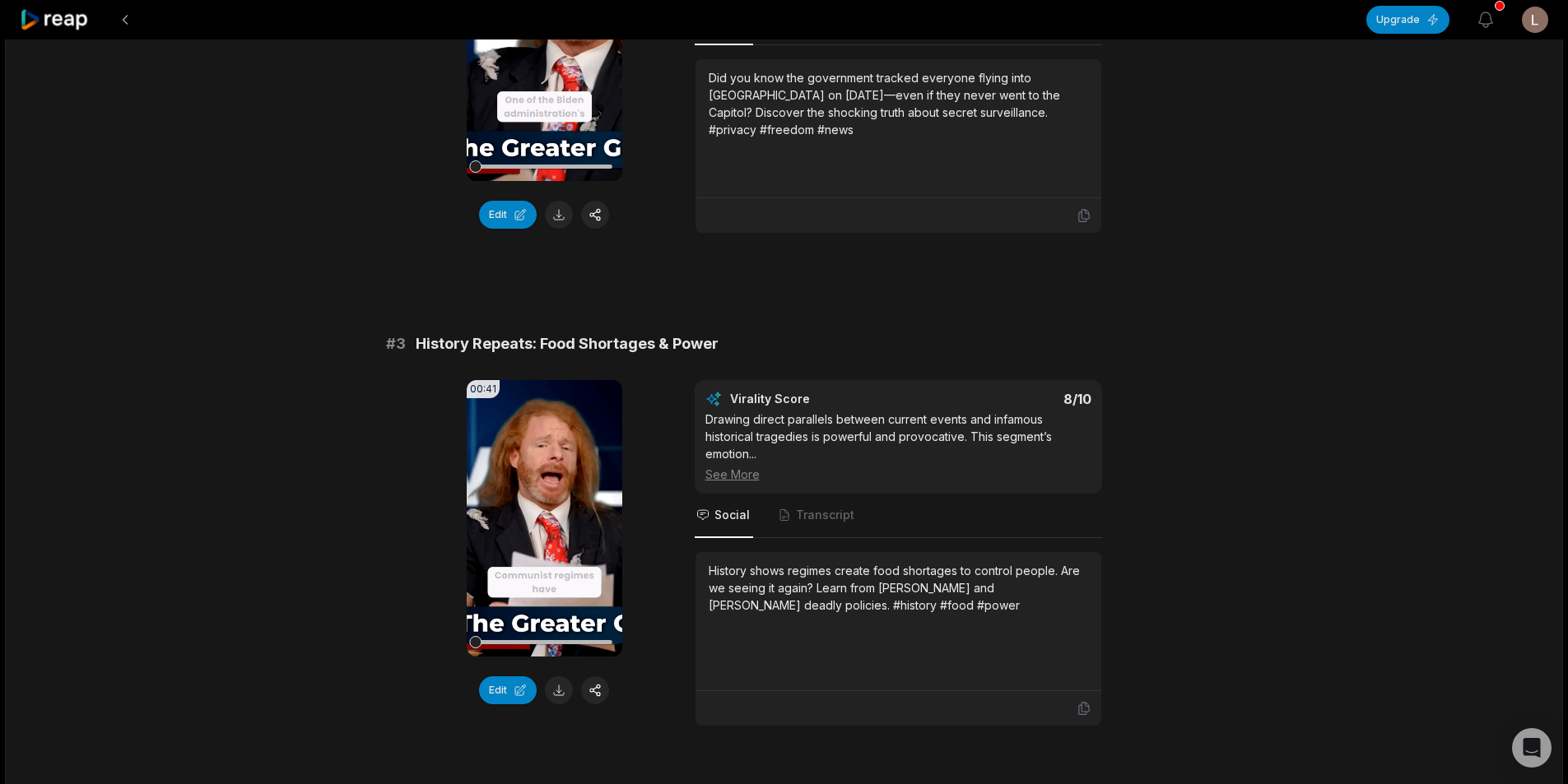
scroll to position [822, 0]
click at [562, 684] on button at bounding box center [559, 689] width 28 height 28
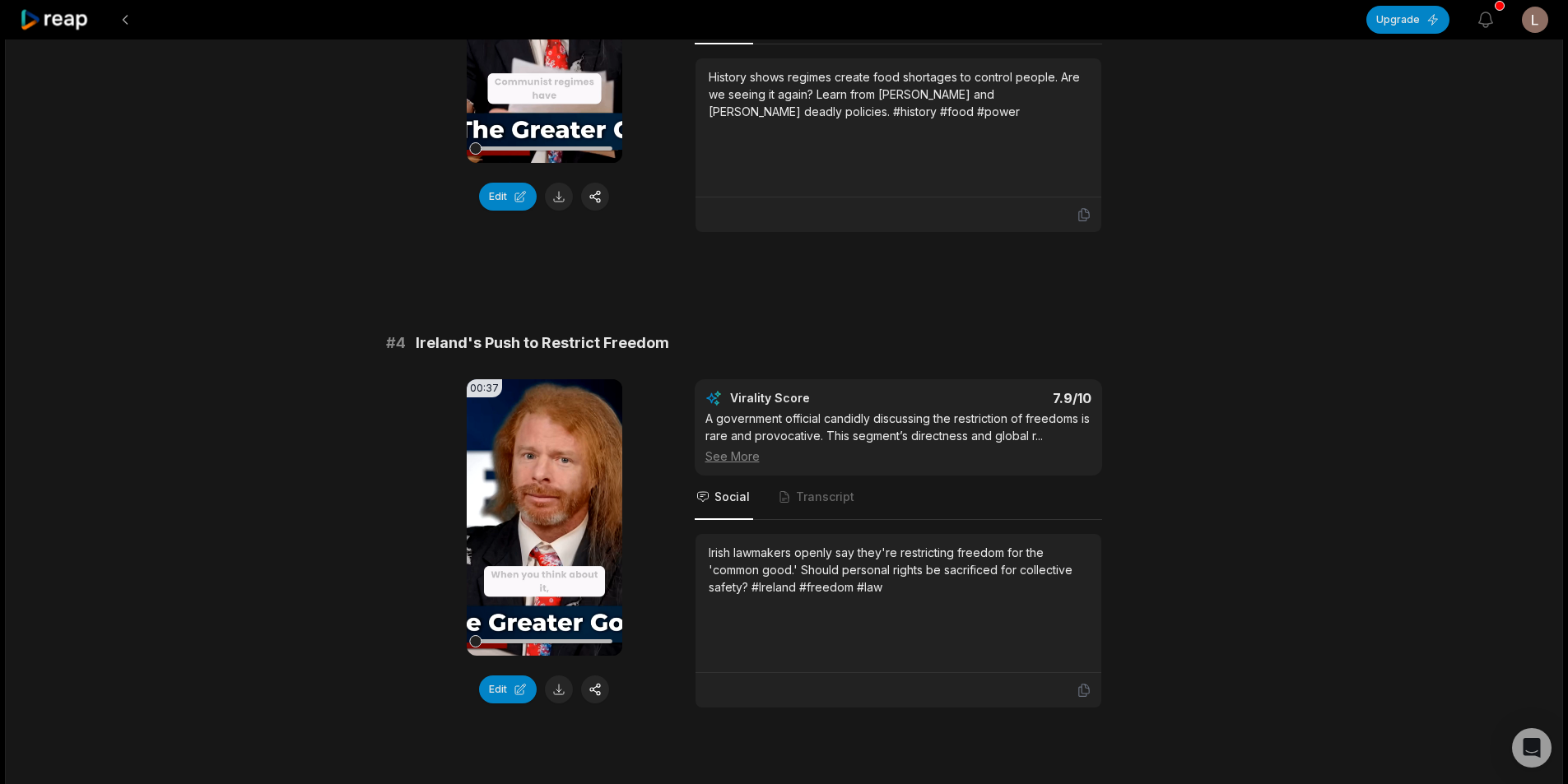
scroll to position [1316, 0]
click at [554, 694] on button at bounding box center [559, 689] width 28 height 28
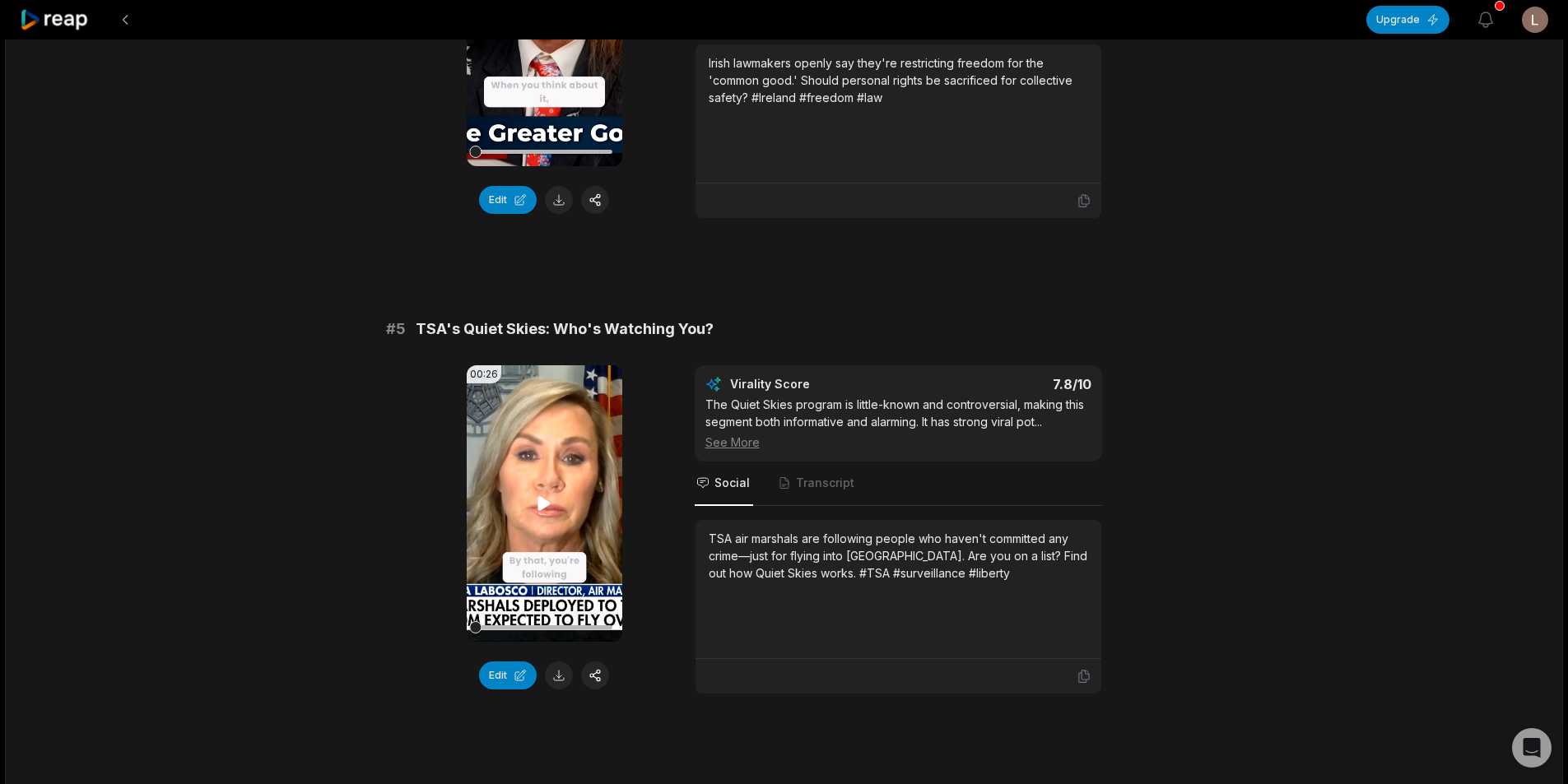
scroll to position [1974, 0]
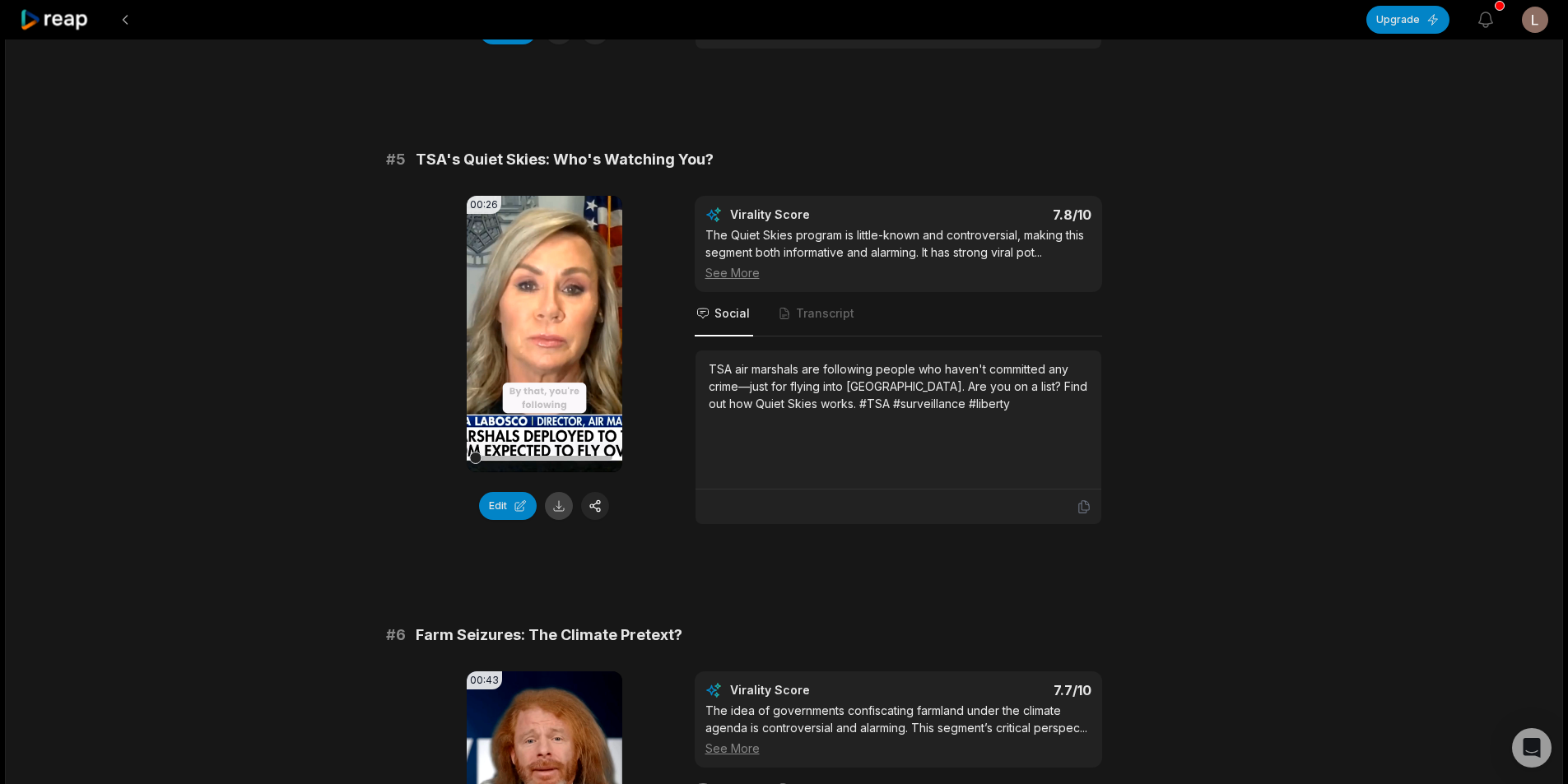
click at [558, 514] on button at bounding box center [559, 506] width 28 height 28
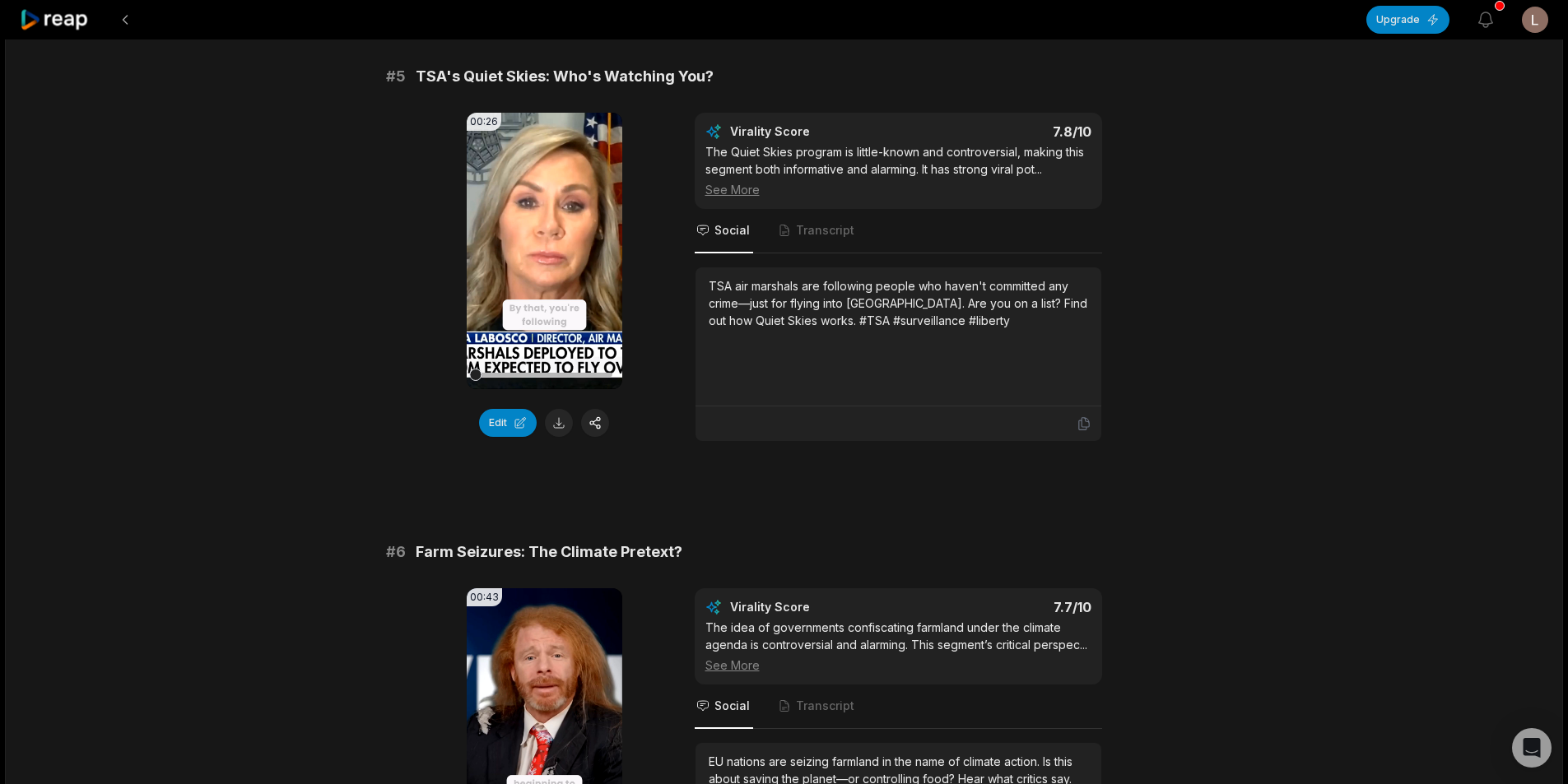
scroll to position [2385, 0]
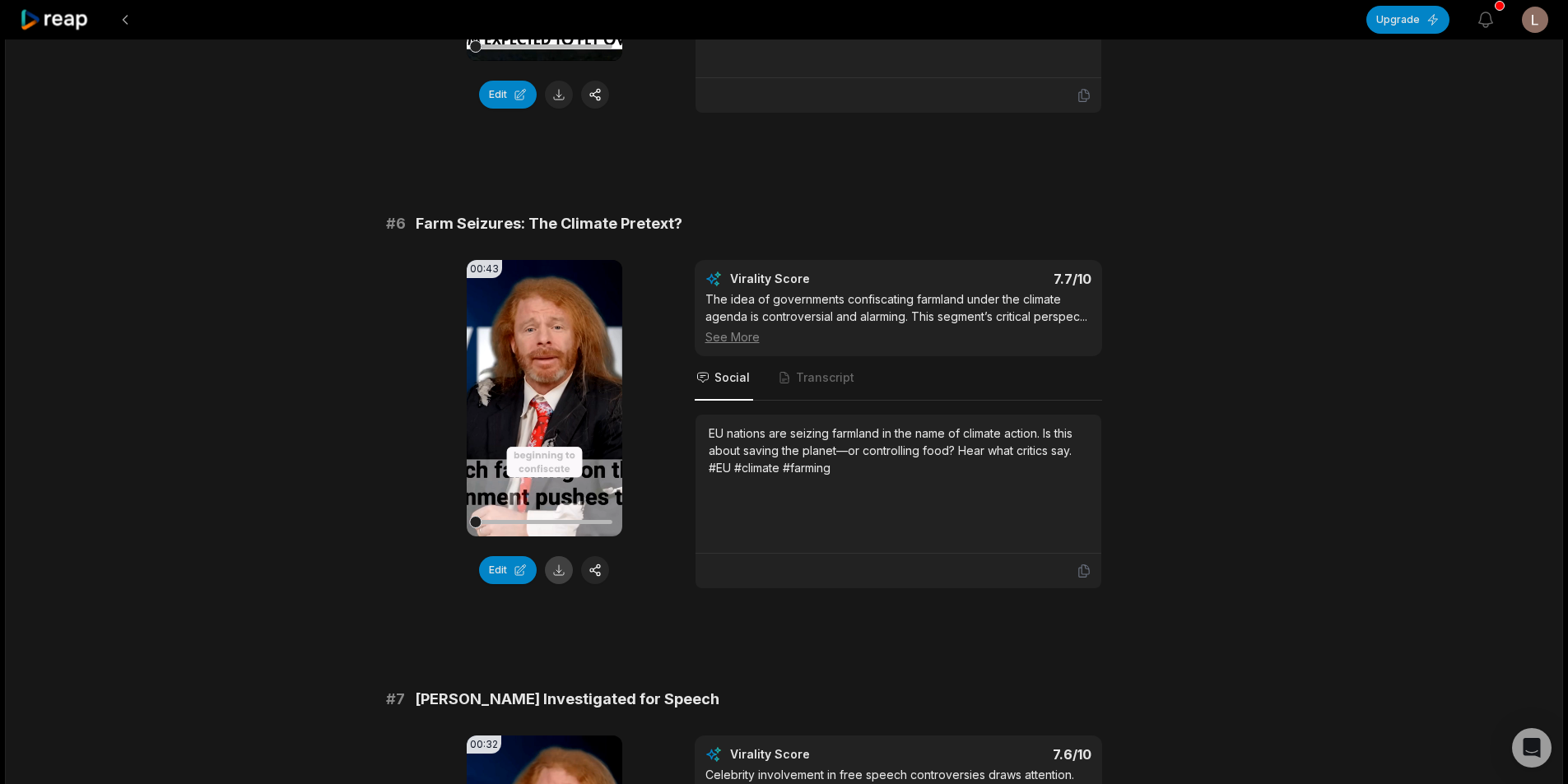
click at [561, 562] on button at bounding box center [559, 570] width 28 height 28
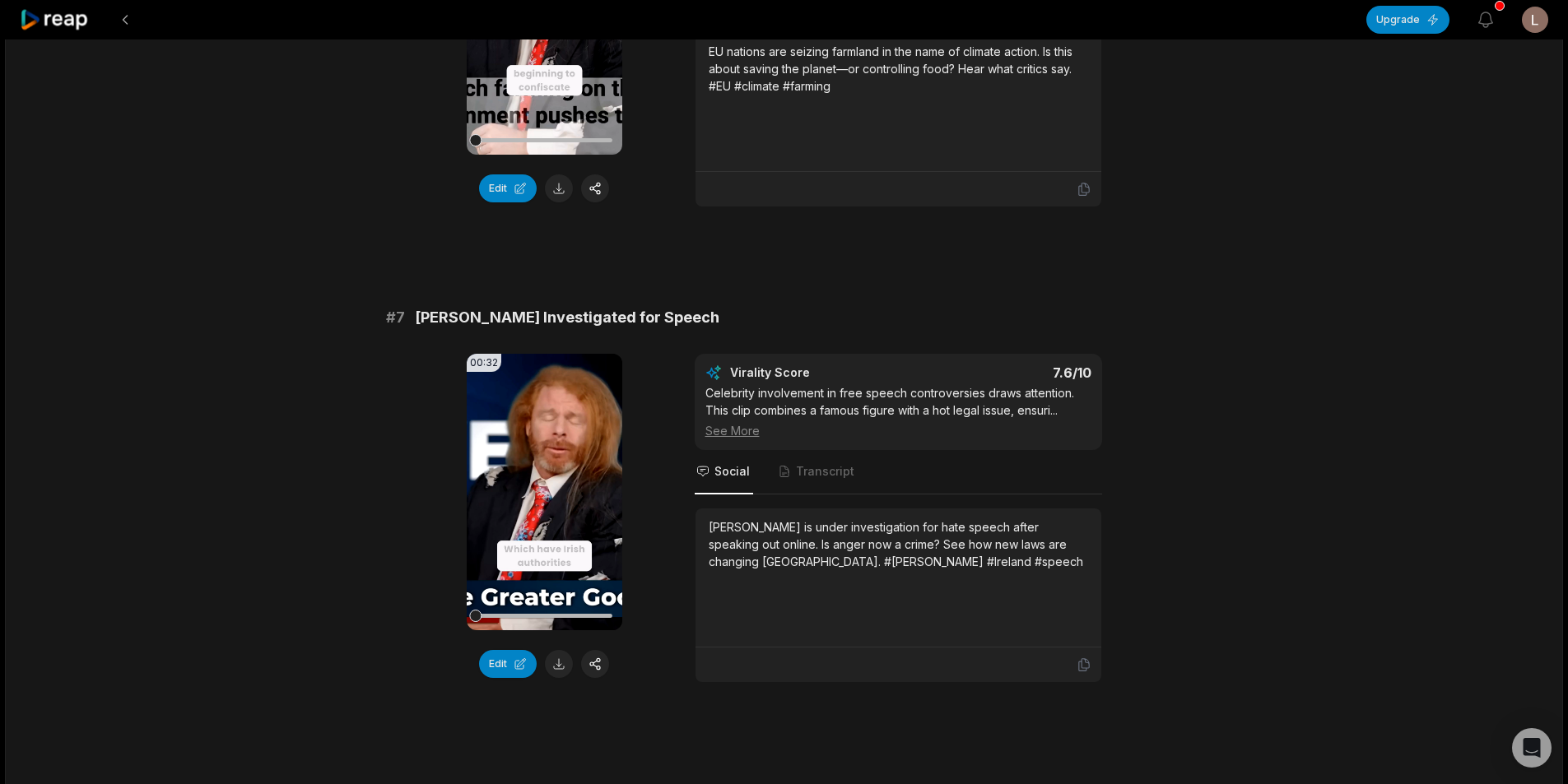
scroll to position [2797, 0]
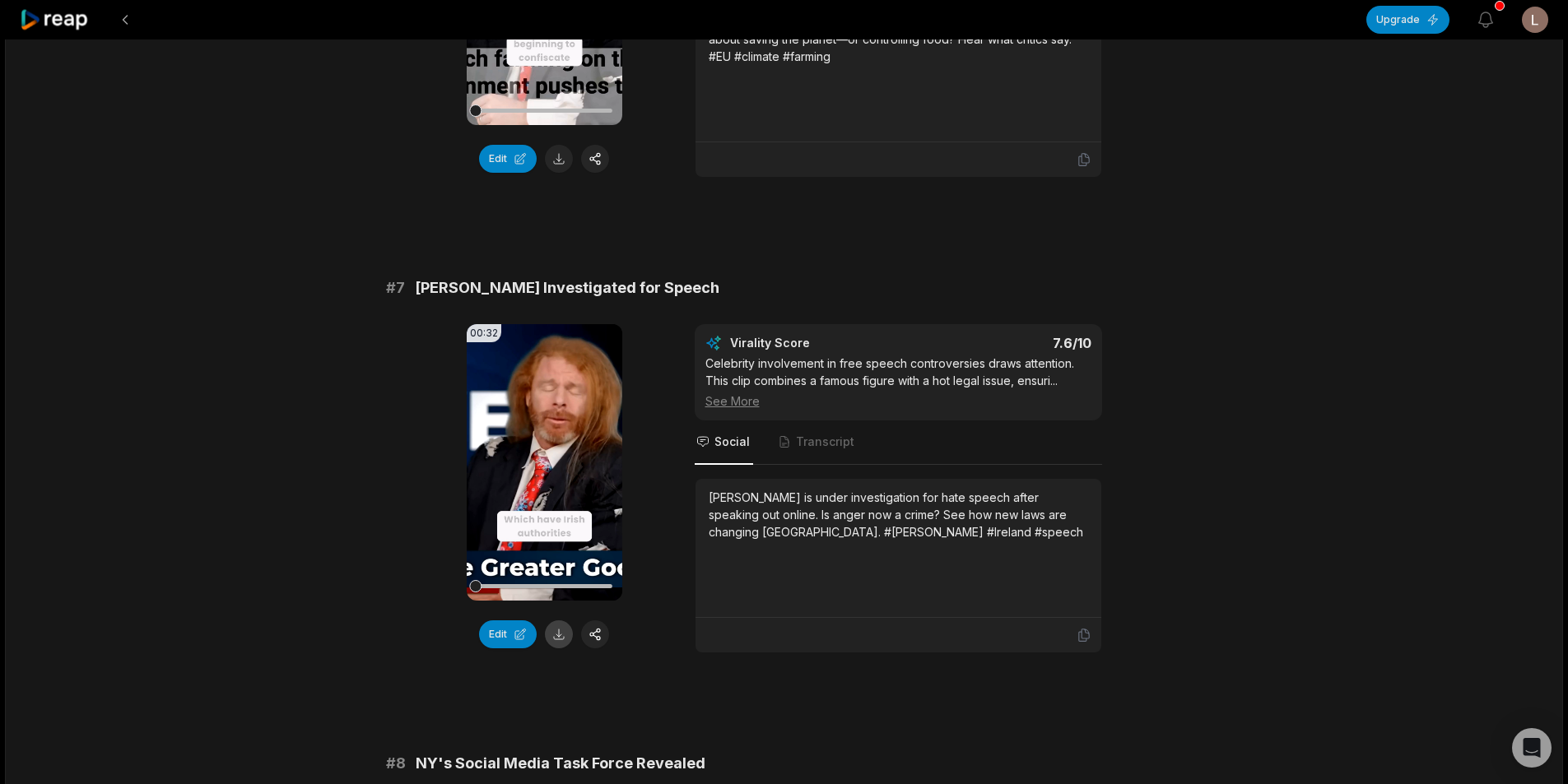
click at [564, 635] on button at bounding box center [559, 634] width 28 height 28
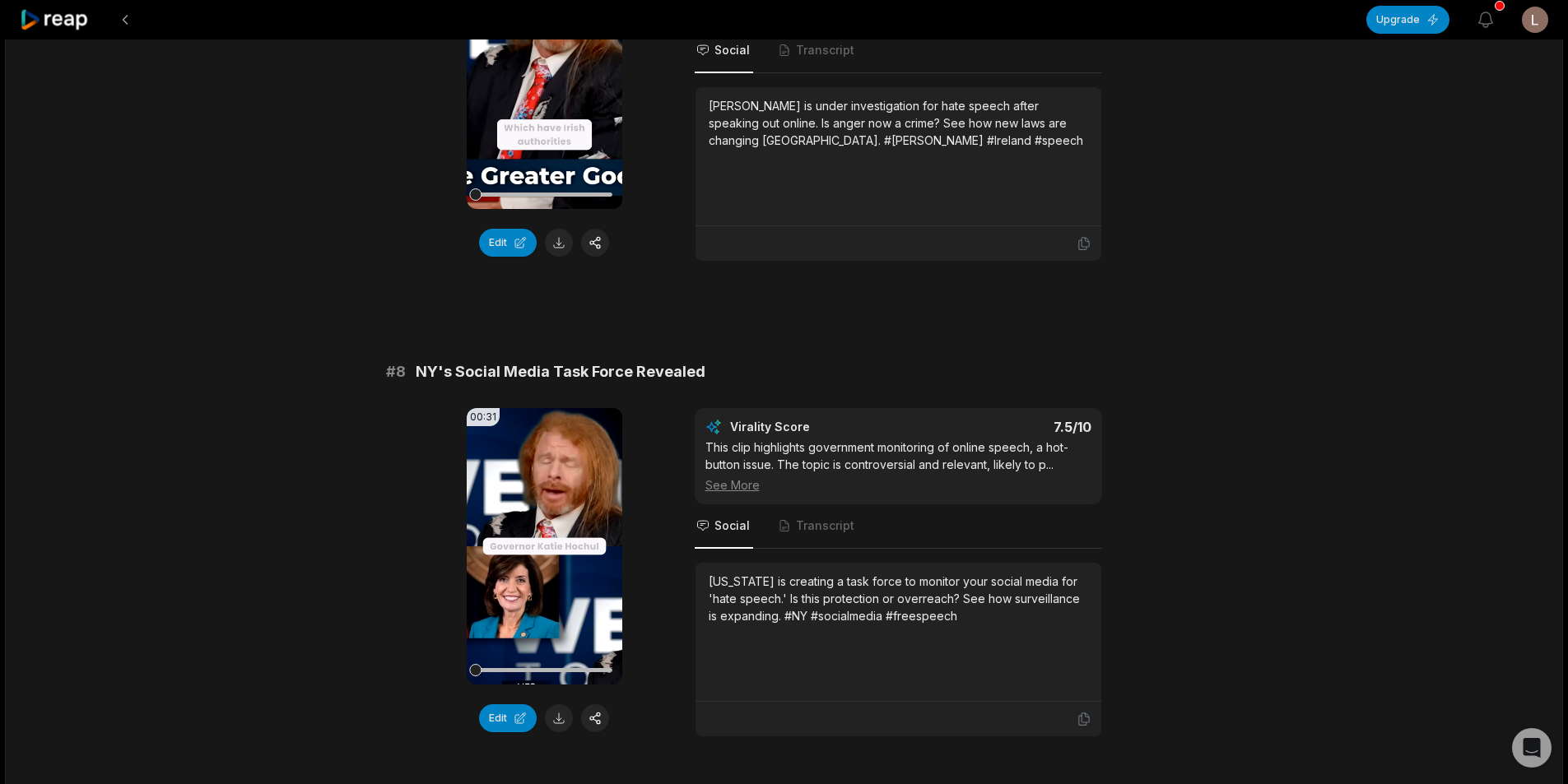
scroll to position [3207, 0]
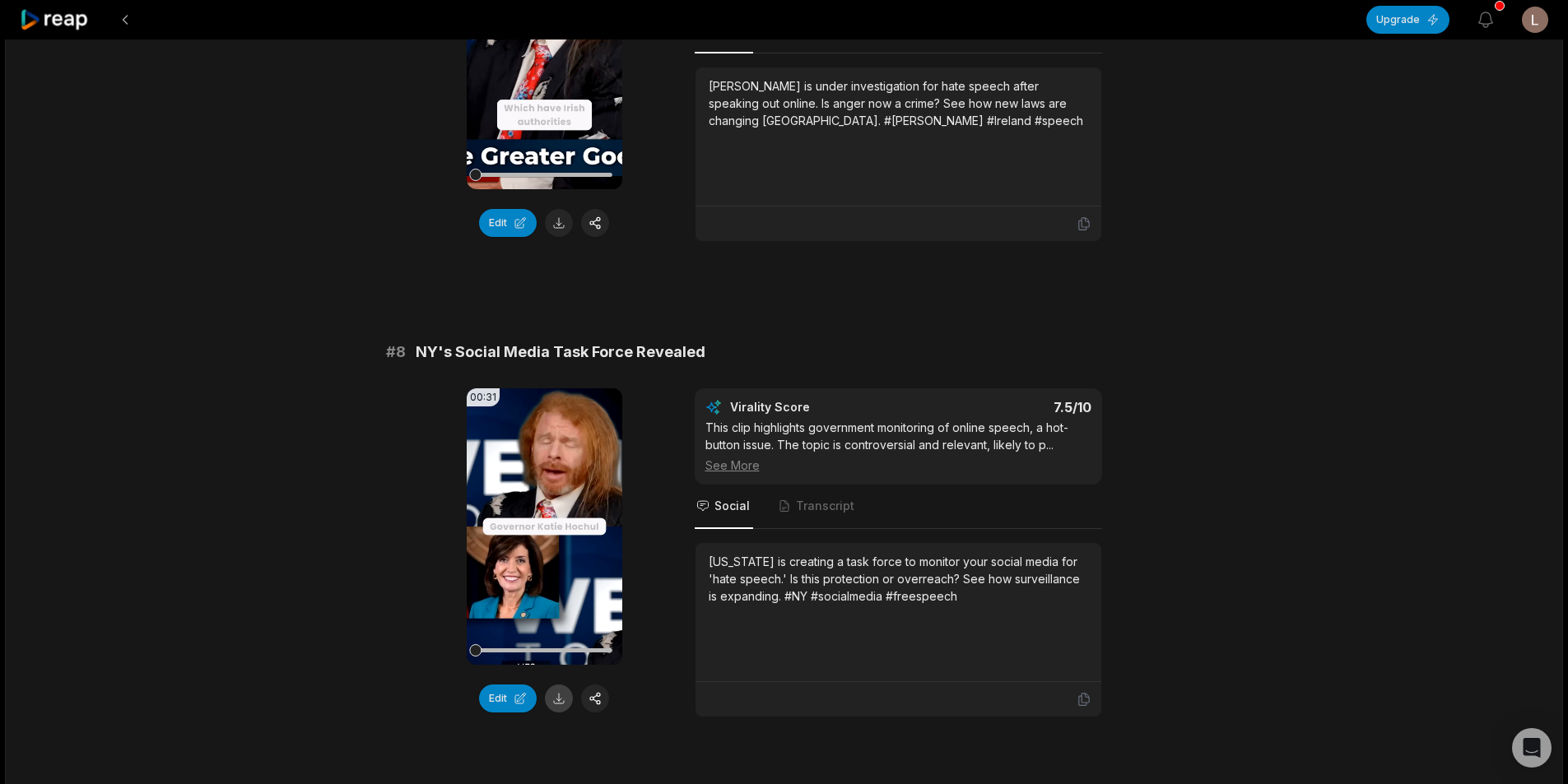
click at [556, 699] on button at bounding box center [559, 699] width 28 height 28
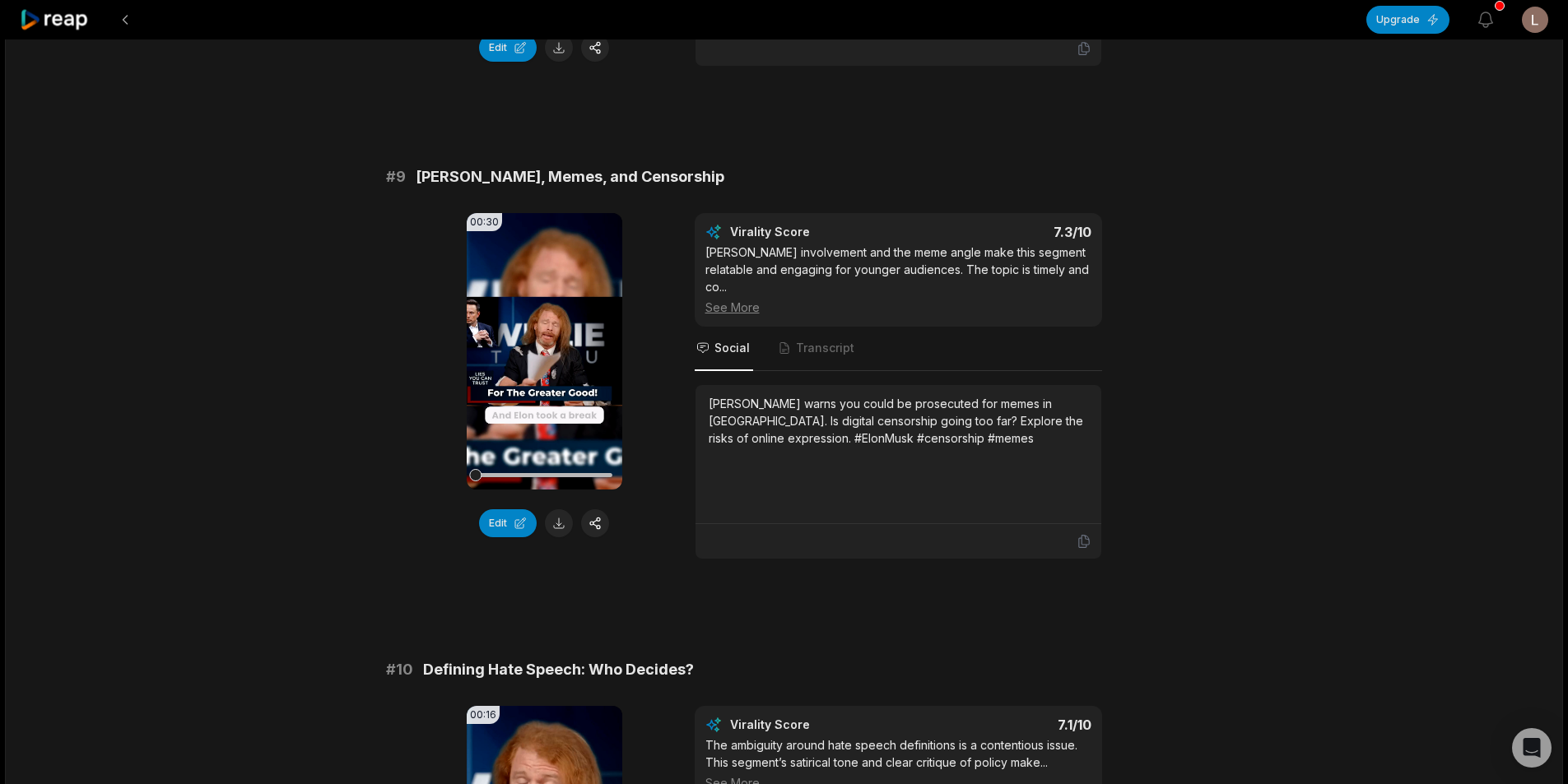
scroll to position [3865, 0]
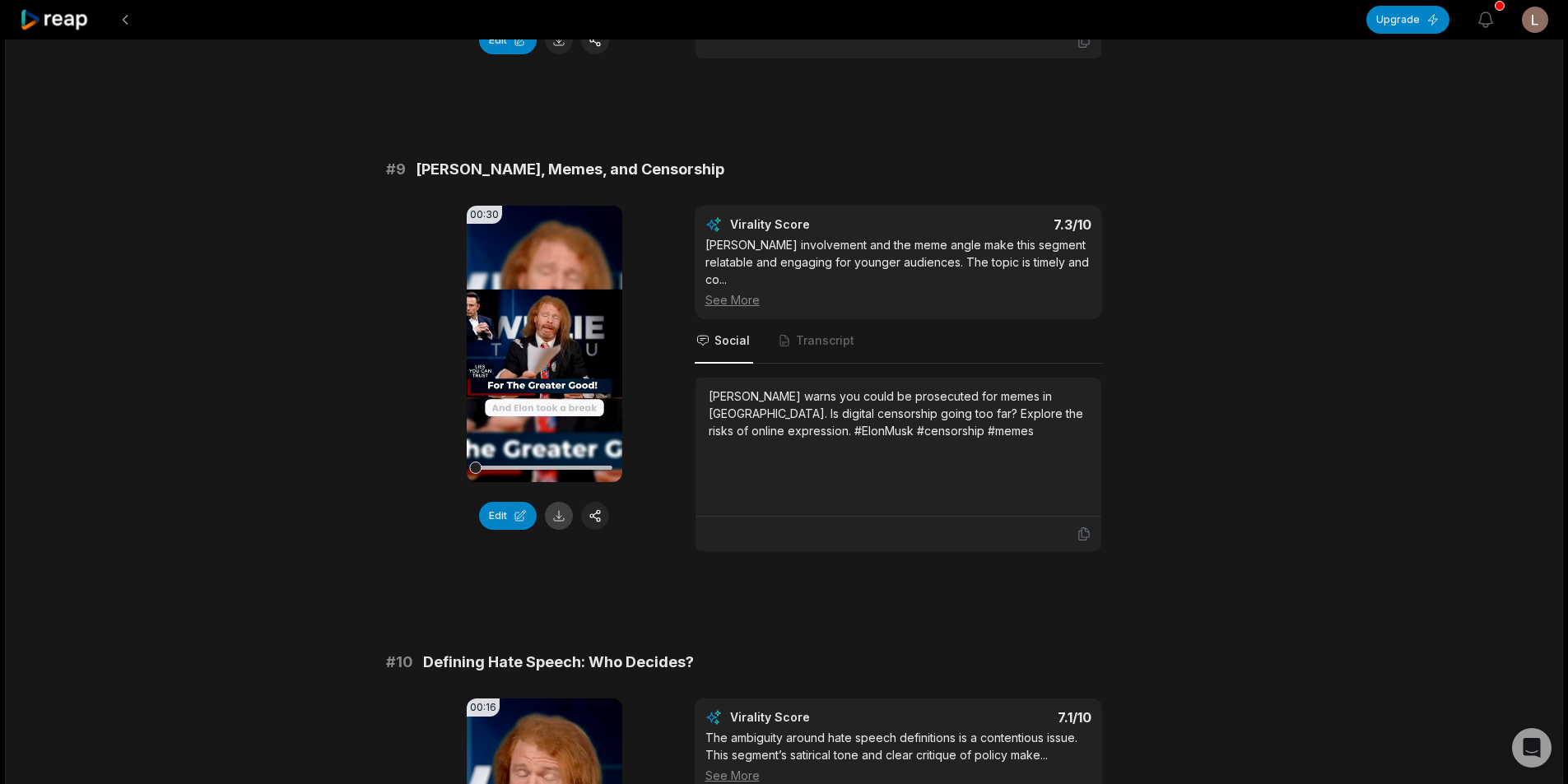
click at [560, 514] on button at bounding box center [559, 516] width 28 height 28
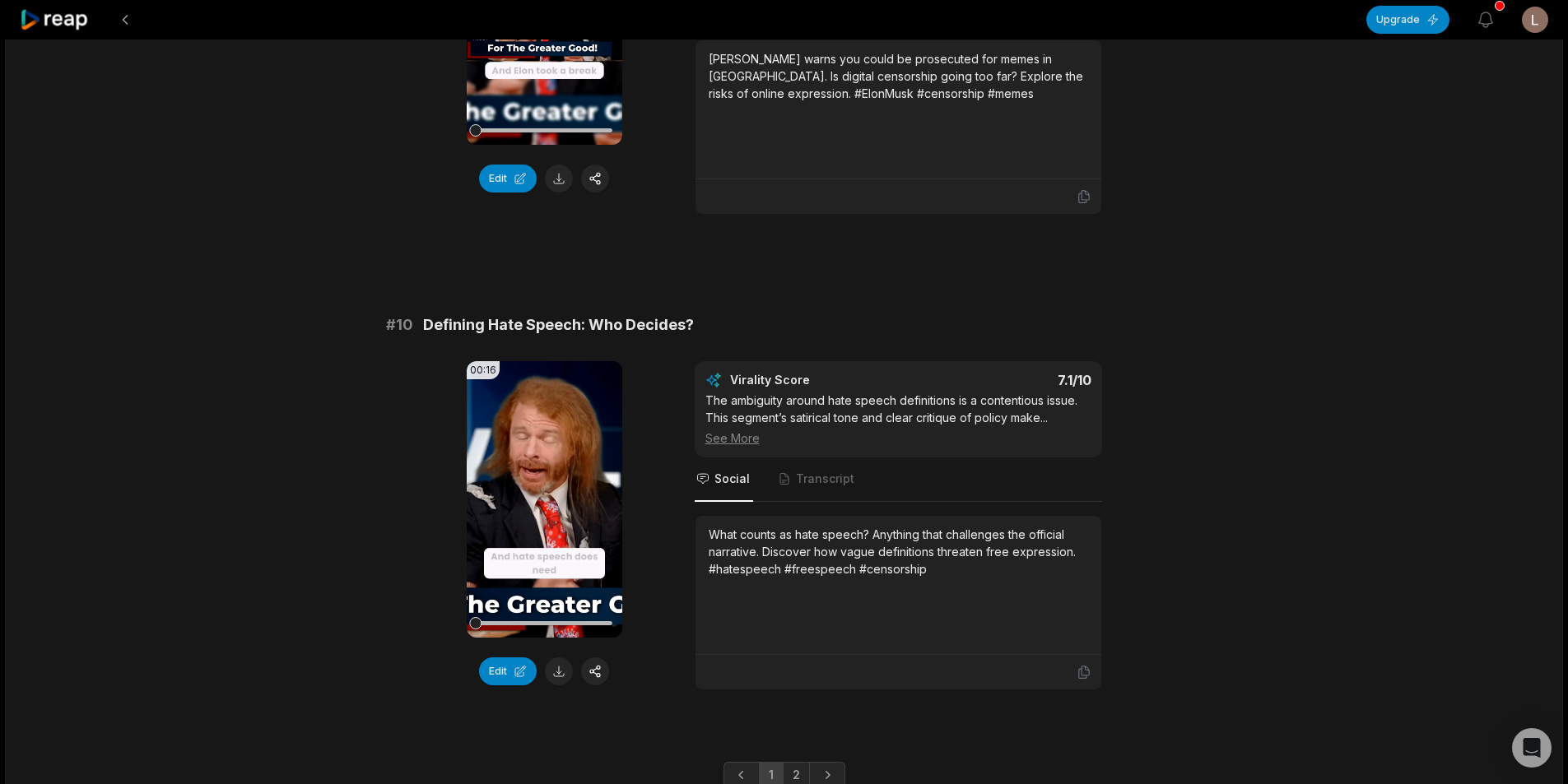
scroll to position [4273, 0]
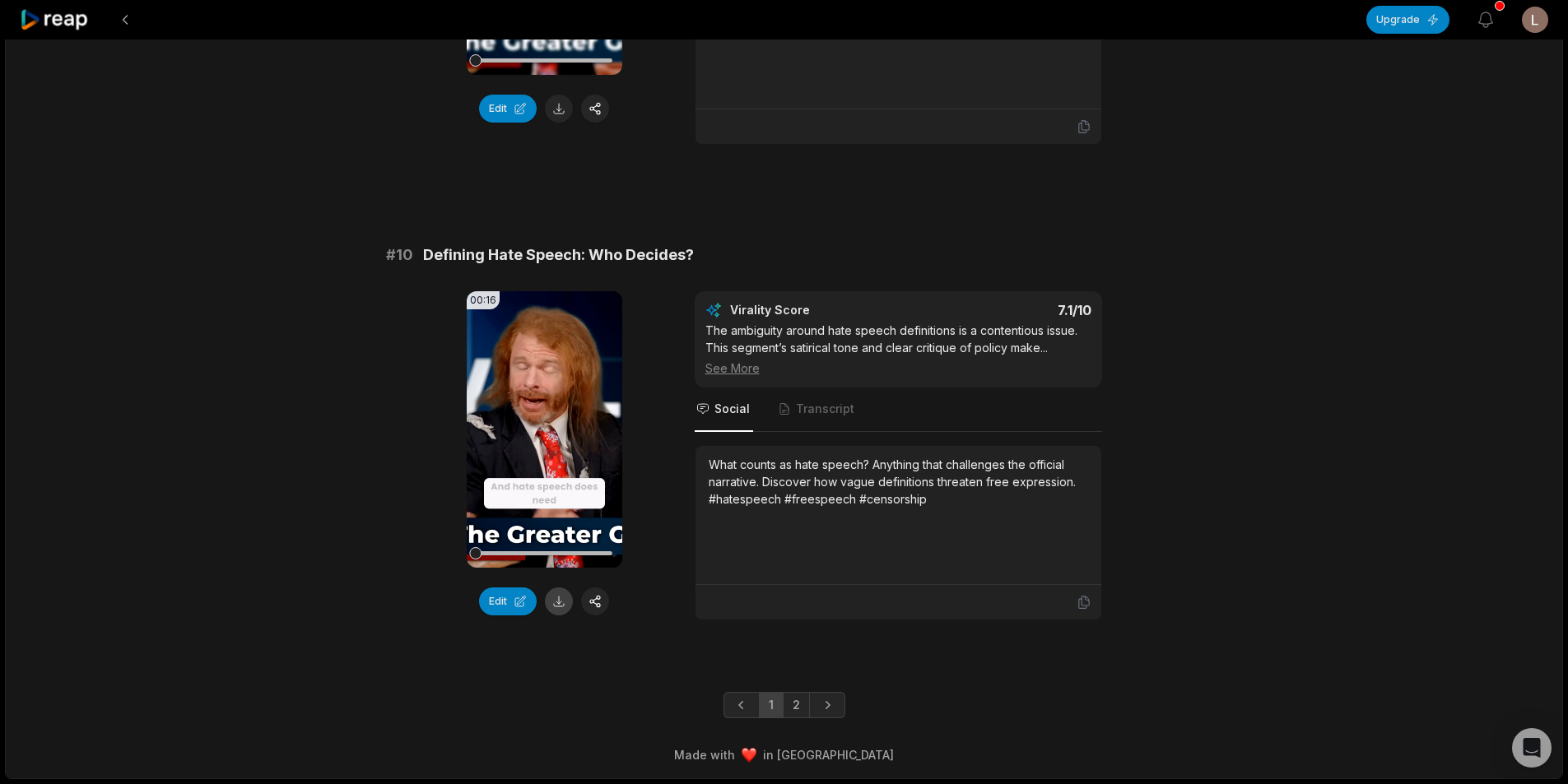
click at [561, 608] on button at bounding box center [559, 601] width 28 height 28
click at [799, 709] on link "2" at bounding box center [796, 705] width 27 height 27
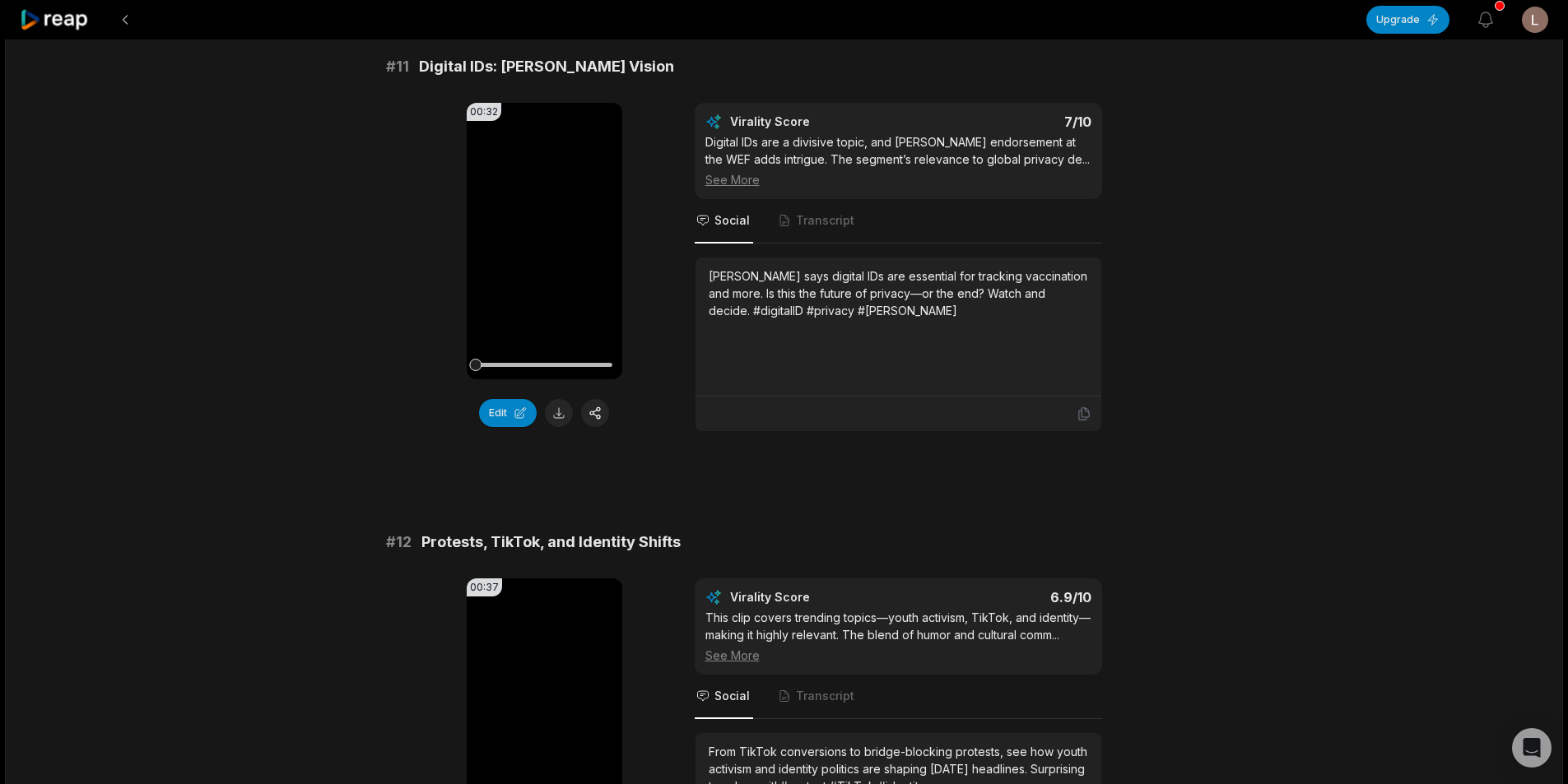
scroll to position [164, 0]
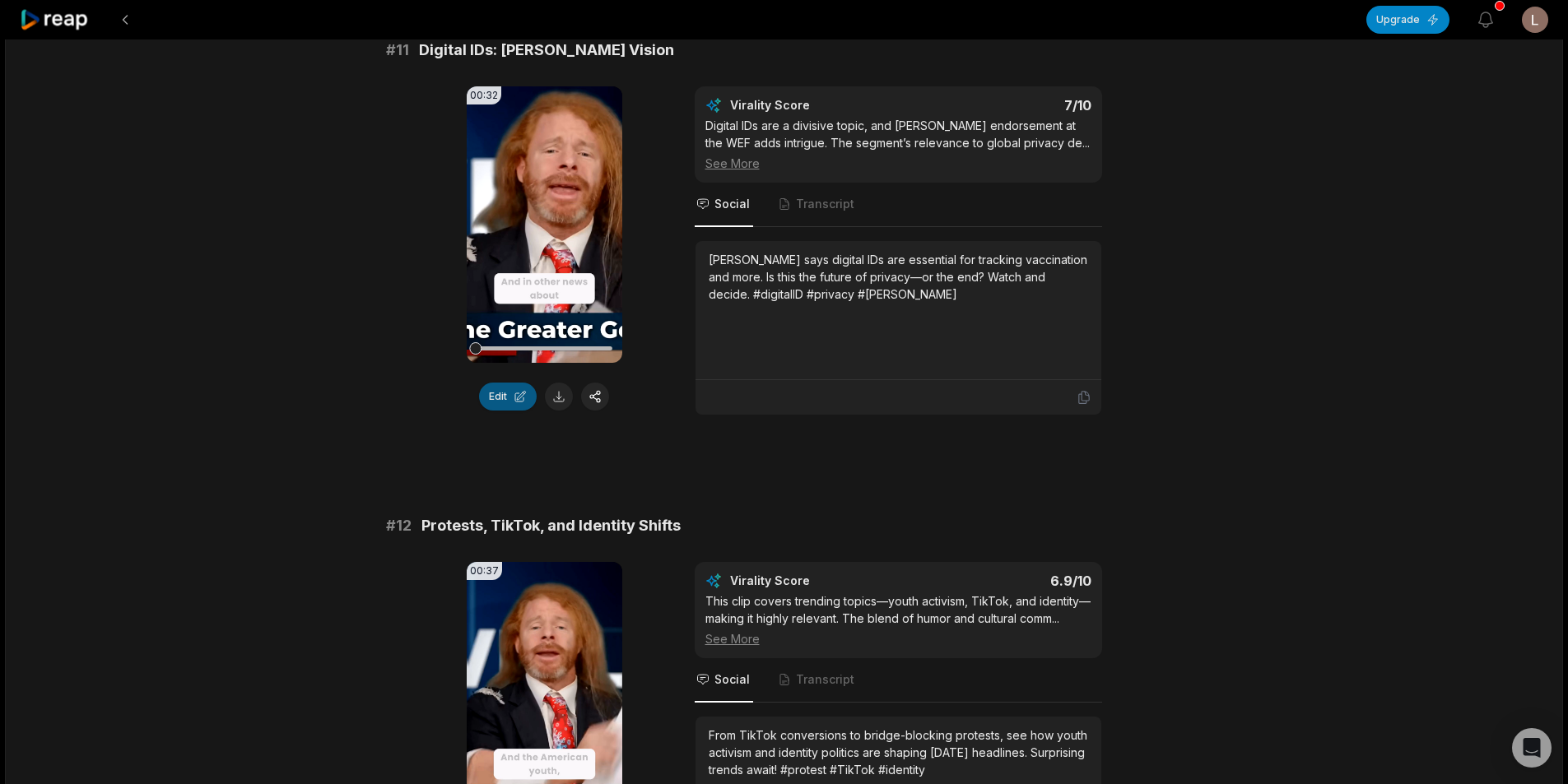
click at [564, 395] on button at bounding box center [559, 397] width 28 height 28
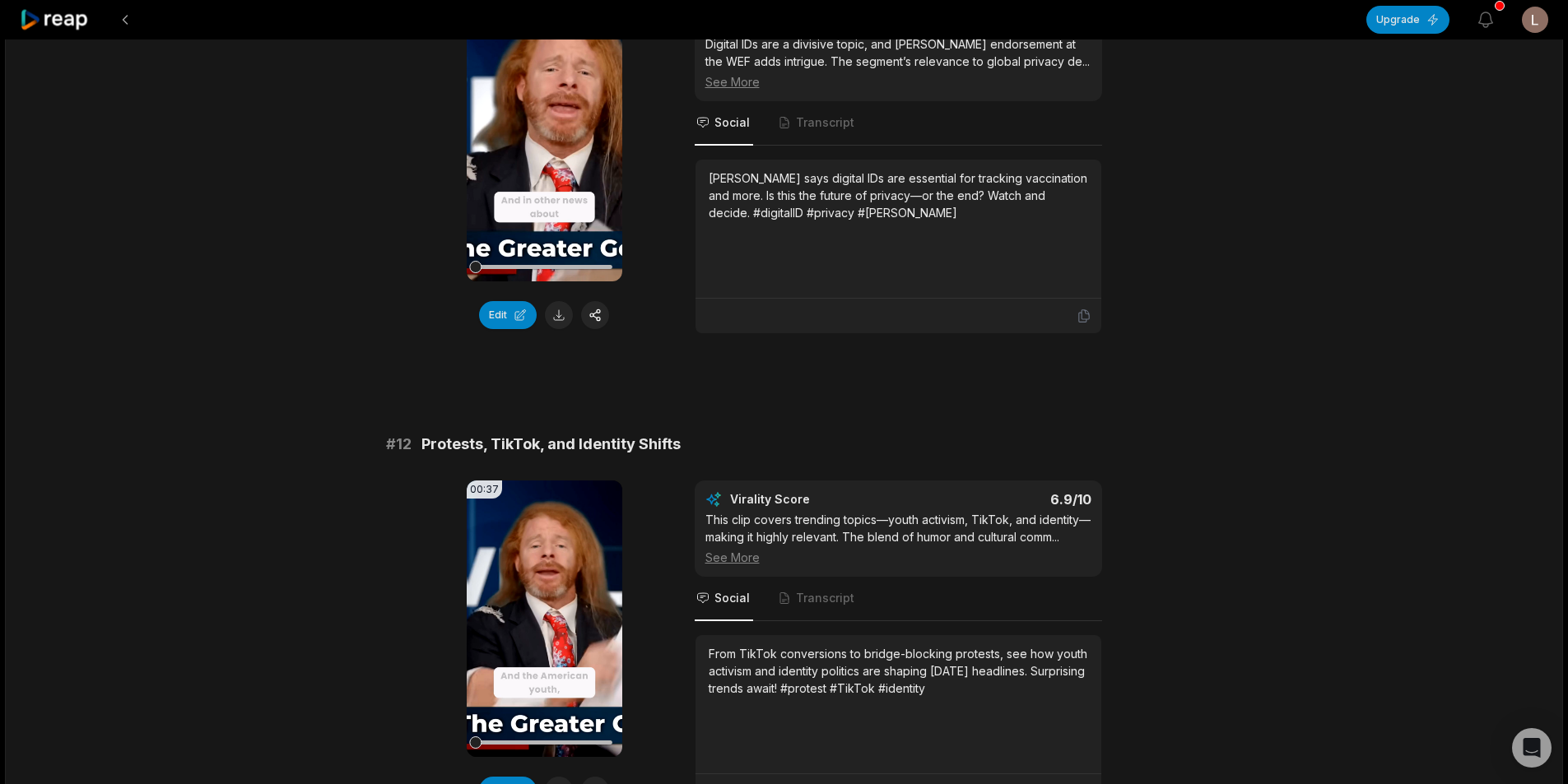
scroll to position [494, 0]
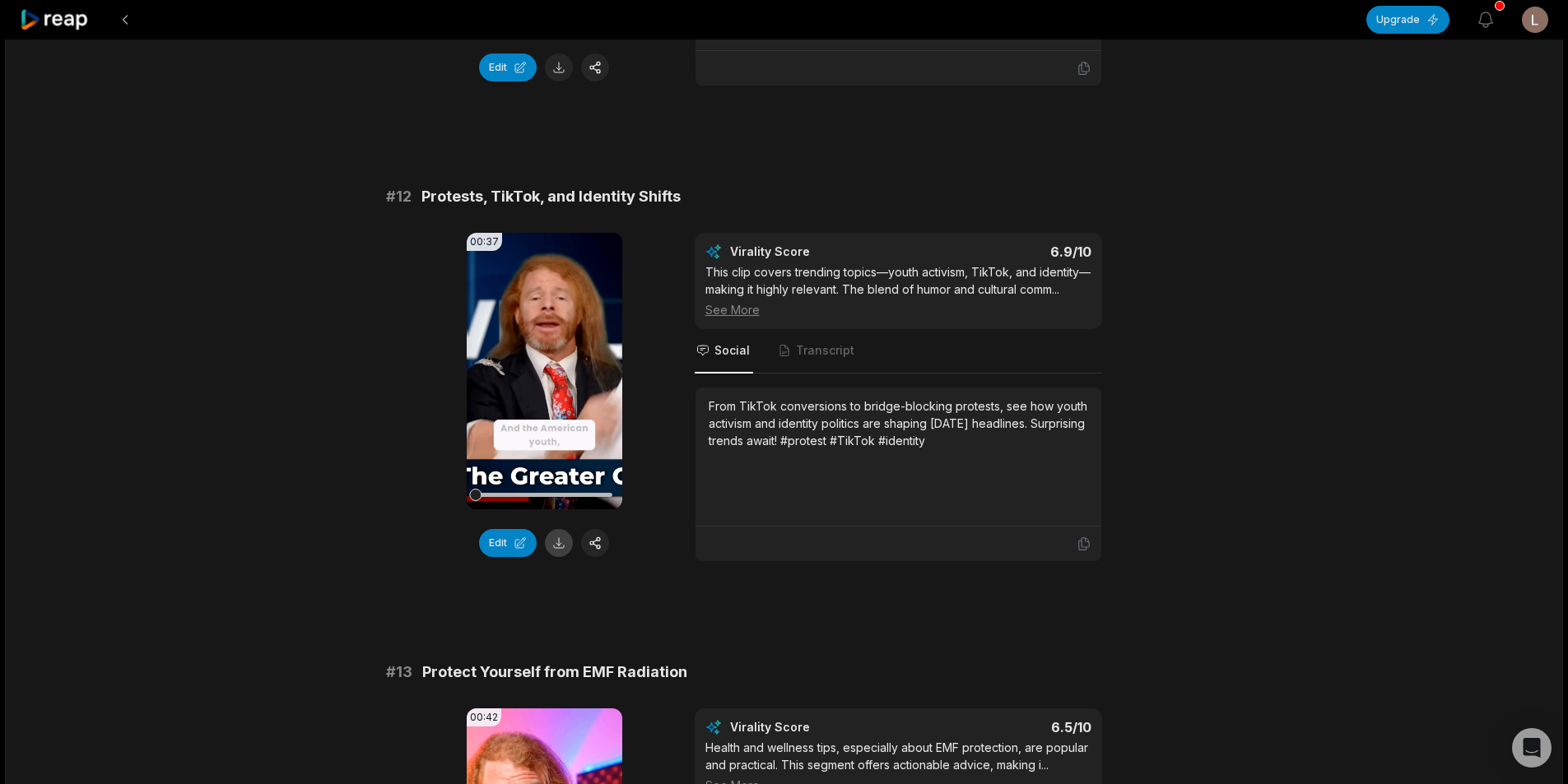
click at [557, 539] on button at bounding box center [559, 543] width 28 height 28
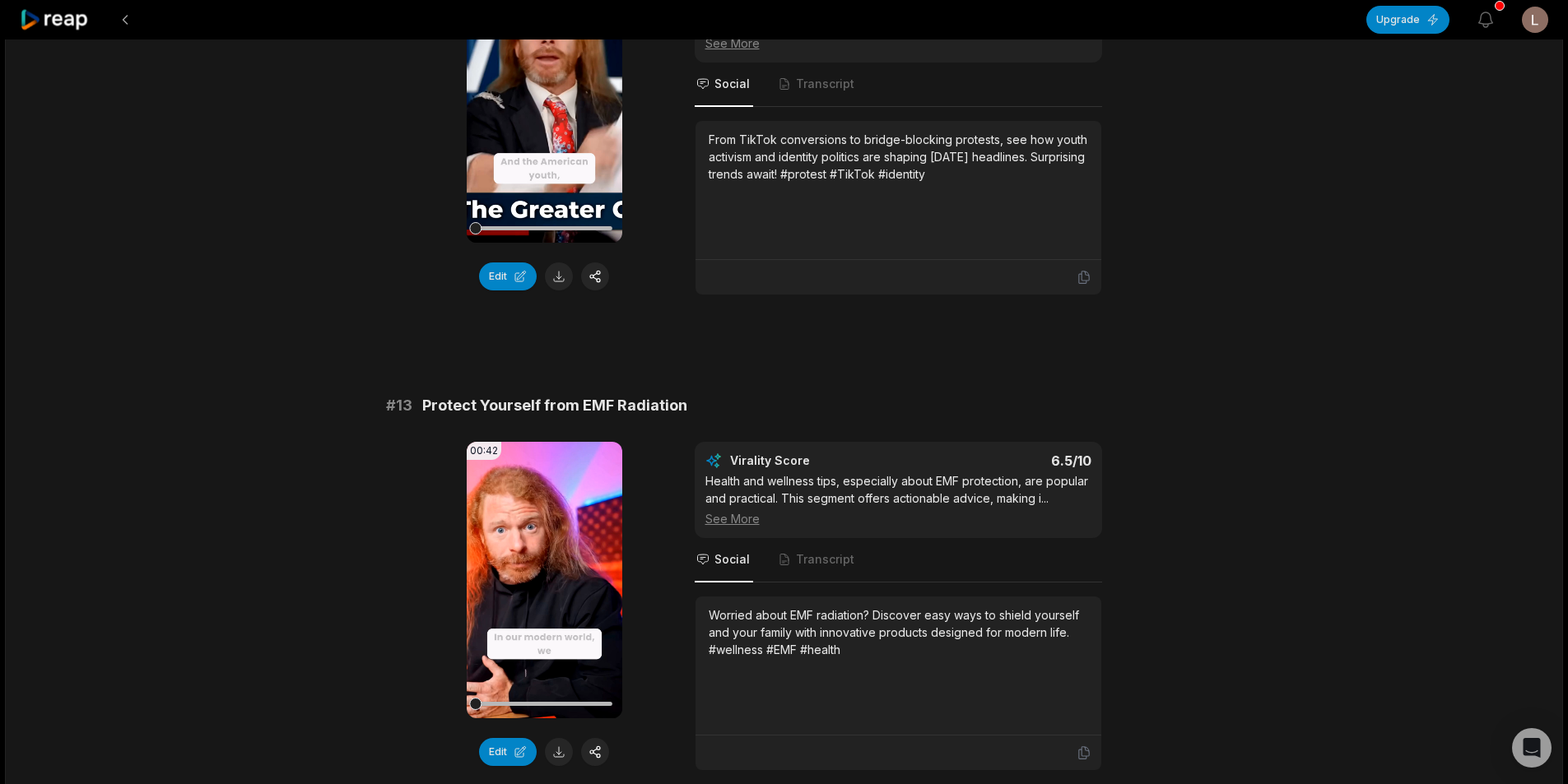
scroll to position [822, 0]
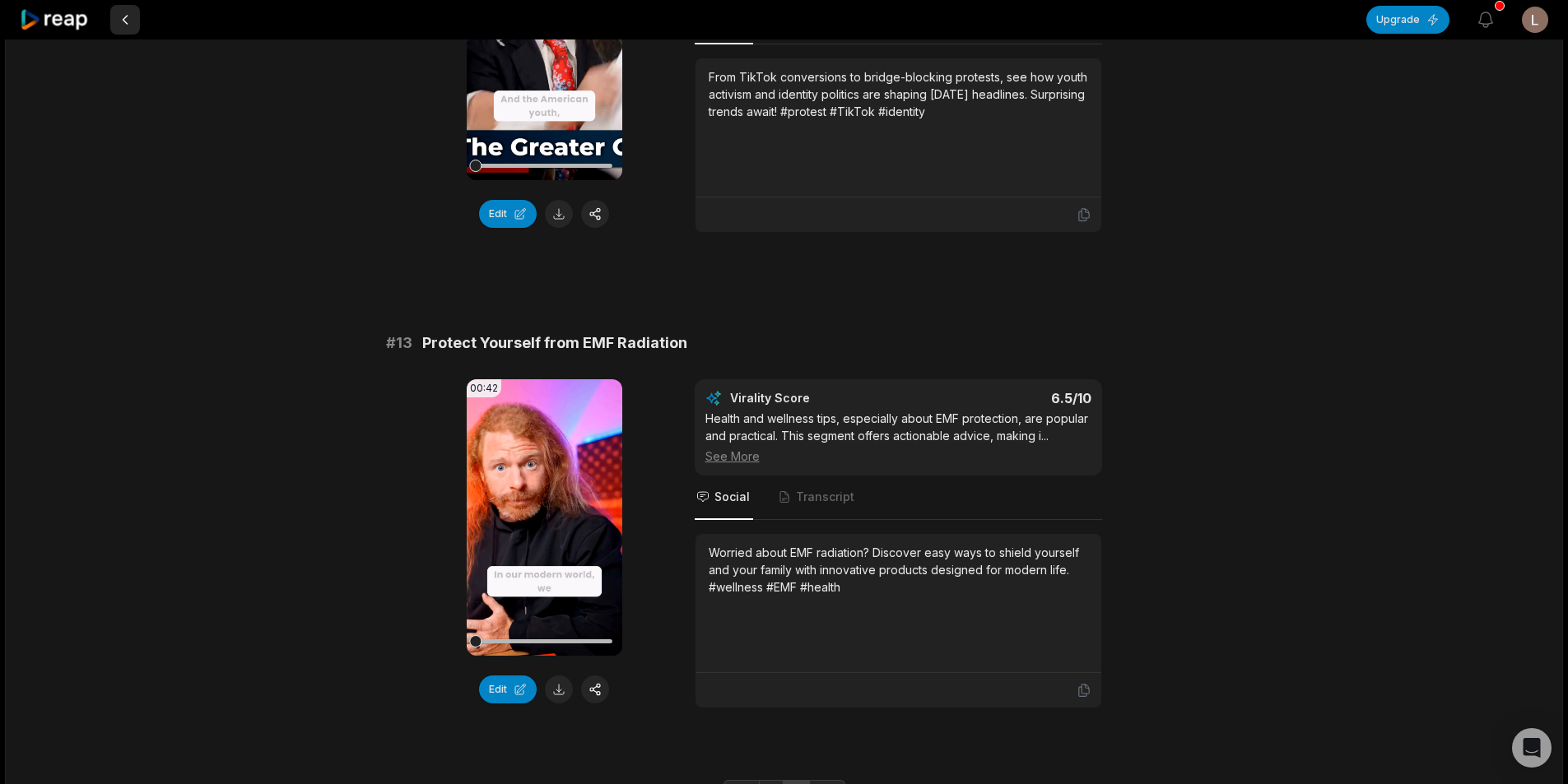
click at [125, 27] on button at bounding box center [125, 20] width 30 height 30
